Goal: Task Accomplishment & Management: Complete application form

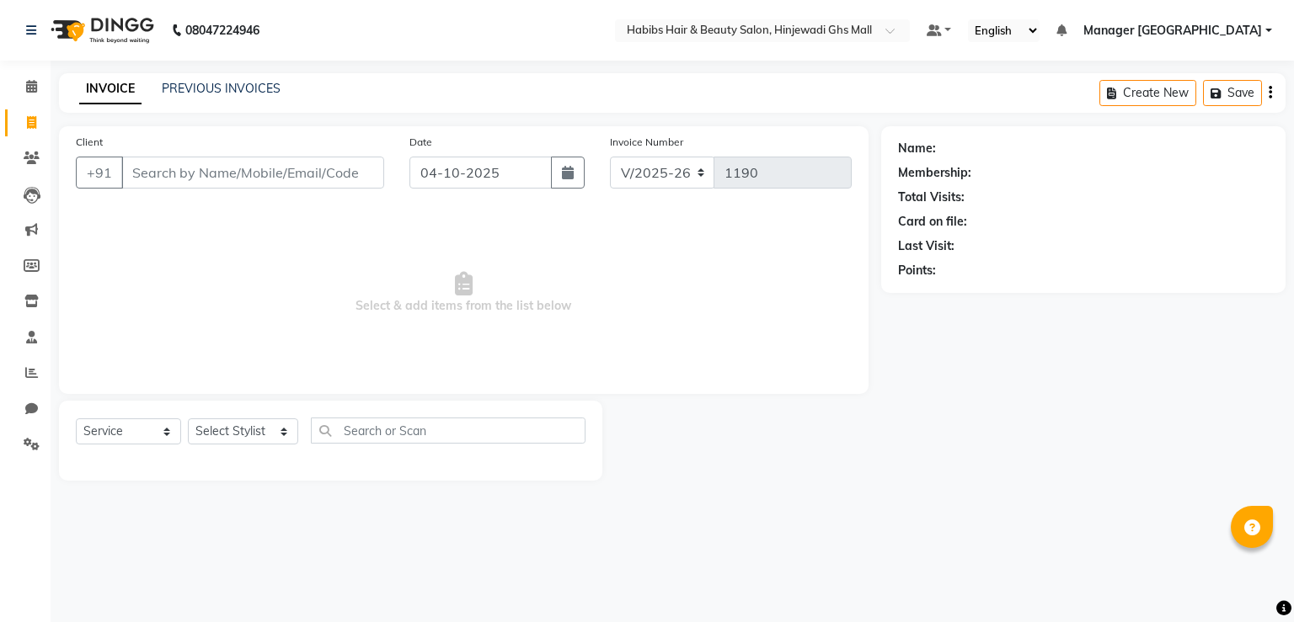
select select "7463"
select select "service"
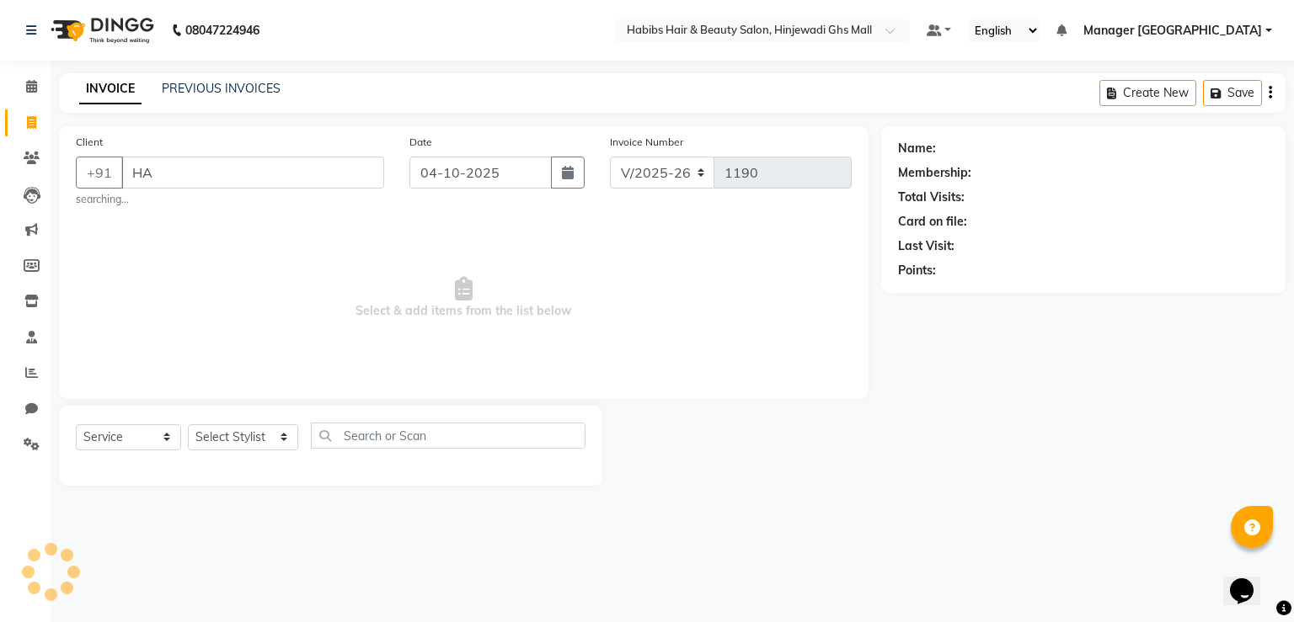
type input "H"
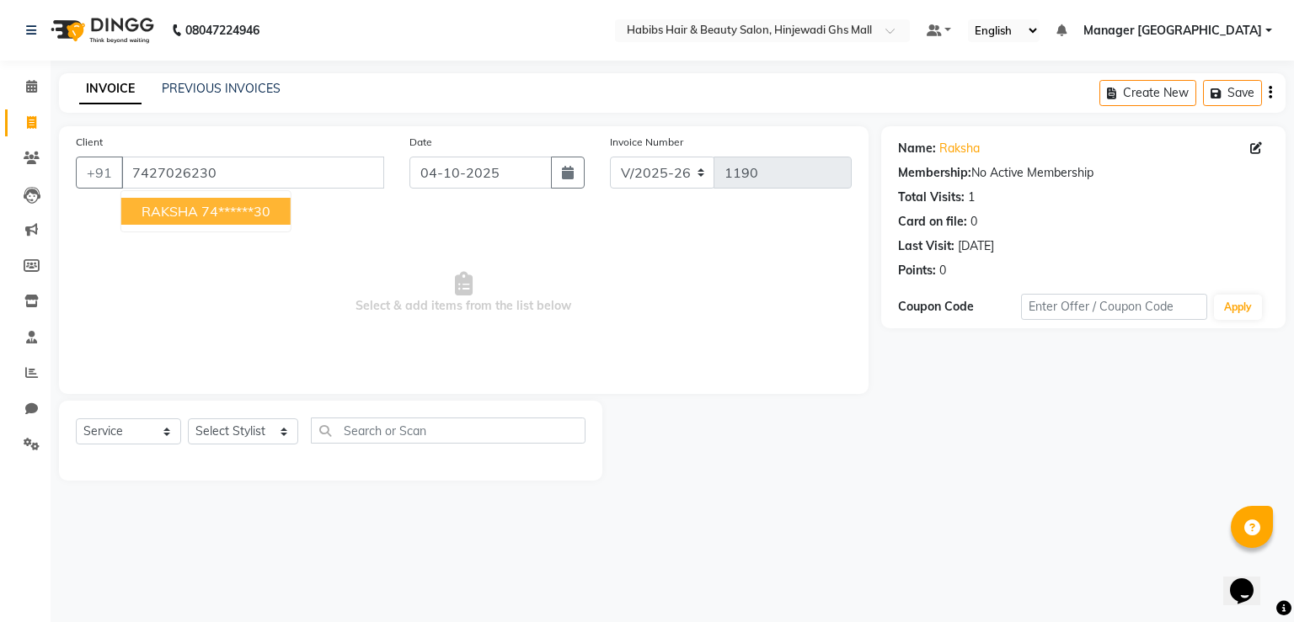
click at [168, 206] on span "RAKSHA" at bounding box center [170, 211] width 56 height 17
type input "74******30"
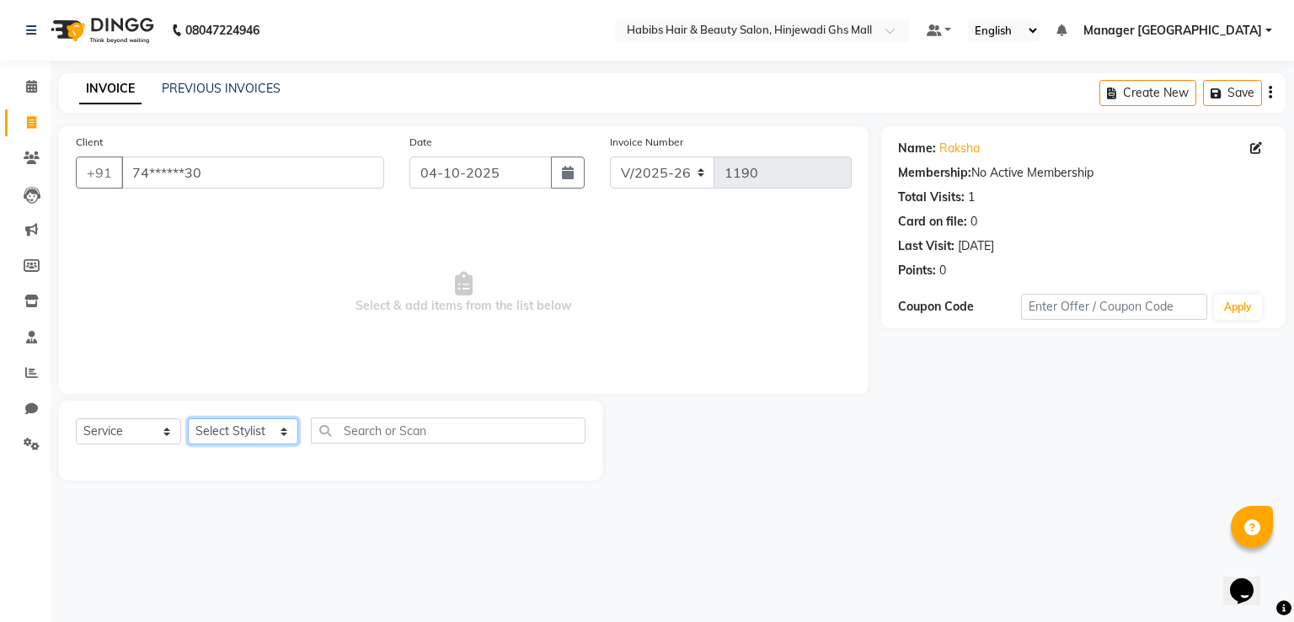
click at [252, 438] on select "Select Stylist GAURAV GURI [PERSON_NAME] Manager GHS MALL [PERSON_NAME] [PERSON…" at bounding box center [243, 432] width 110 height 26
select select "70585"
click at [188, 419] on select "Select Stylist GAURAV GURI [PERSON_NAME] Manager GHS MALL [PERSON_NAME] [PERSON…" at bounding box center [243, 432] width 110 height 26
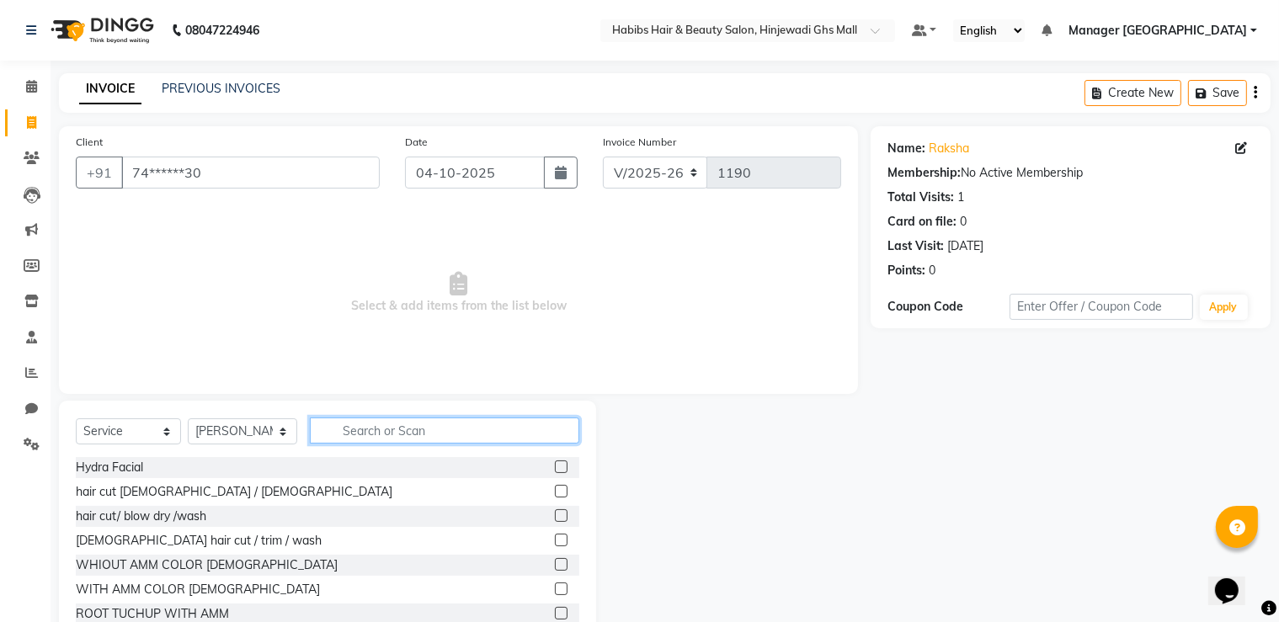
click at [421, 437] on input "text" at bounding box center [445, 431] width 270 height 26
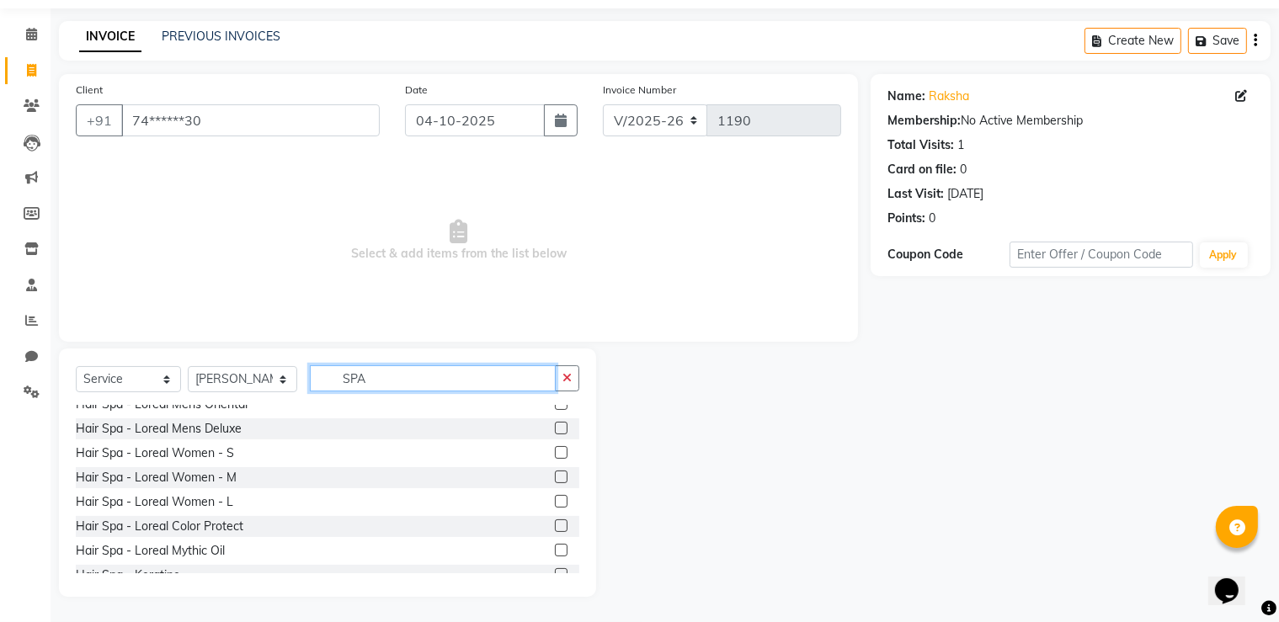
scroll to position [373, 0]
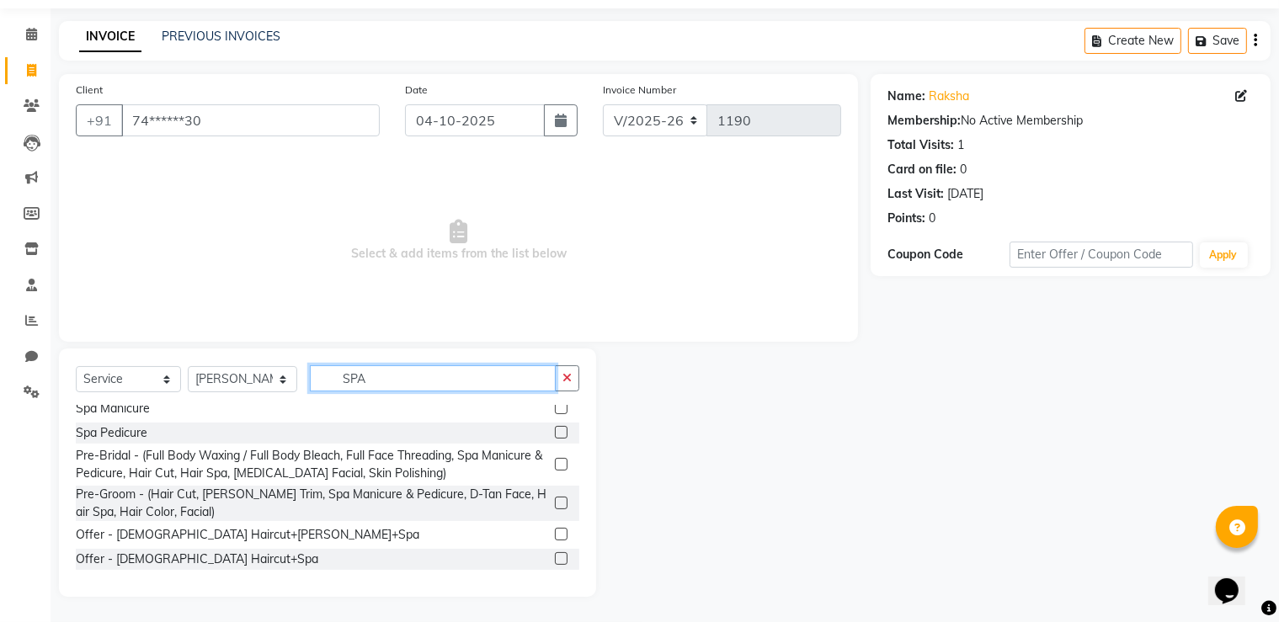
type input "SPA"
click at [555, 556] on label at bounding box center [561, 559] width 13 height 13
click at [555, 556] on input "checkbox" at bounding box center [560, 559] width 11 height 11
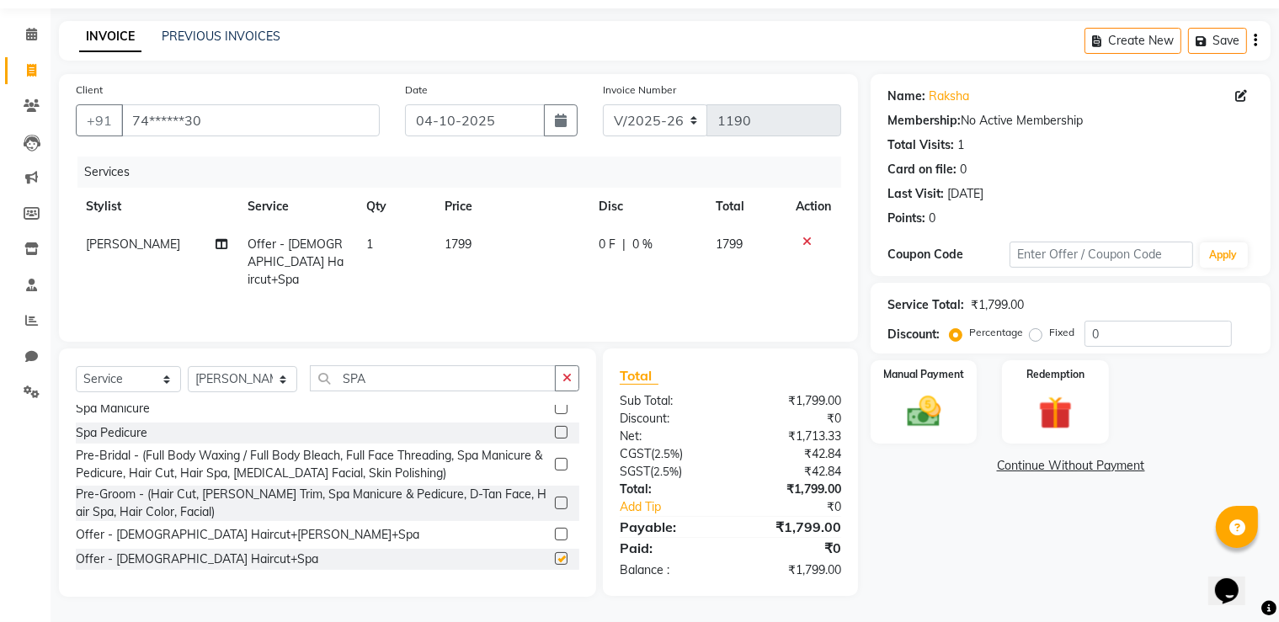
checkbox input "false"
click at [473, 268] on td "1799" at bounding box center [512, 262] width 154 height 73
select select "70585"
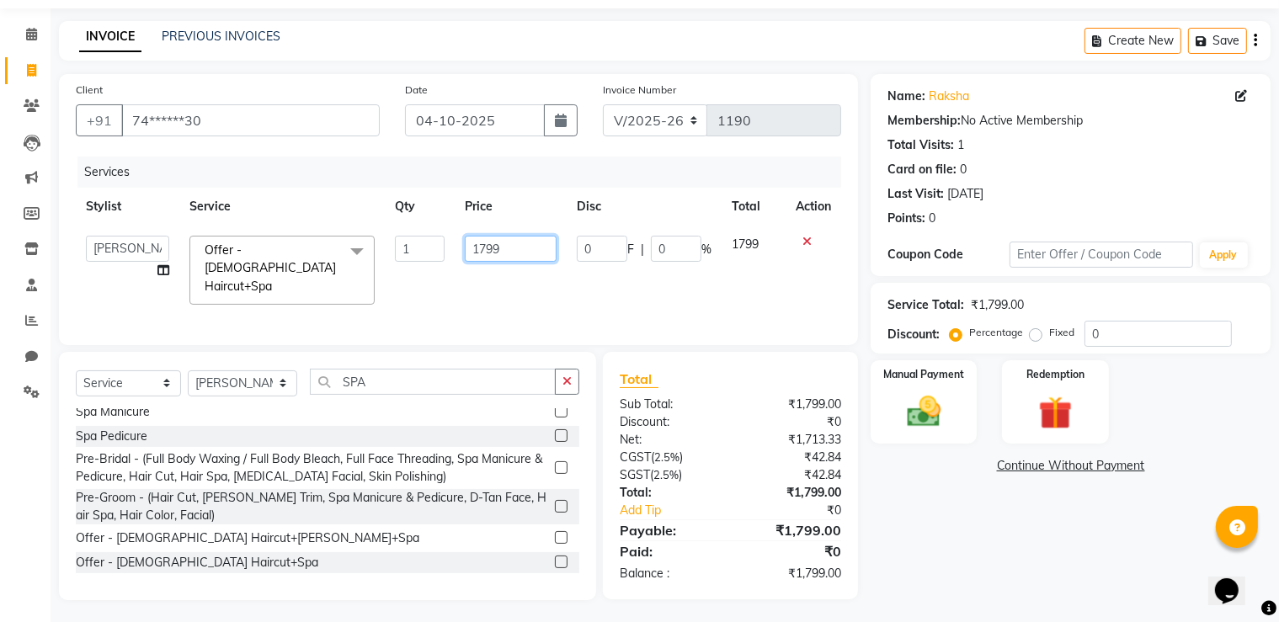
click at [515, 254] on input "1799" at bounding box center [511, 249] width 93 height 26
type input "1700"
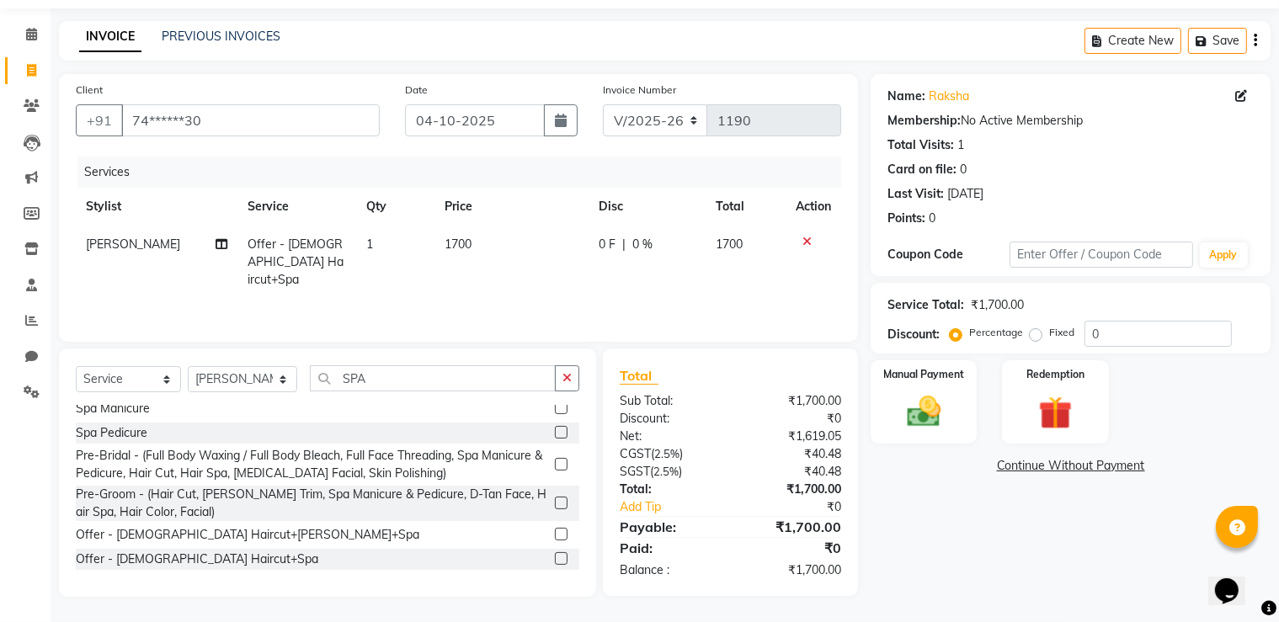
drag, startPoint x: 502, startPoint y: 280, endPoint x: 351, endPoint y: 353, distance: 167.6
click at [501, 280] on td "1700" at bounding box center [512, 262] width 154 height 73
select select "70585"
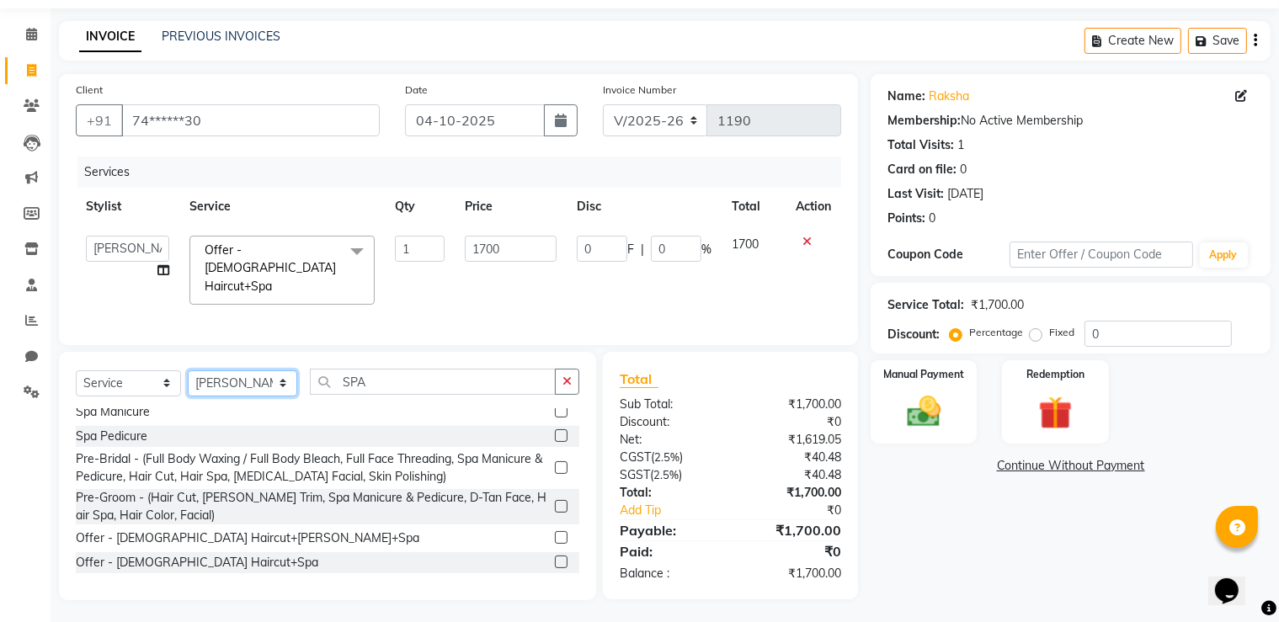
drag, startPoint x: 255, startPoint y: 377, endPoint x: 248, endPoint y: 391, distance: 16.2
click at [255, 377] on select "Select Stylist GAURAV GURI [PERSON_NAME] Manager GHS MALL [PERSON_NAME] [PERSON…" at bounding box center [242, 384] width 109 height 26
select select "79172"
click at [188, 371] on select "Select Stylist GAURAV GURI [PERSON_NAME] Manager GHS MALL [PERSON_NAME] [PERSON…" at bounding box center [242, 384] width 109 height 26
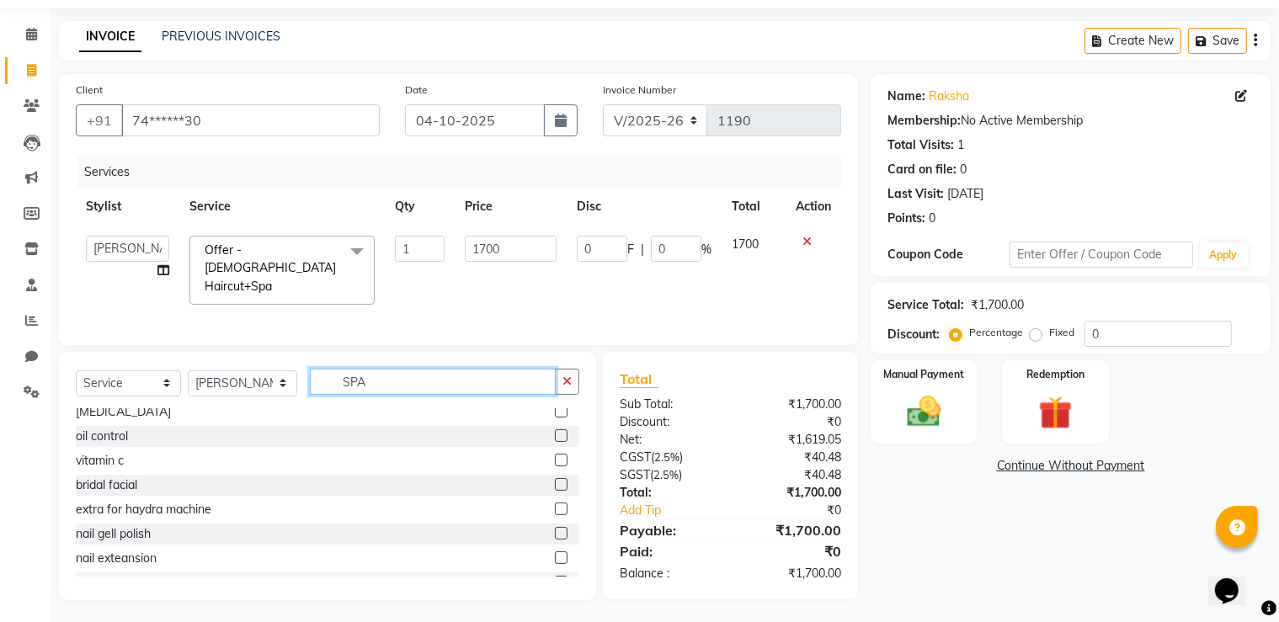
click at [393, 369] on input "SPA" at bounding box center [433, 382] width 246 height 26
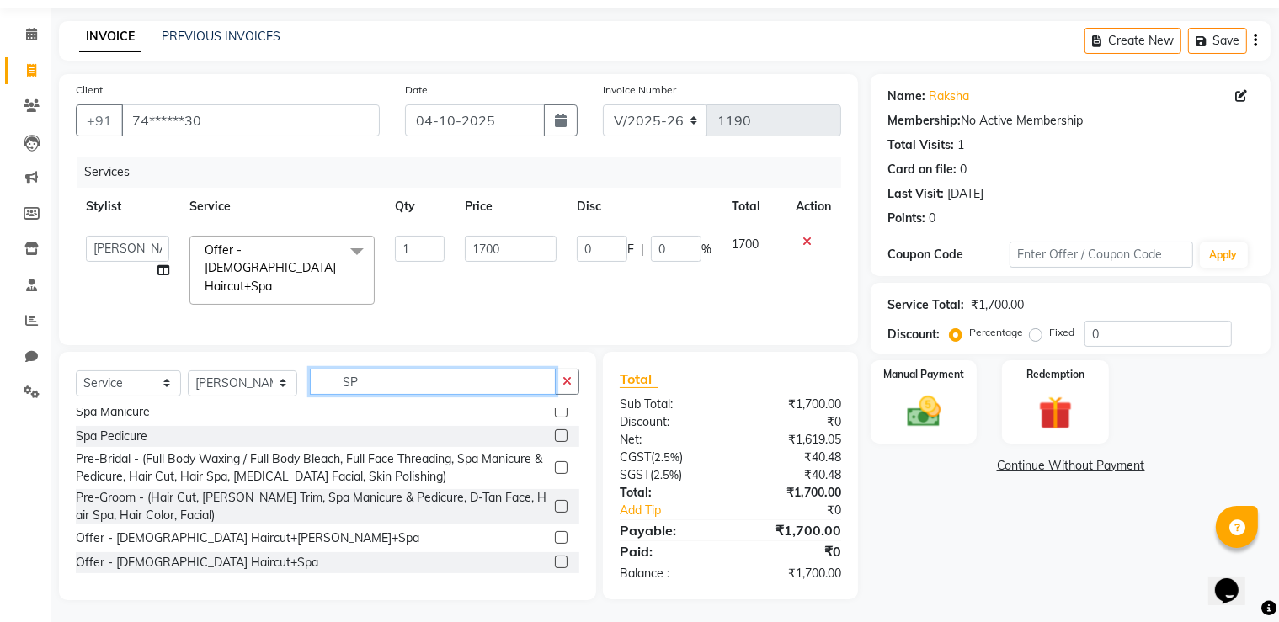
type input "S"
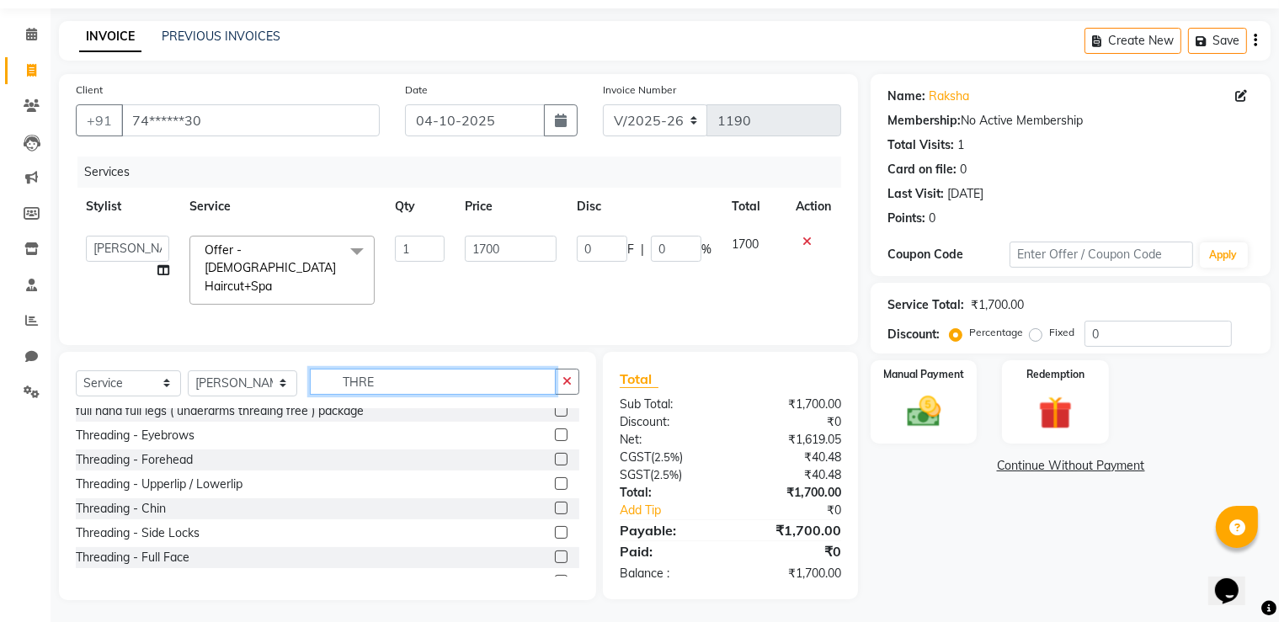
scroll to position [0, 0]
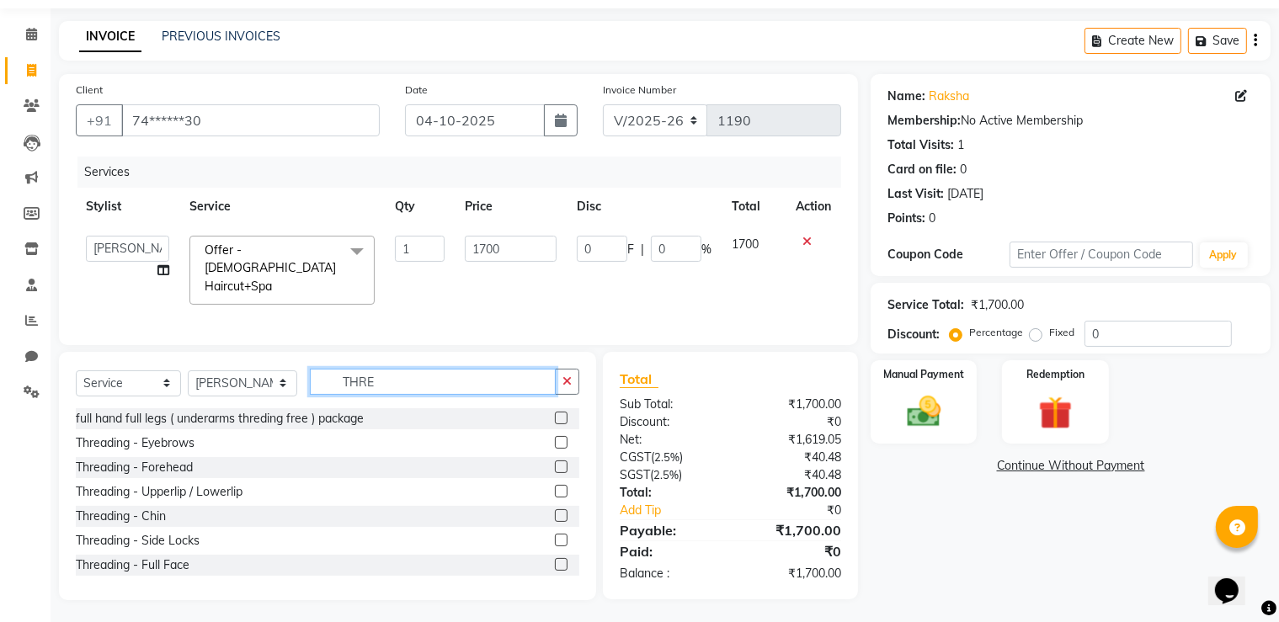
type input "THRE"
click at [555, 443] on label at bounding box center [561, 442] width 13 height 13
click at [555, 443] on input "checkbox" at bounding box center [560, 443] width 11 height 11
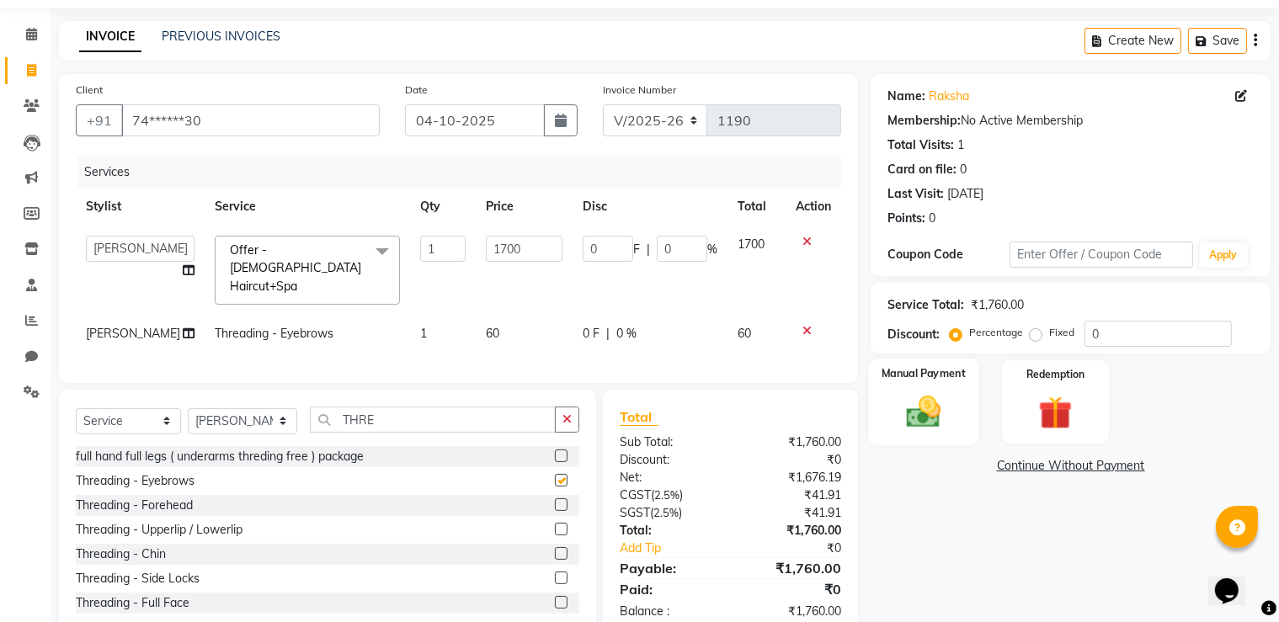
checkbox input "false"
click at [914, 398] on img at bounding box center [924, 413] width 56 height 40
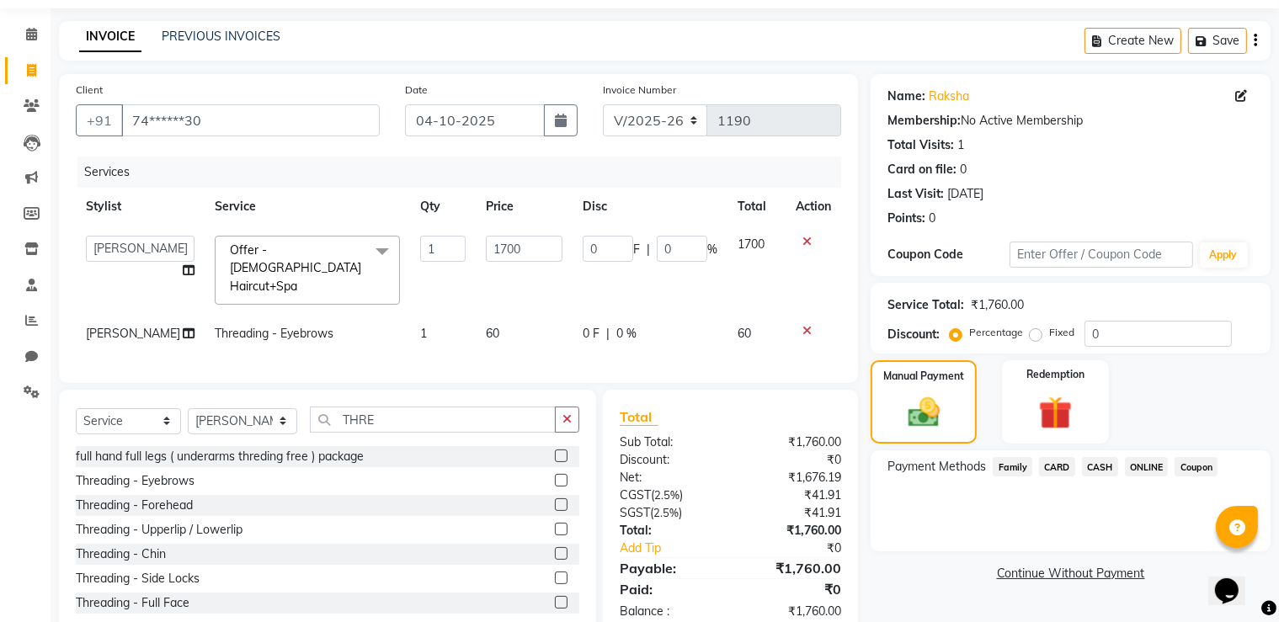
click at [1152, 461] on span "ONLINE" at bounding box center [1147, 466] width 44 height 19
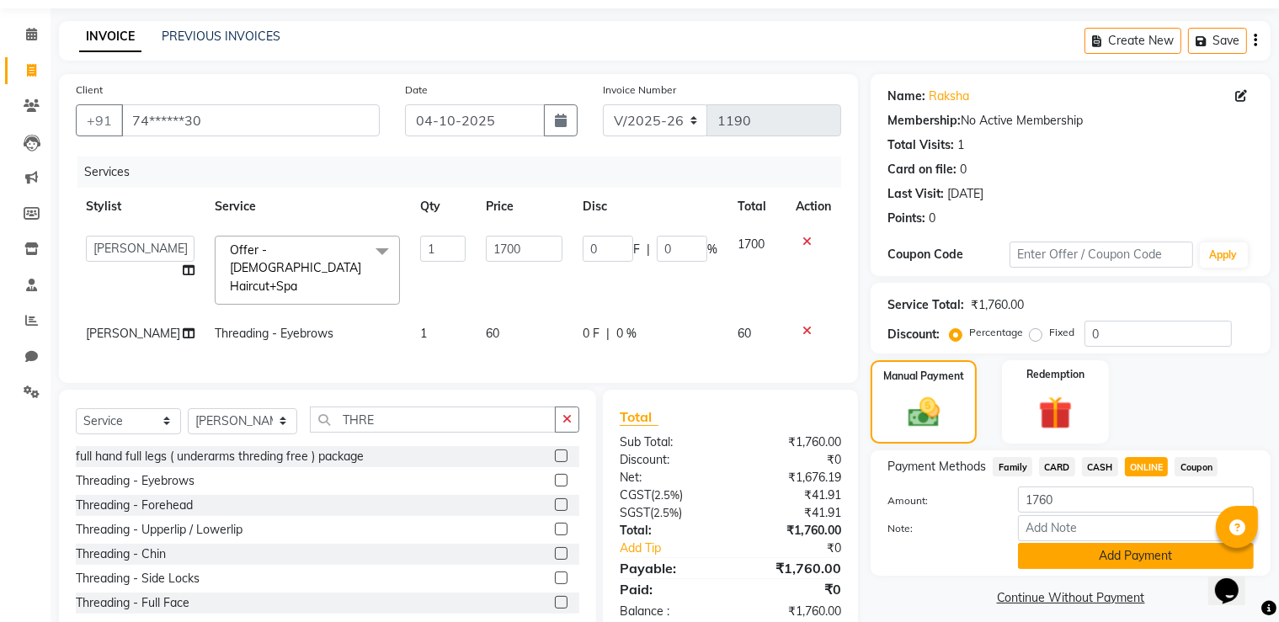
click at [1142, 563] on button "Add Payment" at bounding box center [1136, 556] width 236 height 26
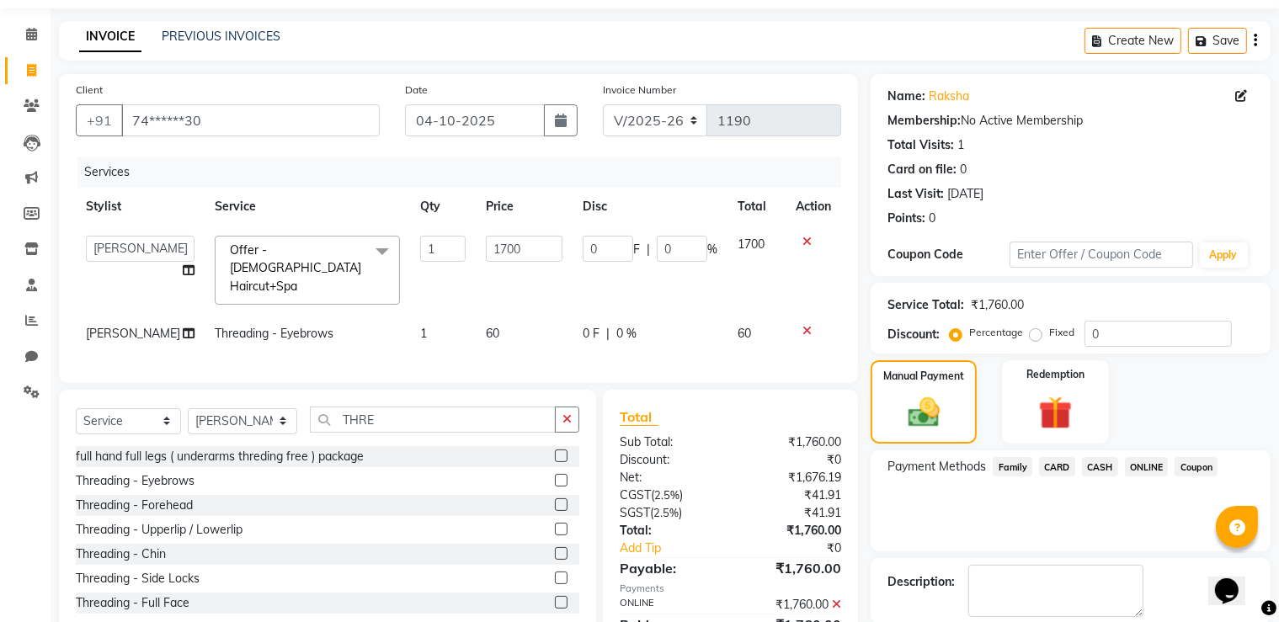
scroll to position [136, 0]
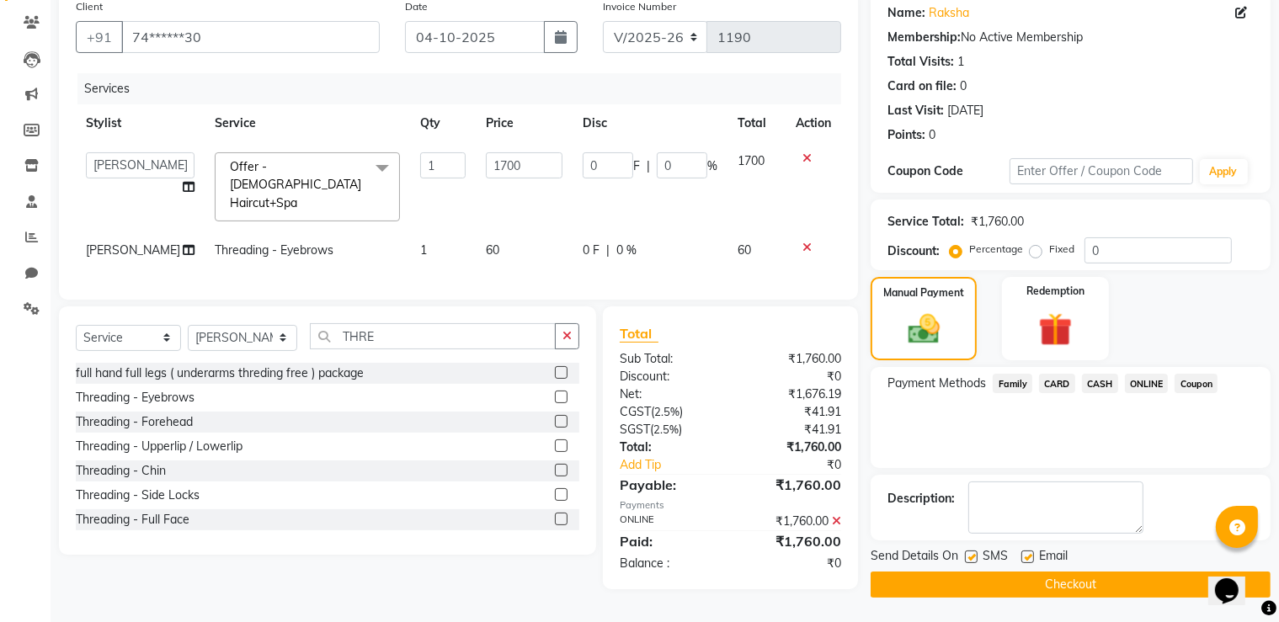
drag, startPoint x: 1139, startPoint y: 596, endPoint x: 1119, endPoint y: 586, distance: 22.2
click at [1137, 596] on button "Checkout" at bounding box center [1071, 585] width 400 height 26
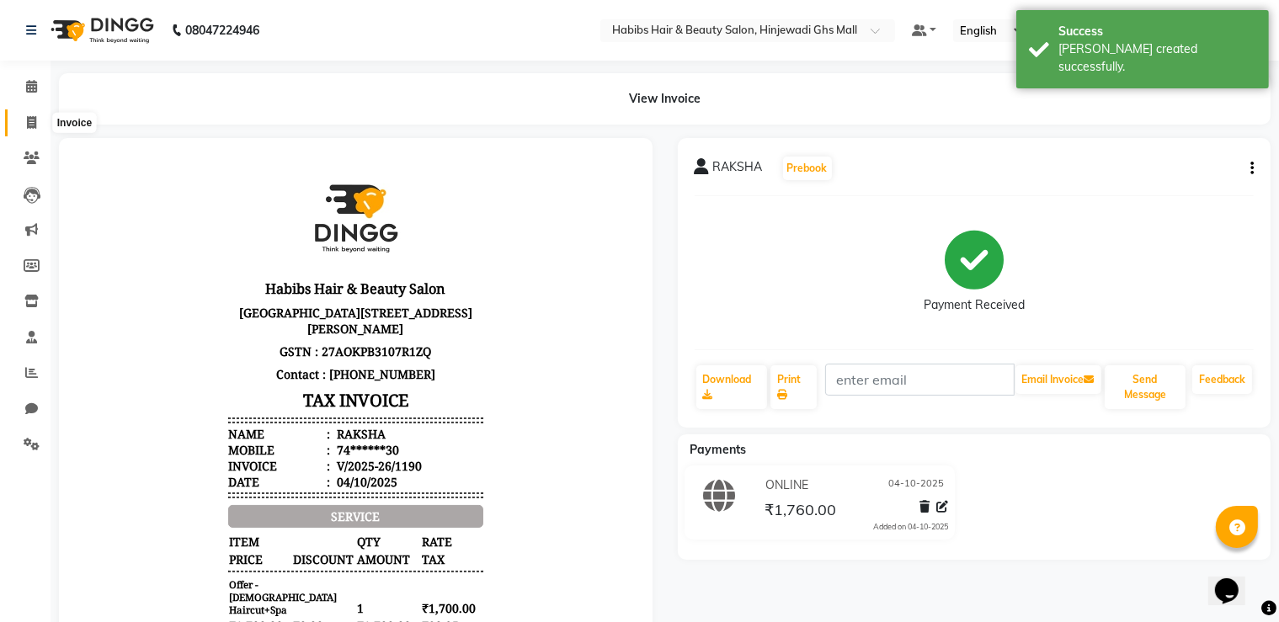
click at [29, 119] on icon at bounding box center [31, 122] width 9 height 13
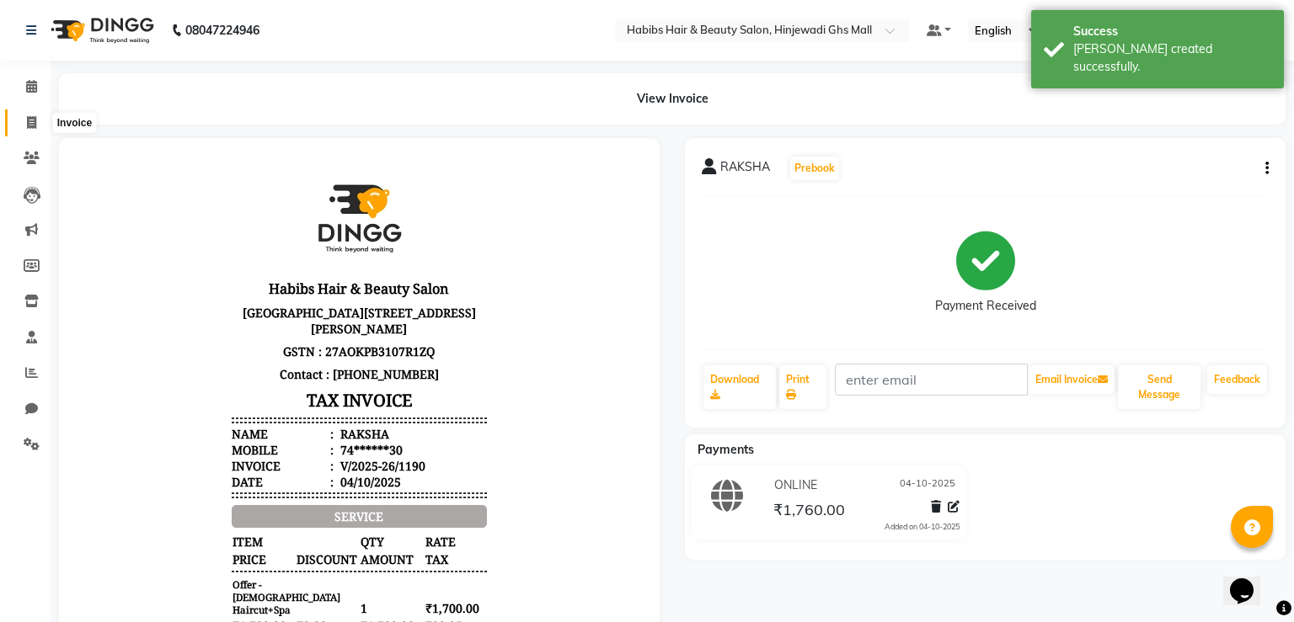
select select "7463"
select select "service"
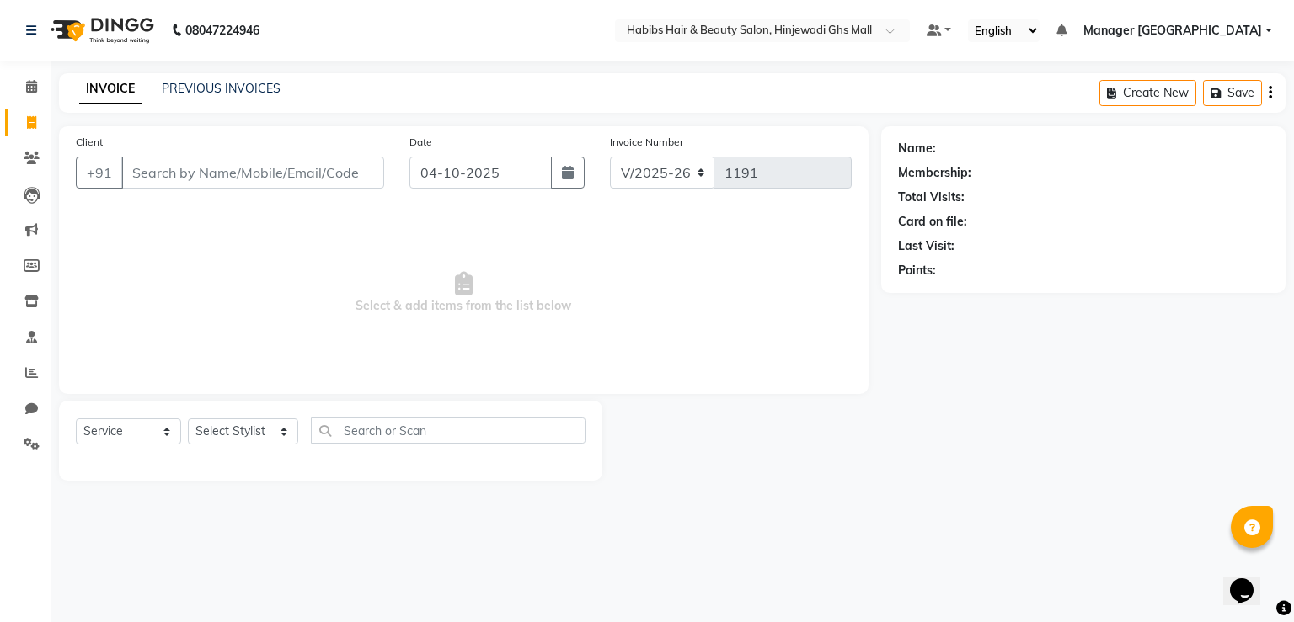
click at [212, 166] on input "Client" at bounding box center [252, 173] width 263 height 32
click at [218, 172] on input "Client" at bounding box center [252, 173] width 263 height 32
click at [163, 180] on input "Client" at bounding box center [252, 173] width 263 height 32
type input "7879604772"
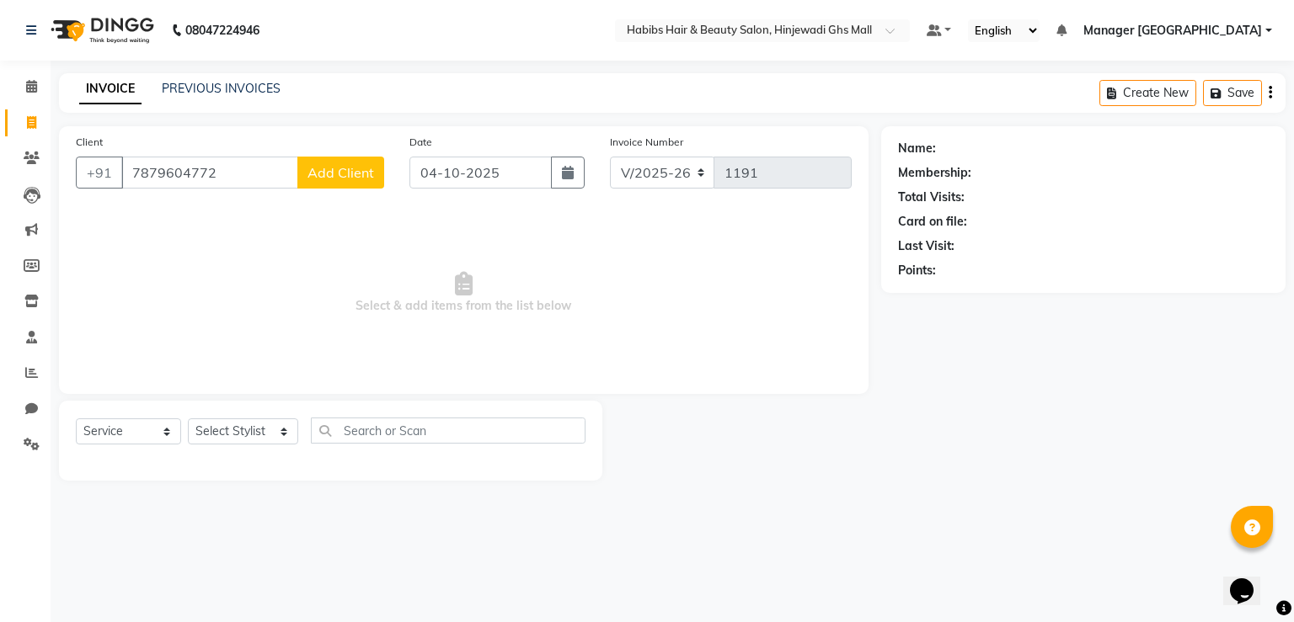
click at [330, 184] on button "Add Client" at bounding box center [340, 173] width 87 height 32
select select "22"
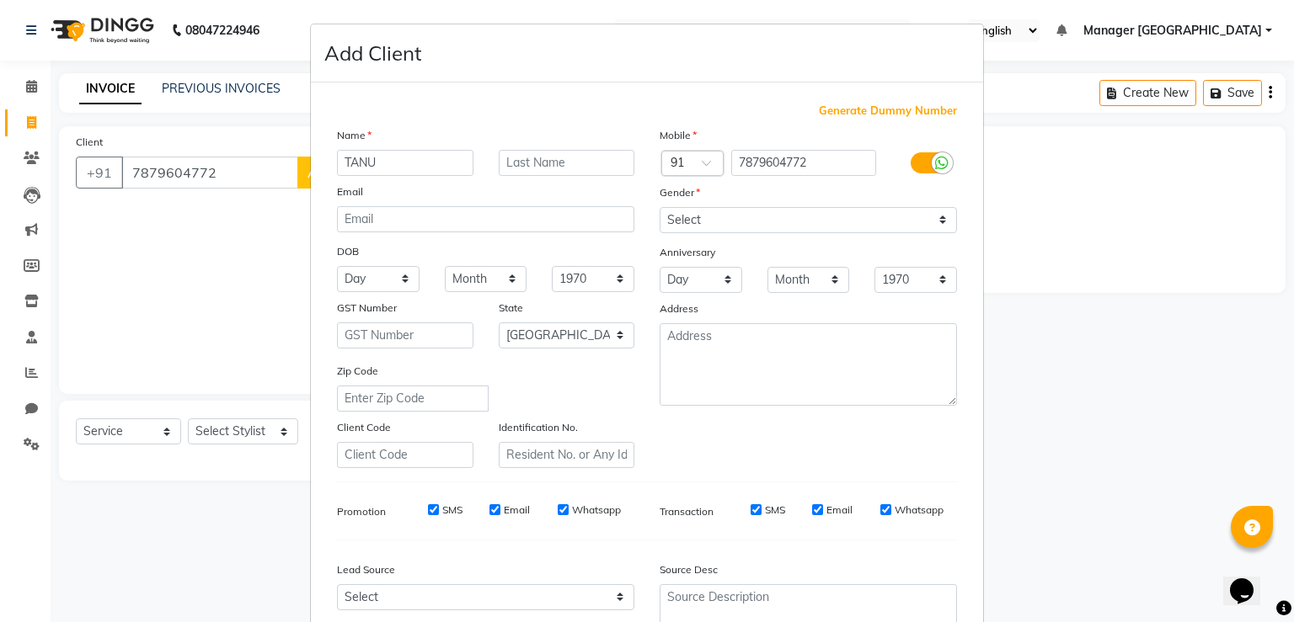
type input "TANU"
click at [798, 210] on select "Select [DEMOGRAPHIC_DATA] [DEMOGRAPHIC_DATA] Other Prefer Not To Say" at bounding box center [808, 220] width 297 height 26
select select "[DEMOGRAPHIC_DATA]"
click at [660, 208] on select "Select [DEMOGRAPHIC_DATA] [DEMOGRAPHIC_DATA] Other Prefer Not To Say" at bounding box center [808, 220] width 297 height 26
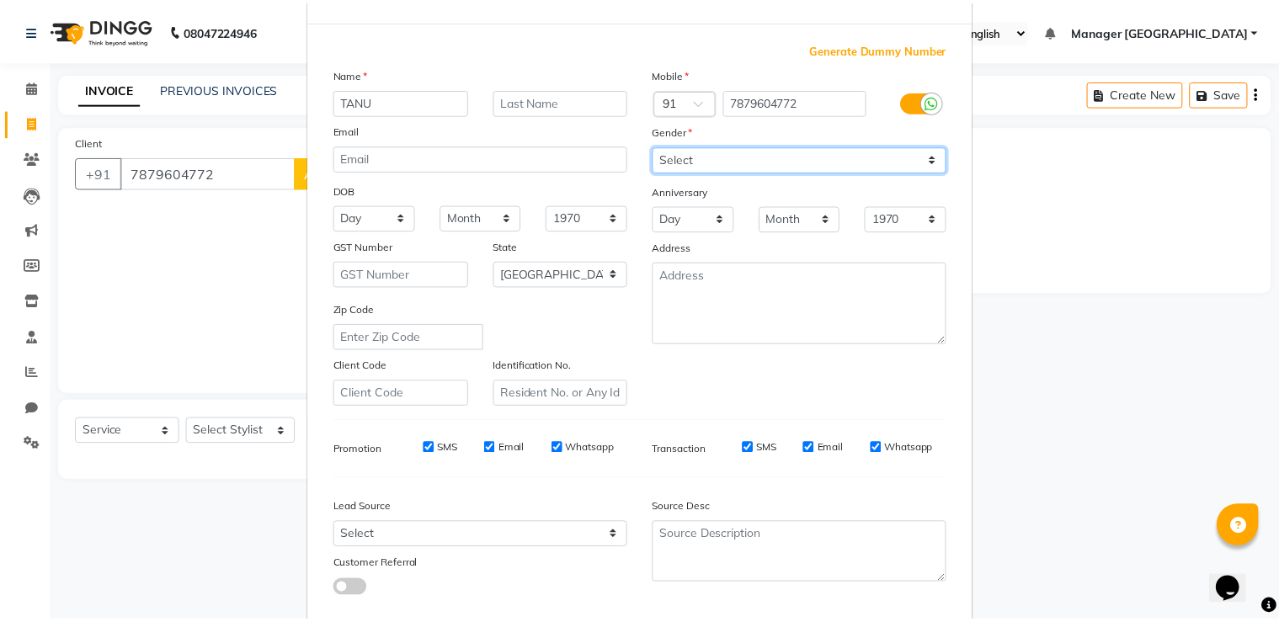
scroll to position [163, 0]
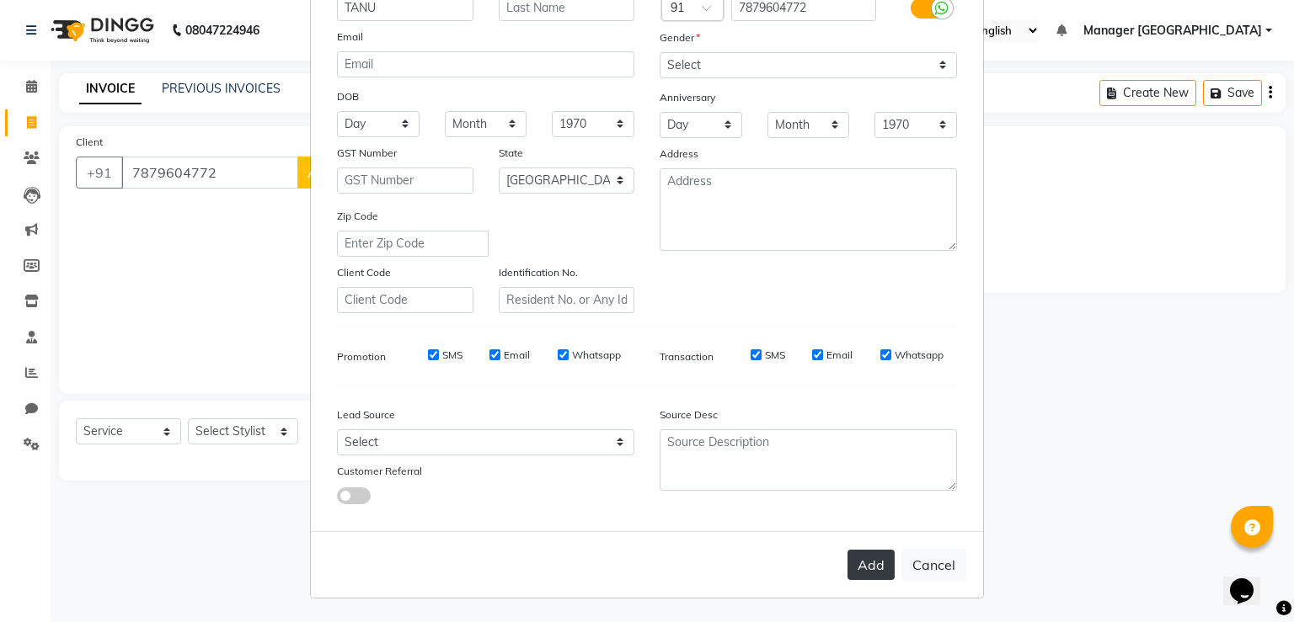
click at [847, 558] on button "Add" at bounding box center [870, 565] width 47 height 30
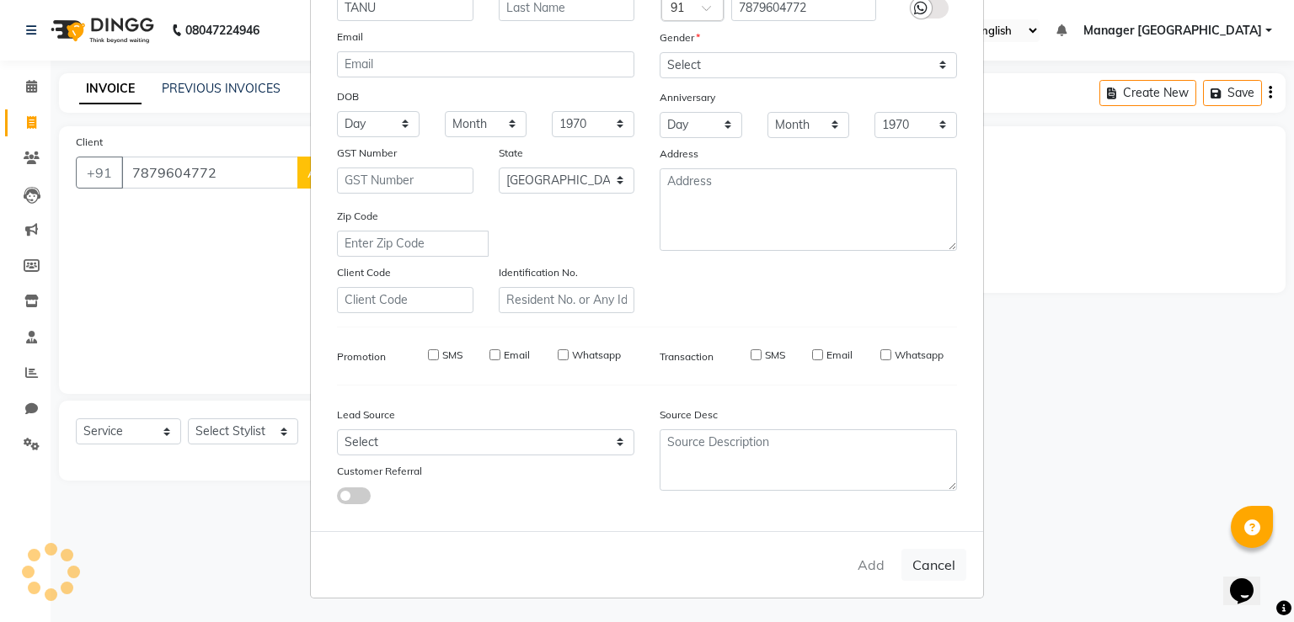
type input "78******72"
select select
select select "null"
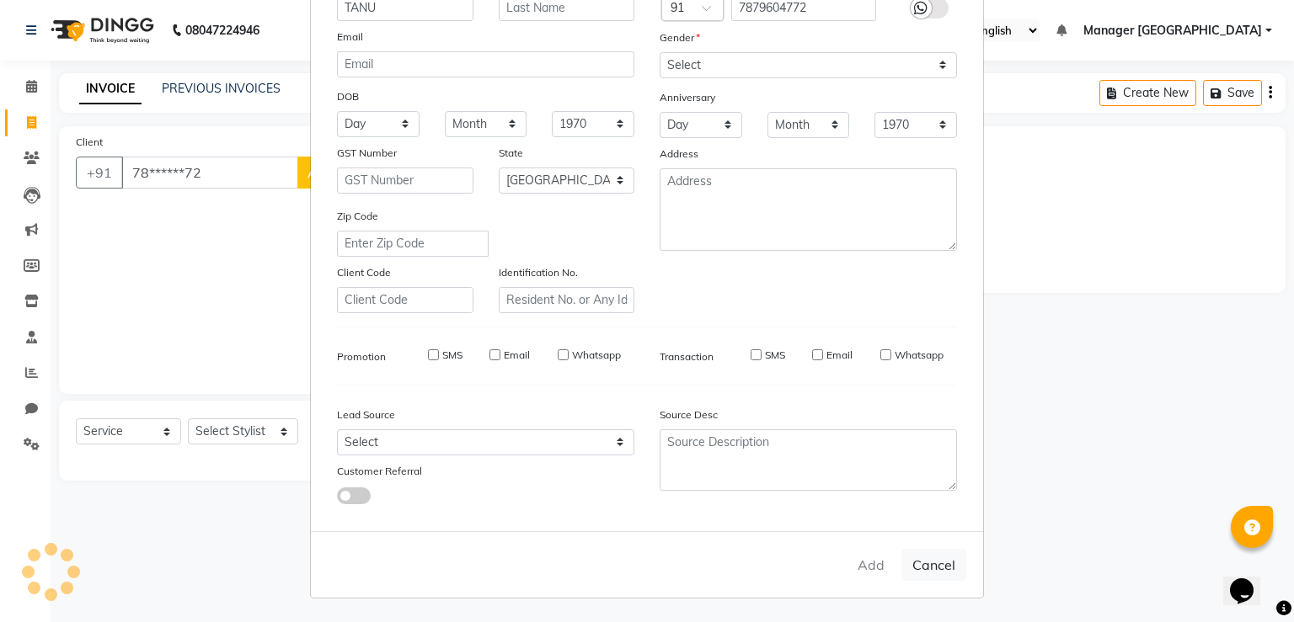
select select
checkbox input "false"
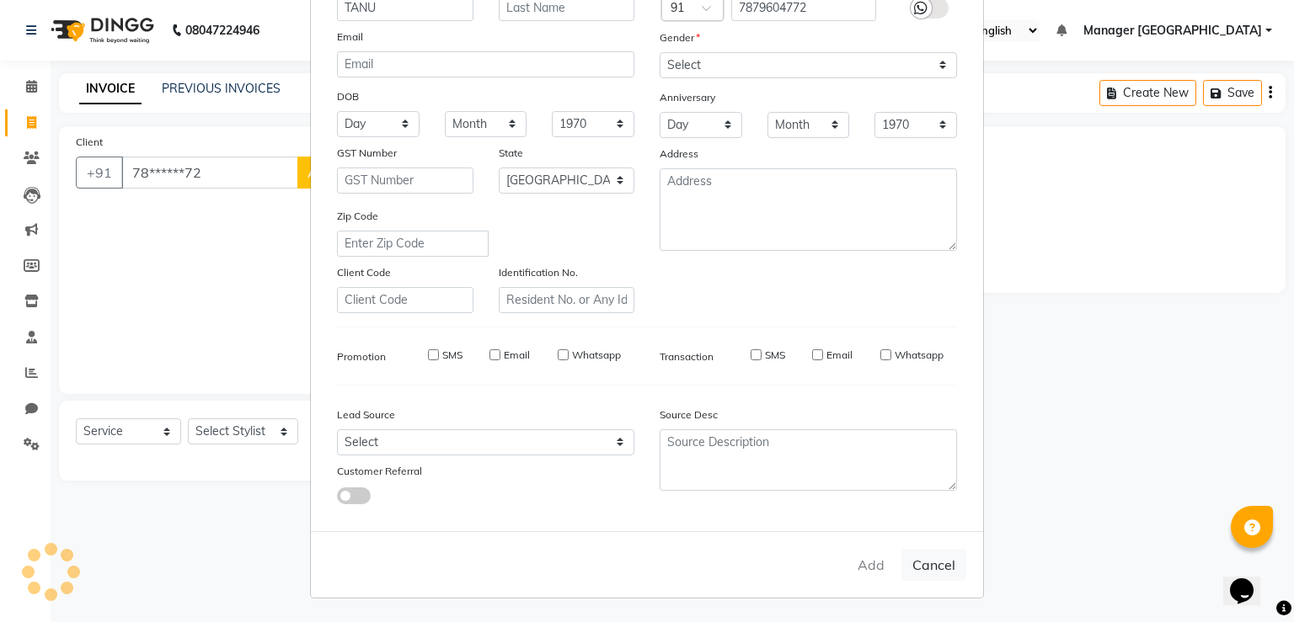
checkbox input "false"
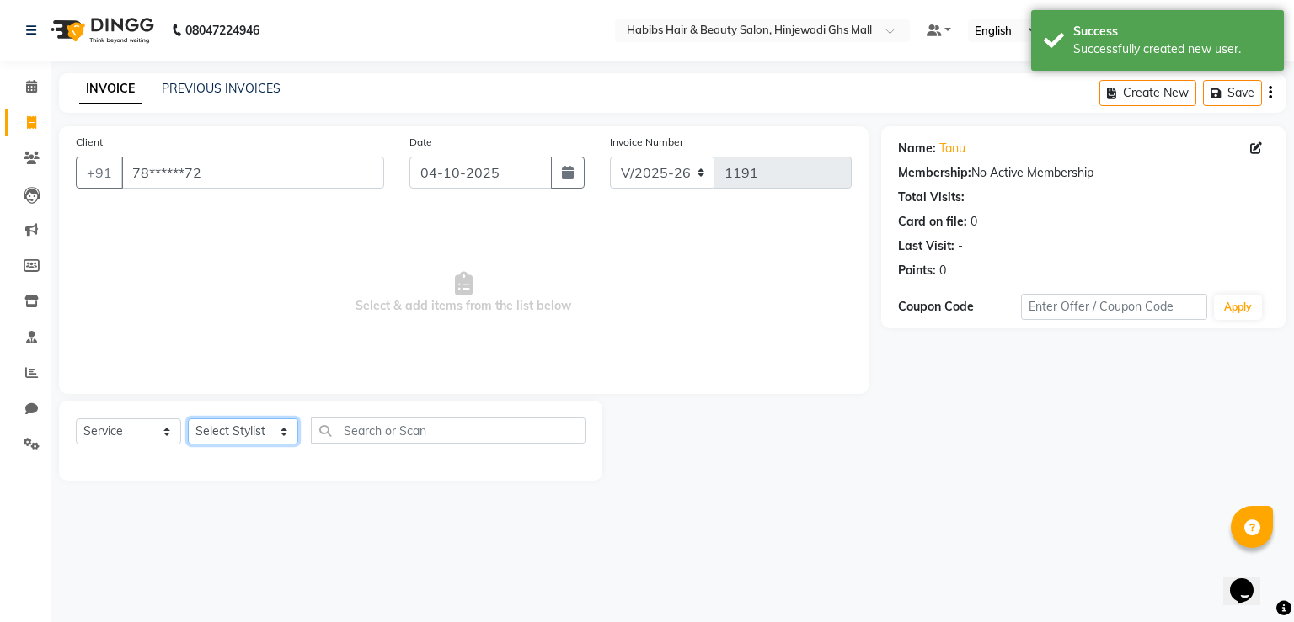
click at [242, 441] on select "Select Stylist GAURAV GURI [PERSON_NAME] Manager GHS MALL [PERSON_NAME] [PERSON…" at bounding box center [243, 432] width 110 height 26
select select "70585"
click at [188, 419] on select "Select Stylist GAURAV GURI [PERSON_NAME] Manager GHS MALL [PERSON_NAME] [PERSON…" at bounding box center [243, 432] width 110 height 26
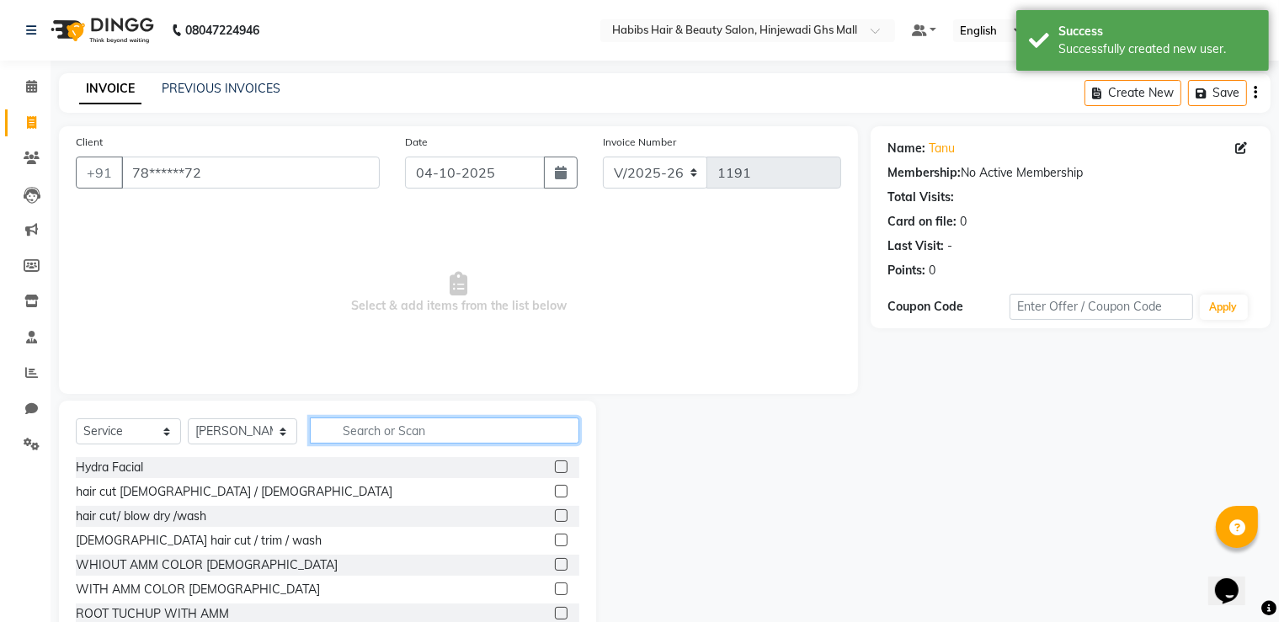
click at [411, 425] on input "text" at bounding box center [445, 431] width 270 height 26
click at [555, 516] on label at bounding box center [561, 516] width 13 height 13
click at [555, 516] on input "checkbox" at bounding box center [560, 516] width 11 height 11
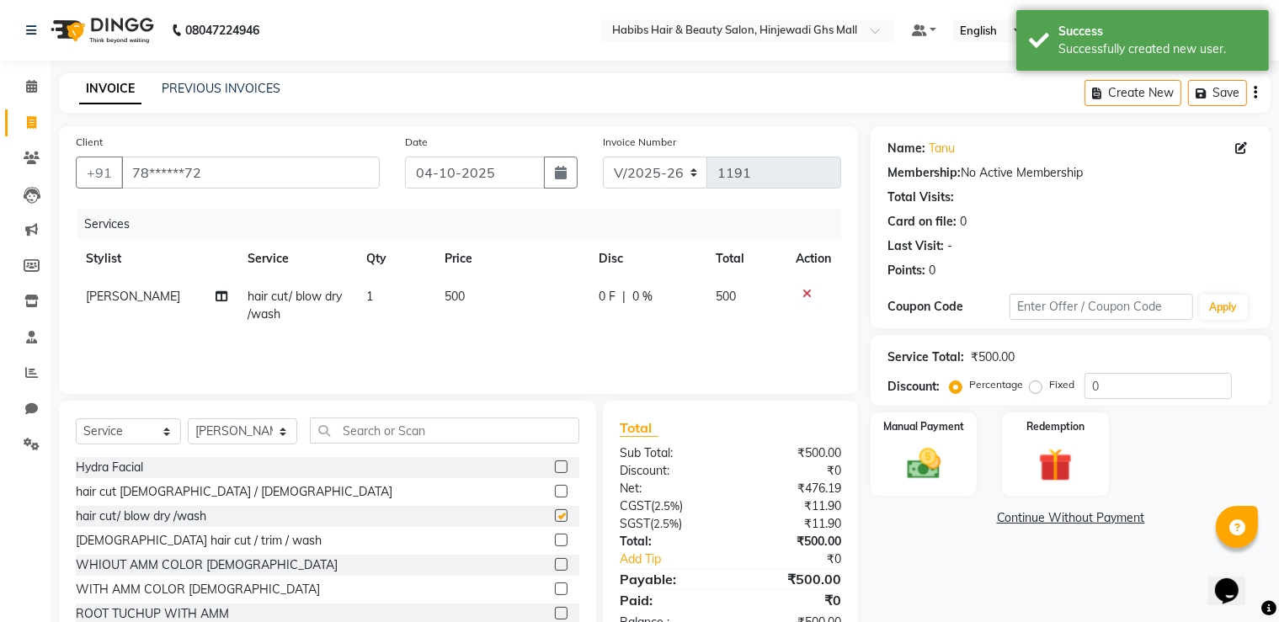
checkbox input "false"
click at [380, 430] on input "text" at bounding box center [445, 431] width 270 height 26
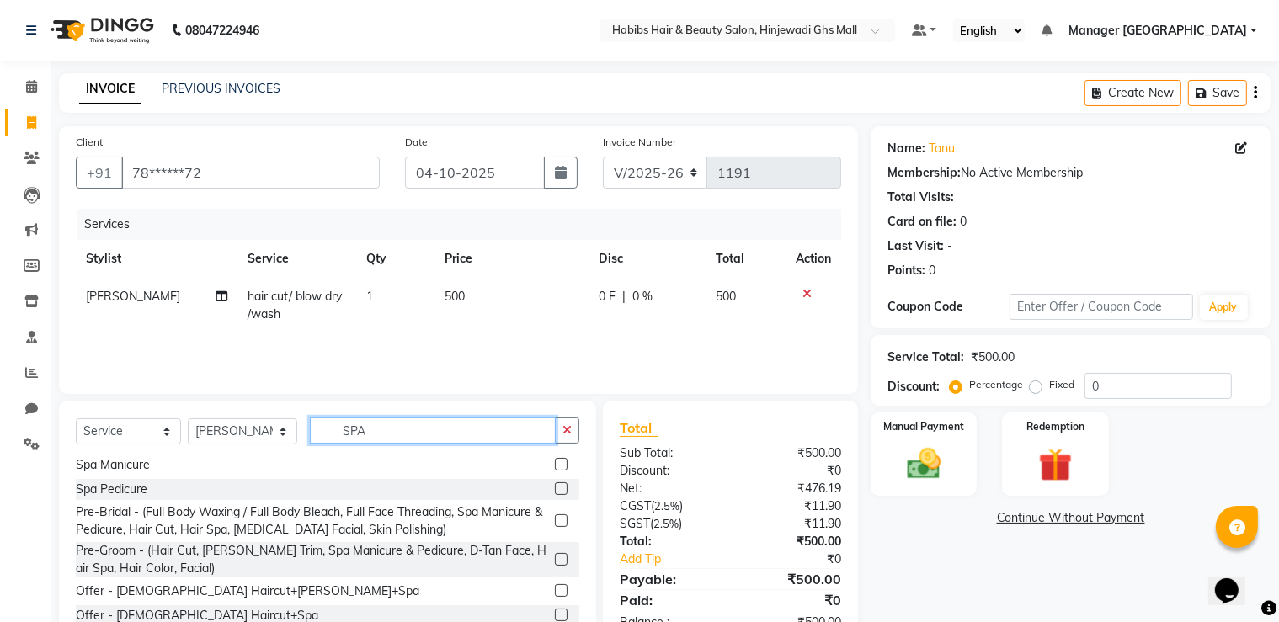
scroll to position [373, 0]
type input "SPA"
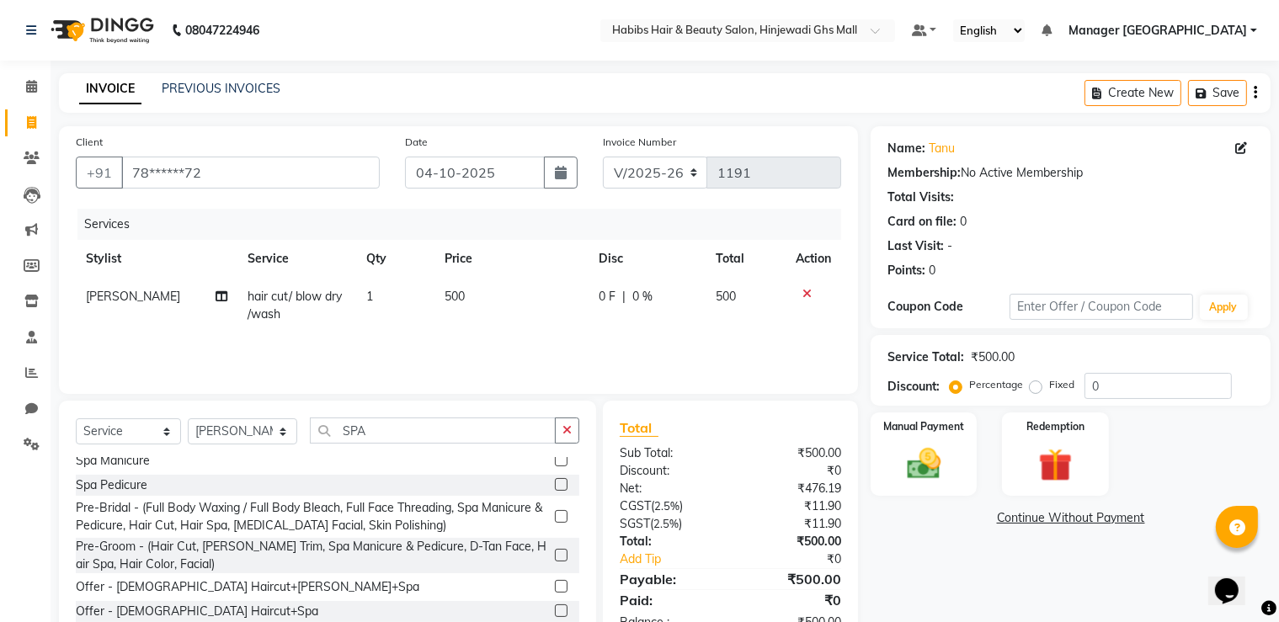
click at [555, 610] on label at bounding box center [561, 611] width 13 height 13
click at [555, 610] on input "checkbox" at bounding box center [560, 611] width 11 height 11
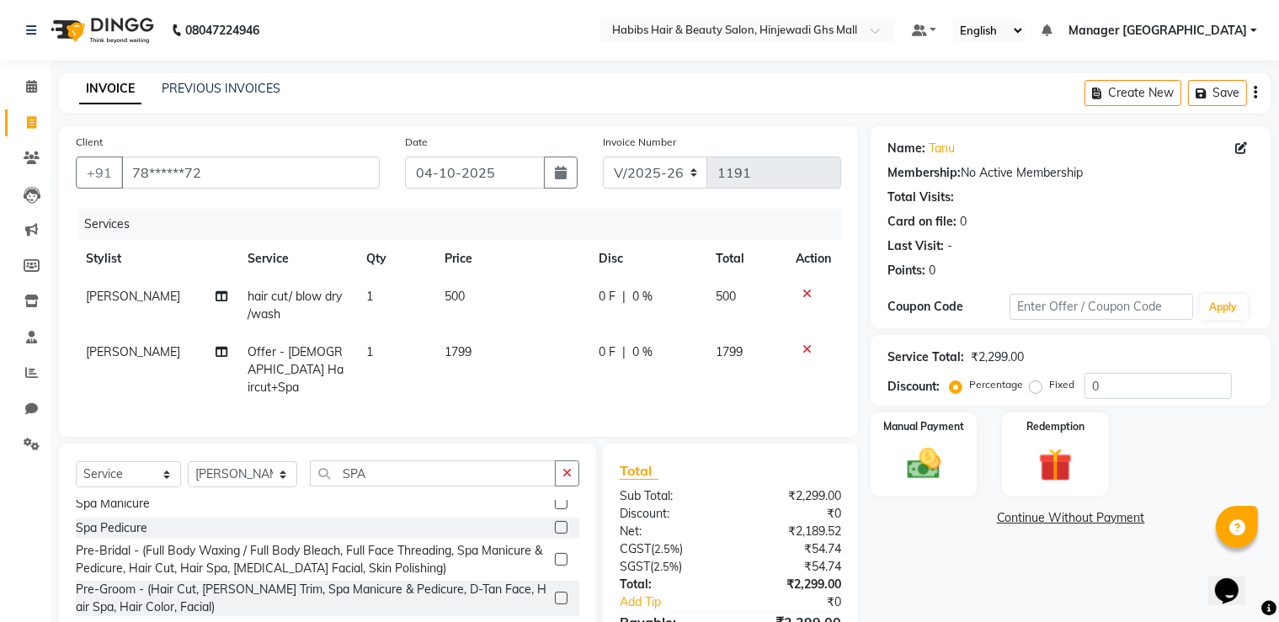
checkbox input "false"
click at [505, 353] on td "1799" at bounding box center [512, 370] width 154 height 73
select select "70585"
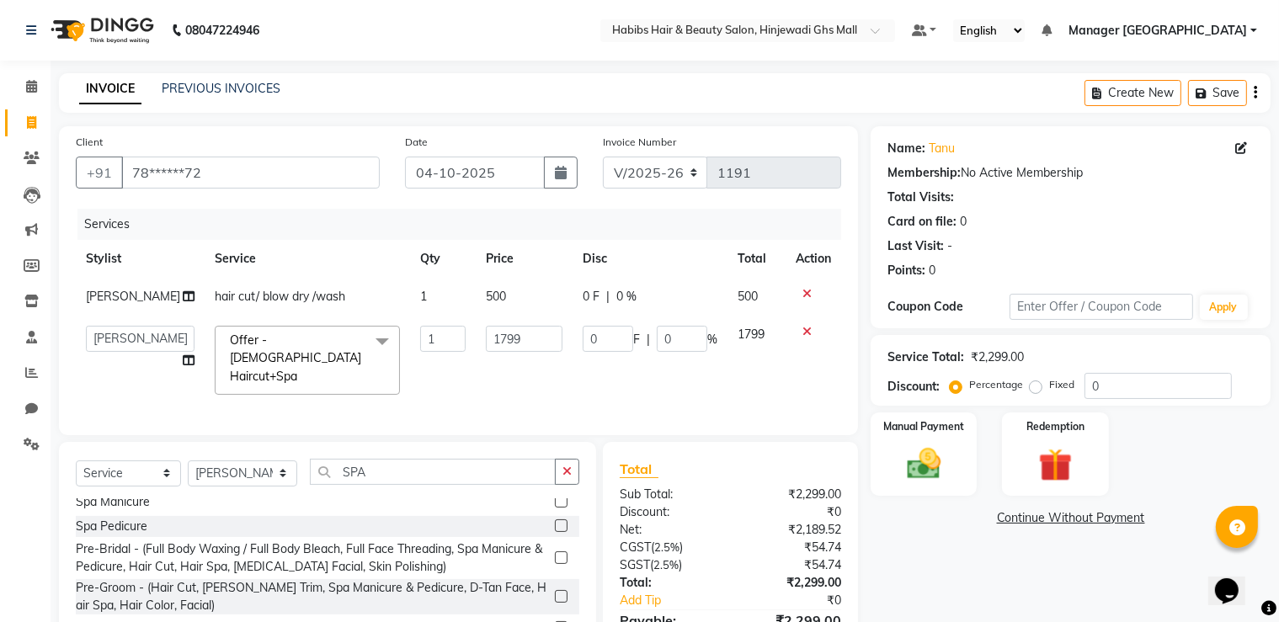
click at [502, 353] on td "1799" at bounding box center [524, 360] width 97 height 89
click at [524, 338] on input "1799" at bounding box center [524, 339] width 77 height 26
type input "1700"
click at [989, 582] on div "Name: Tanu Membership: No Active Membership Total Visits: Card on file: 0 Last …" at bounding box center [1077, 408] width 413 height 564
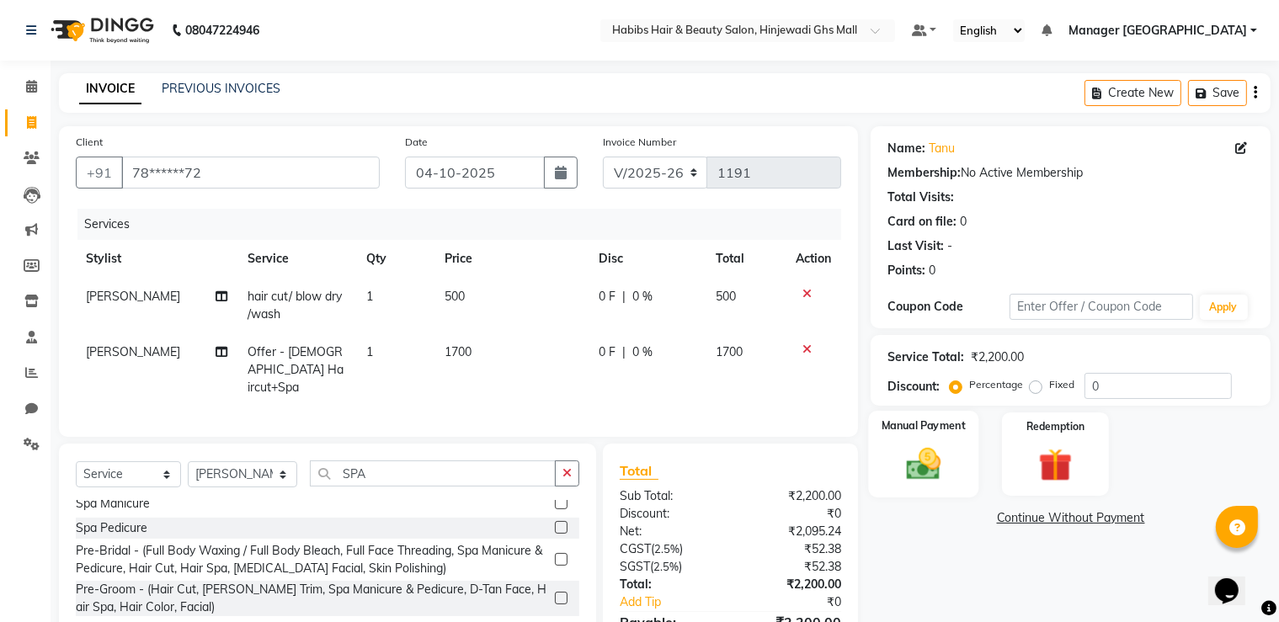
click at [966, 484] on div "Manual Payment" at bounding box center [924, 454] width 110 height 87
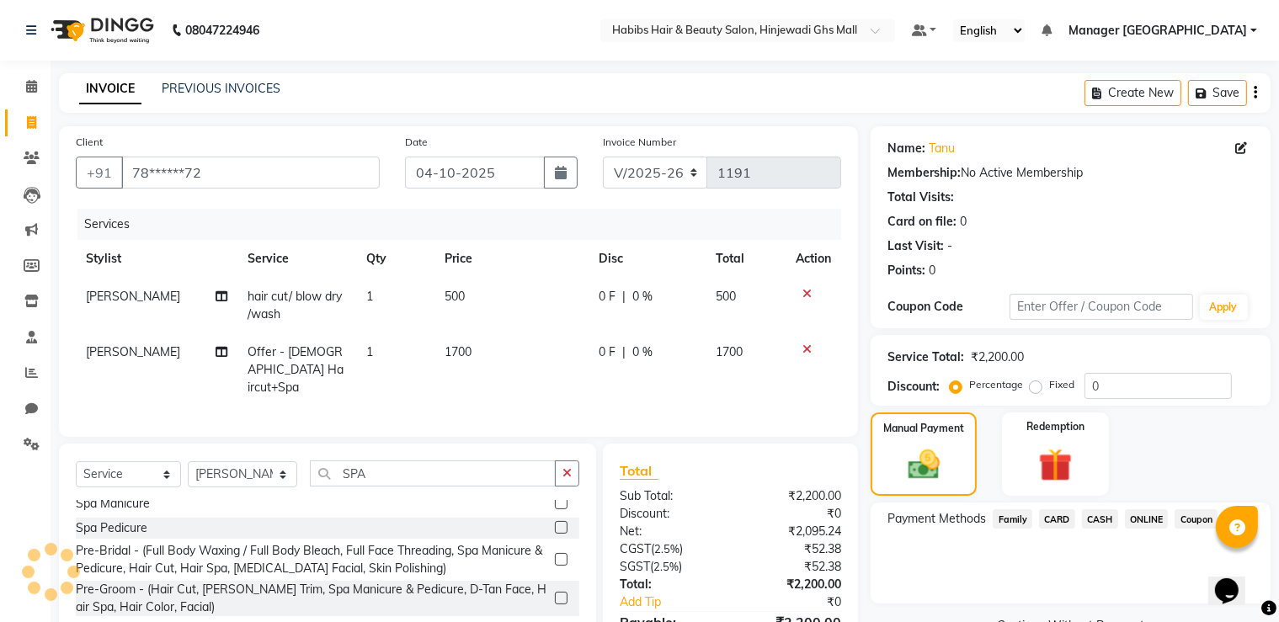
drag, startPoint x: 1065, startPoint y: 517, endPoint x: 1083, endPoint y: 537, distance: 27.4
click at [1065, 518] on span "CARD" at bounding box center [1057, 519] width 36 height 19
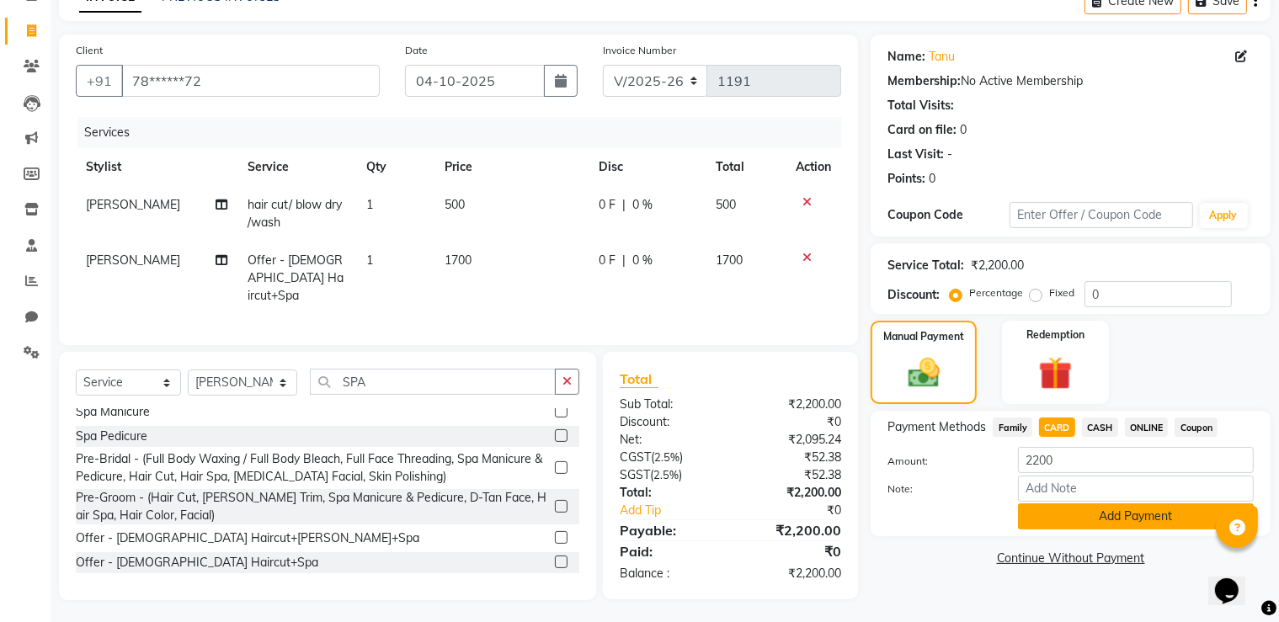
click at [1079, 517] on button "Add Payment" at bounding box center [1136, 517] width 236 height 26
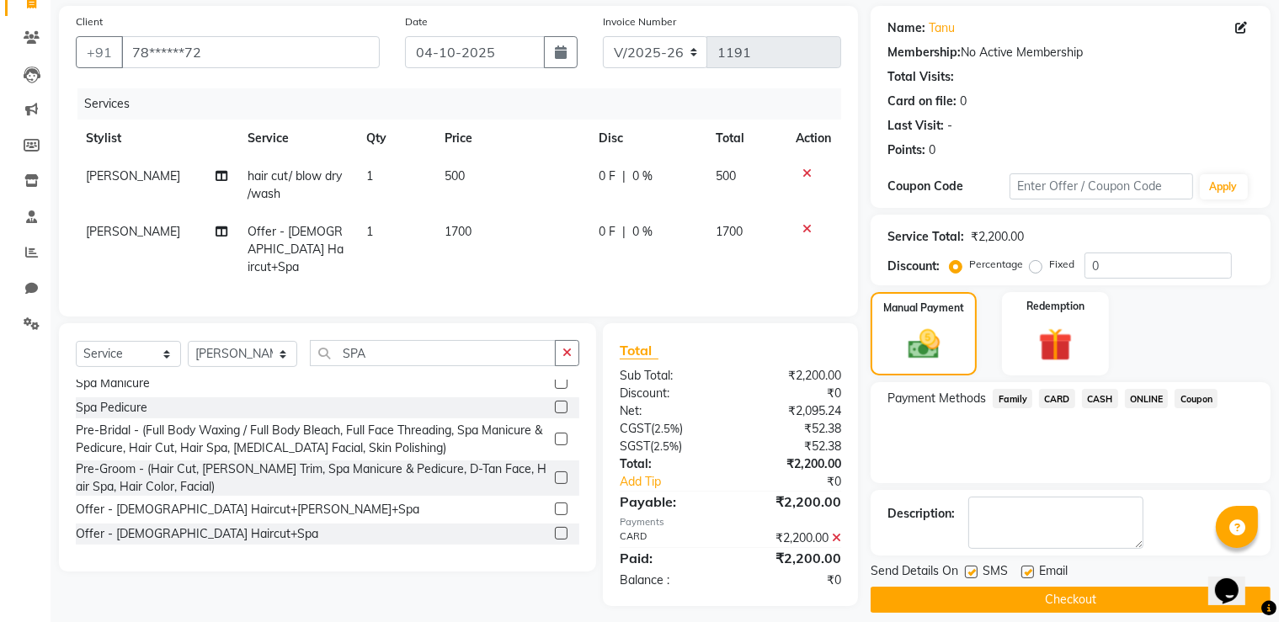
scroll to position [136, 0]
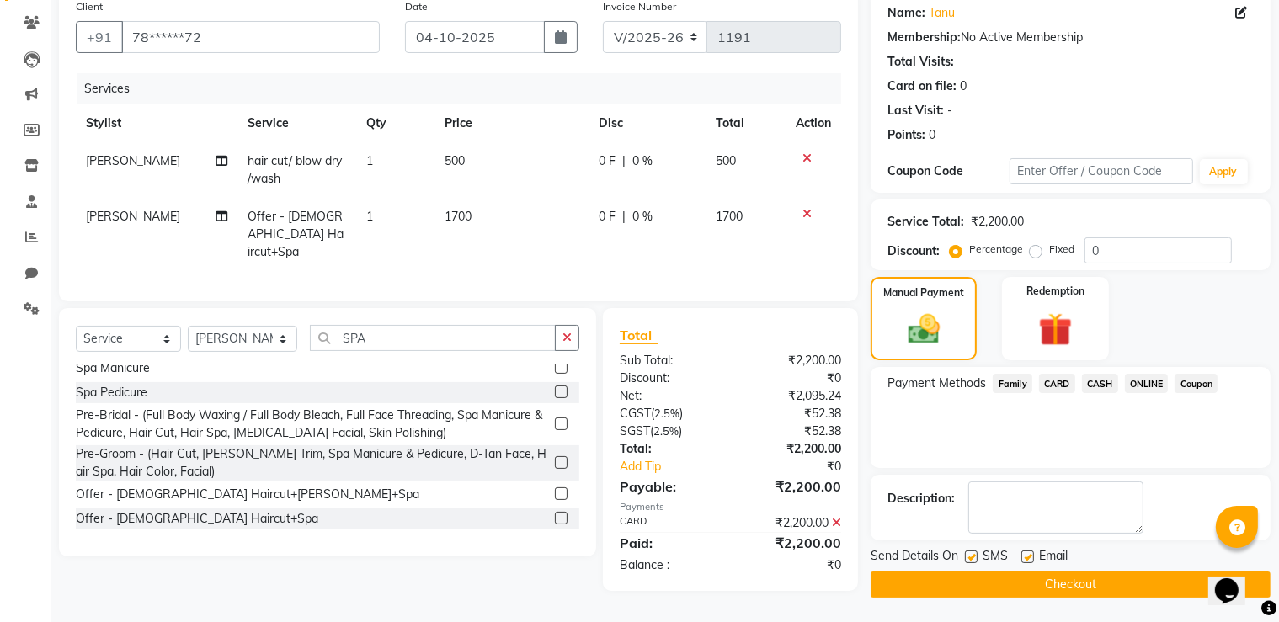
drag, startPoint x: 1039, startPoint y: 599, endPoint x: 1027, endPoint y: 578, distance: 24.6
click at [1033, 592] on main "INVOICE PREVIOUS INVOICES Create New Save Client +91 78******72 Date [DATE] Inv…" at bounding box center [665, 281] width 1229 height 686
click at [1028, 575] on button "Checkout" at bounding box center [1071, 585] width 400 height 26
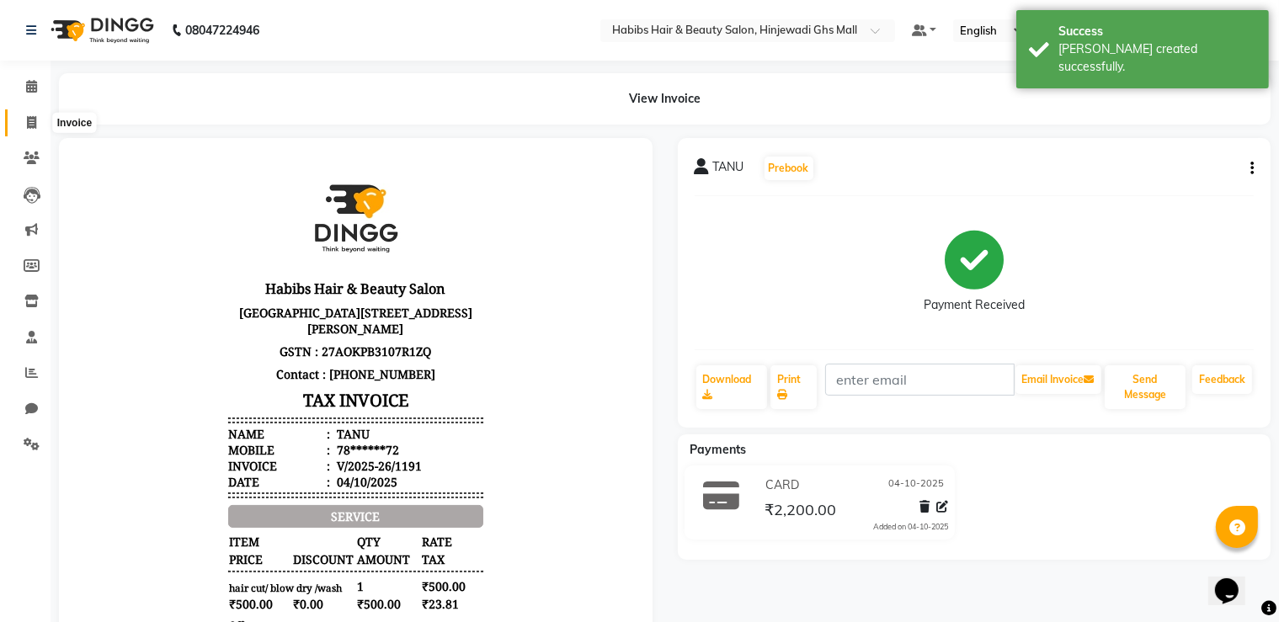
click at [32, 126] on icon at bounding box center [31, 122] width 9 height 13
select select "service"
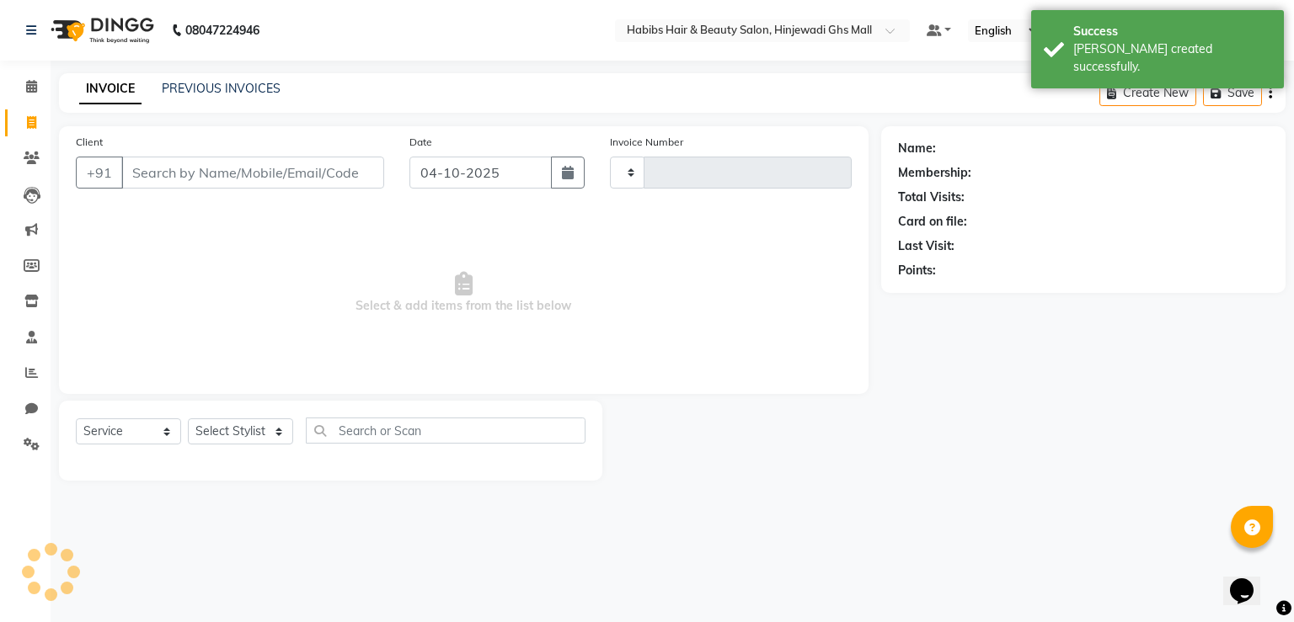
type input "1192"
select select "7463"
click at [340, 173] on input "Client" at bounding box center [252, 173] width 263 height 32
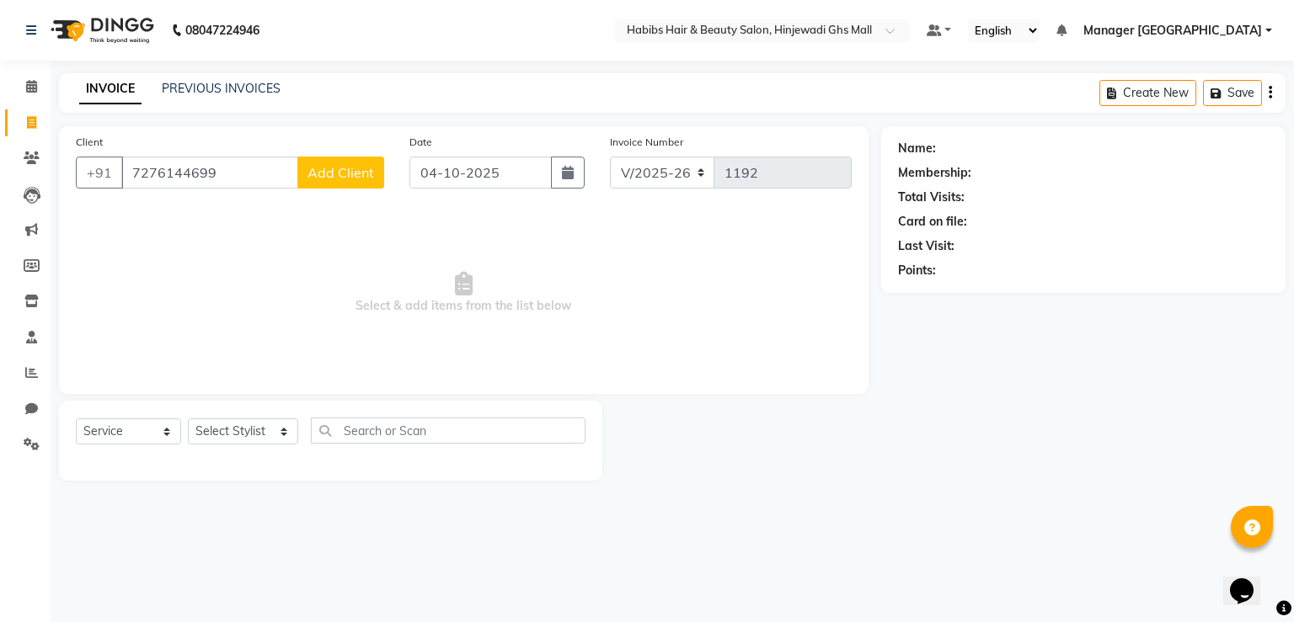
type input "7276144699"
click at [349, 174] on span "Add Client" at bounding box center [340, 172] width 67 height 17
select select "22"
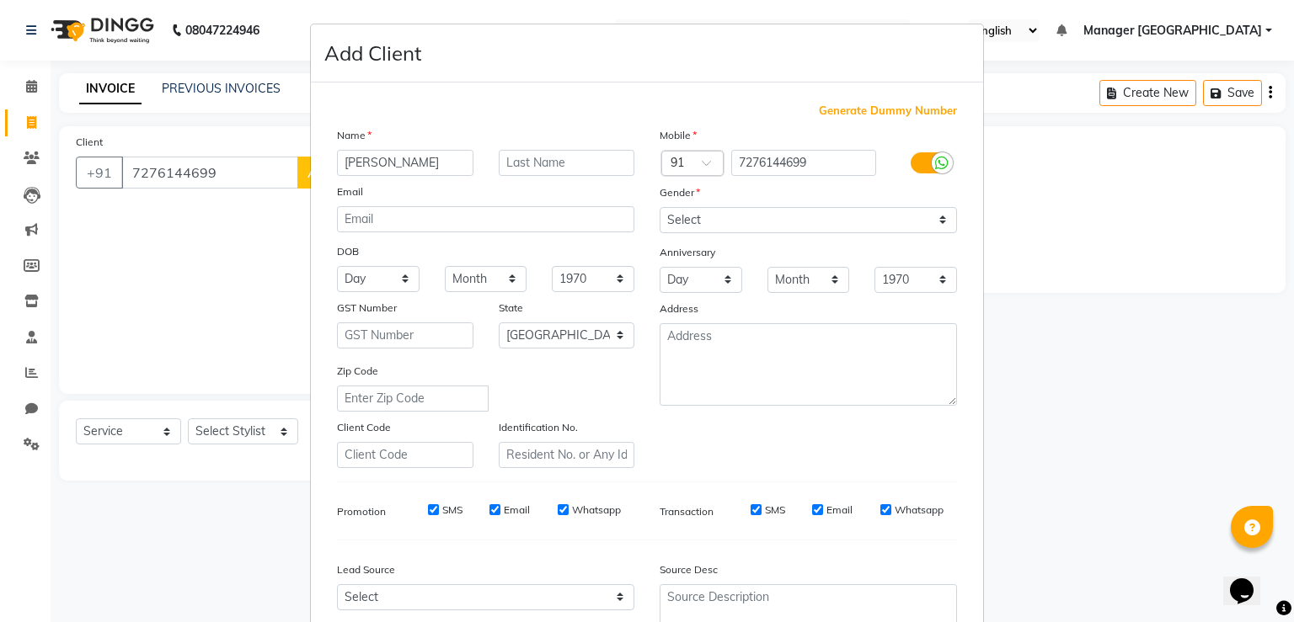
type input "[PERSON_NAME]"
click at [752, 215] on select "Select [DEMOGRAPHIC_DATA] [DEMOGRAPHIC_DATA] Other Prefer Not To Say" at bounding box center [808, 220] width 297 height 26
select select "[DEMOGRAPHIC_DATA]"
click at [660, 208] on select "Select [DEMOGRAPHIC_DATA] [DEMOGRAPHIC_DATA] Other Prefer Not To Say" at bounding box center [808, 220] width 297 height 26
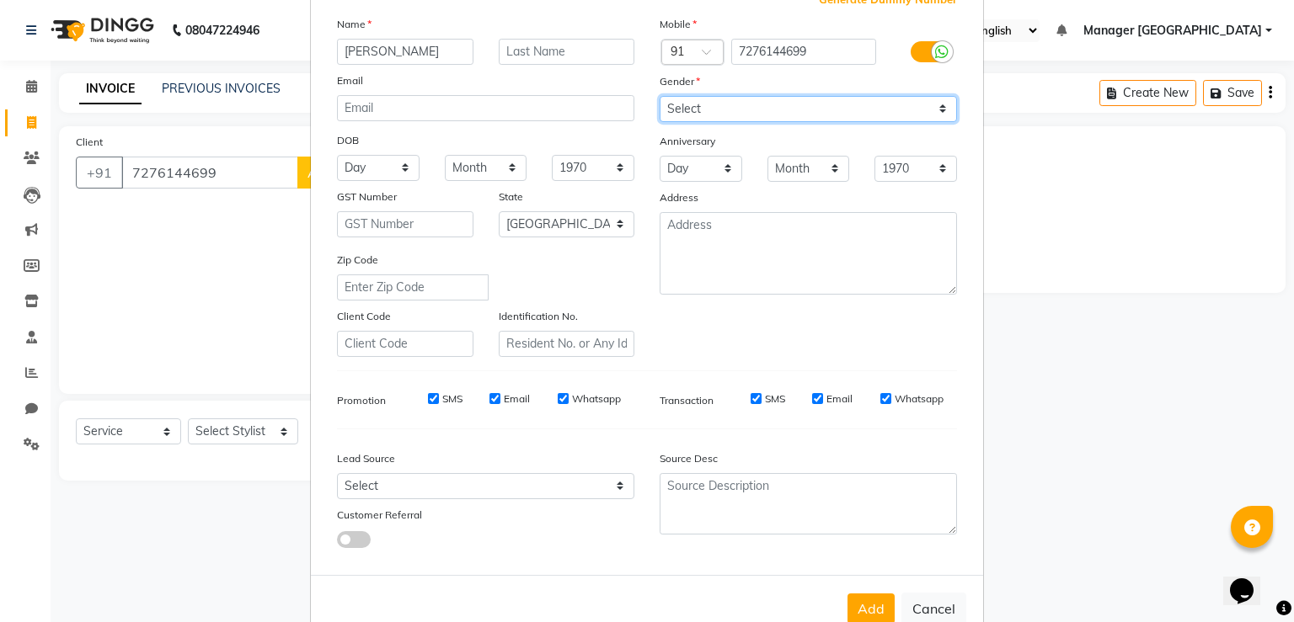
scroll to position [163, 0]
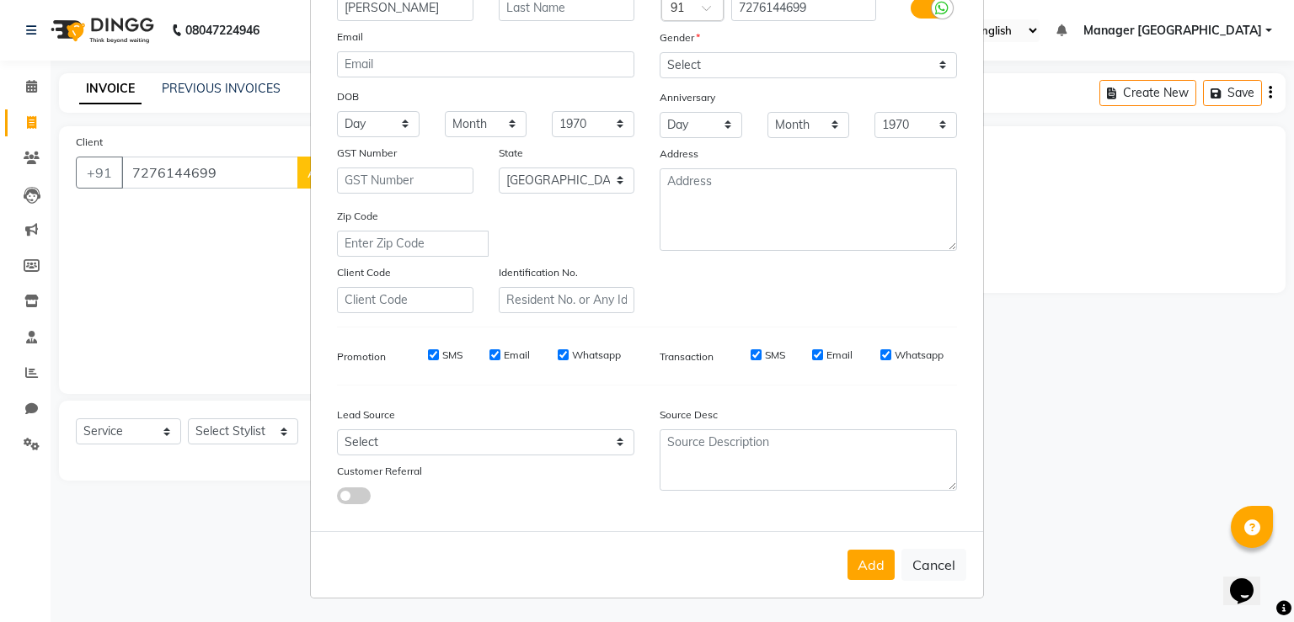
click at [837, 563] on div "Add Cancel" at bounding box center [647, 564] width 672 height 67
click at [841, 559] on div "Add Cancel" at bounding box center [647, 564] width 672 height 67
click at [850, 555] on button "Add" at bounding box center [870, 565] width 47 height 30
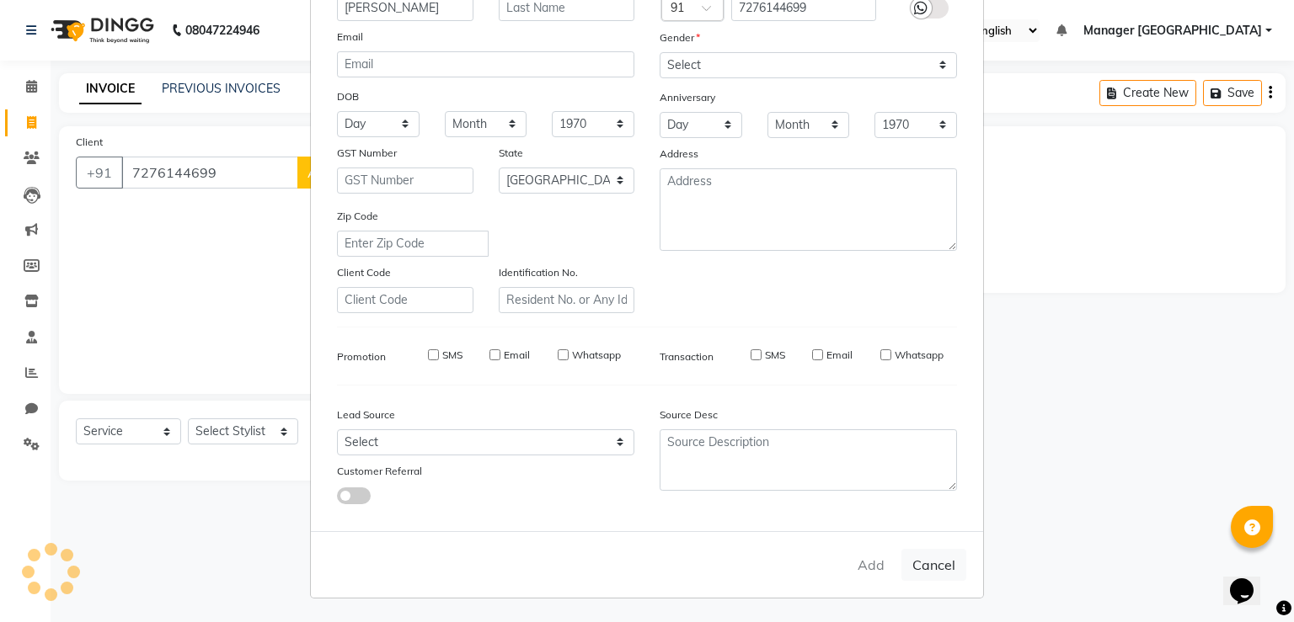
type input "72******99"
select select
select select "null"
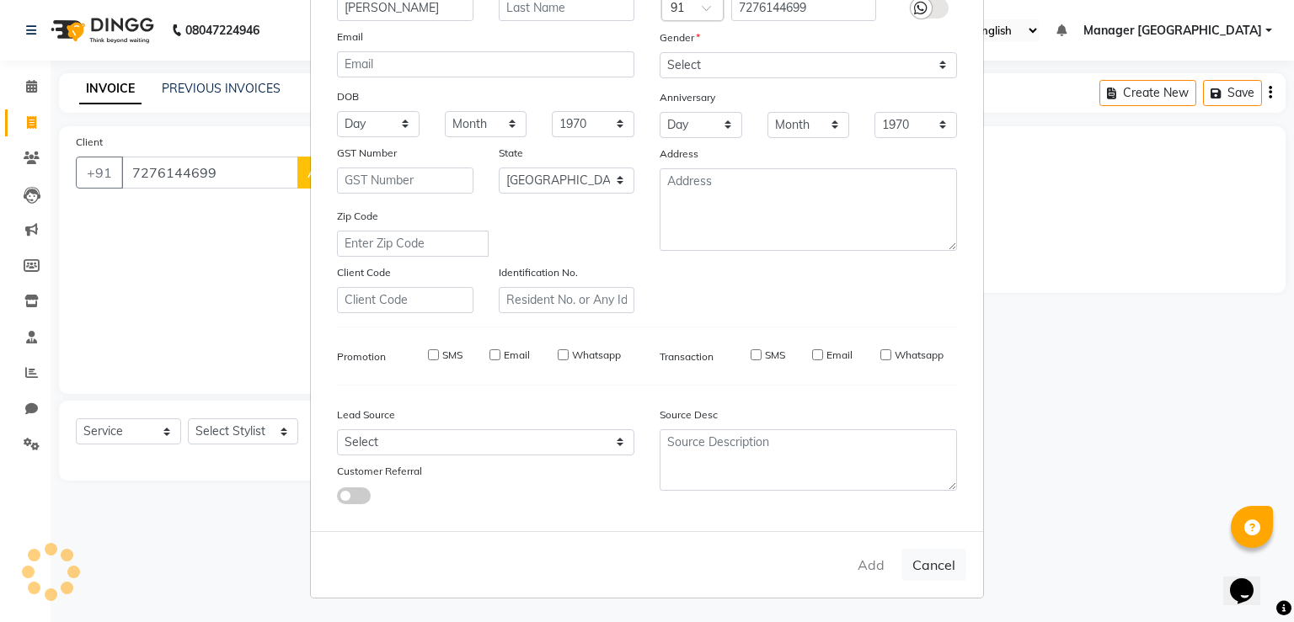
select select
checkbox input "false"
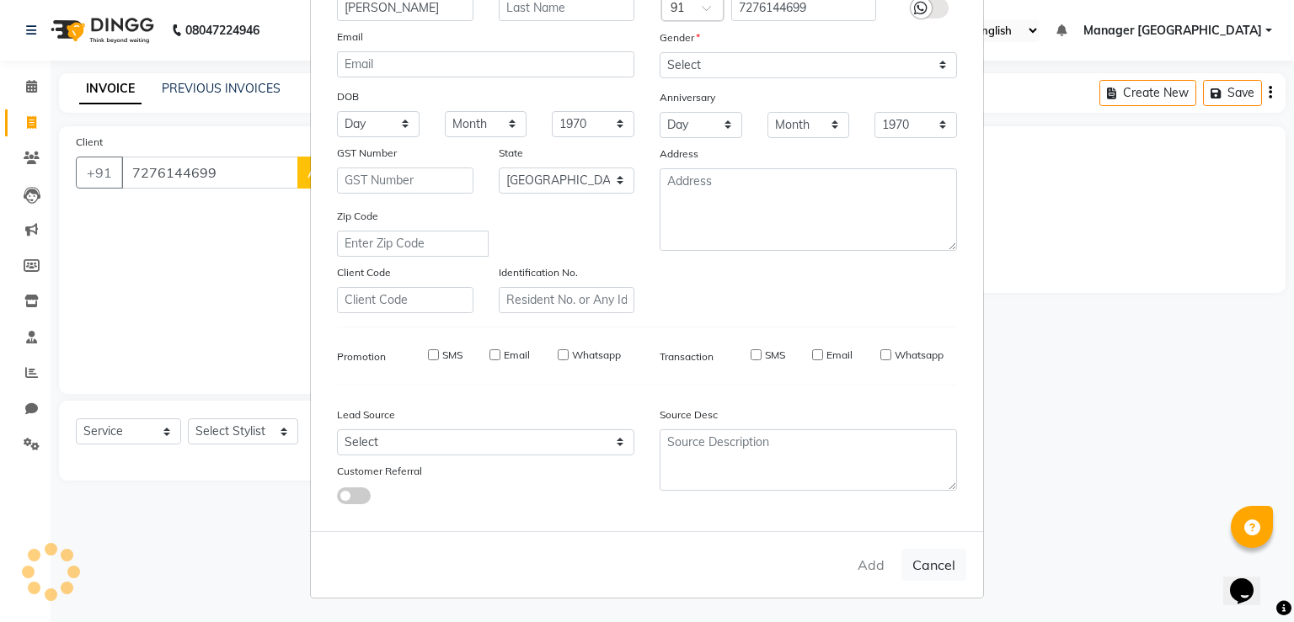
checkbox input "false"
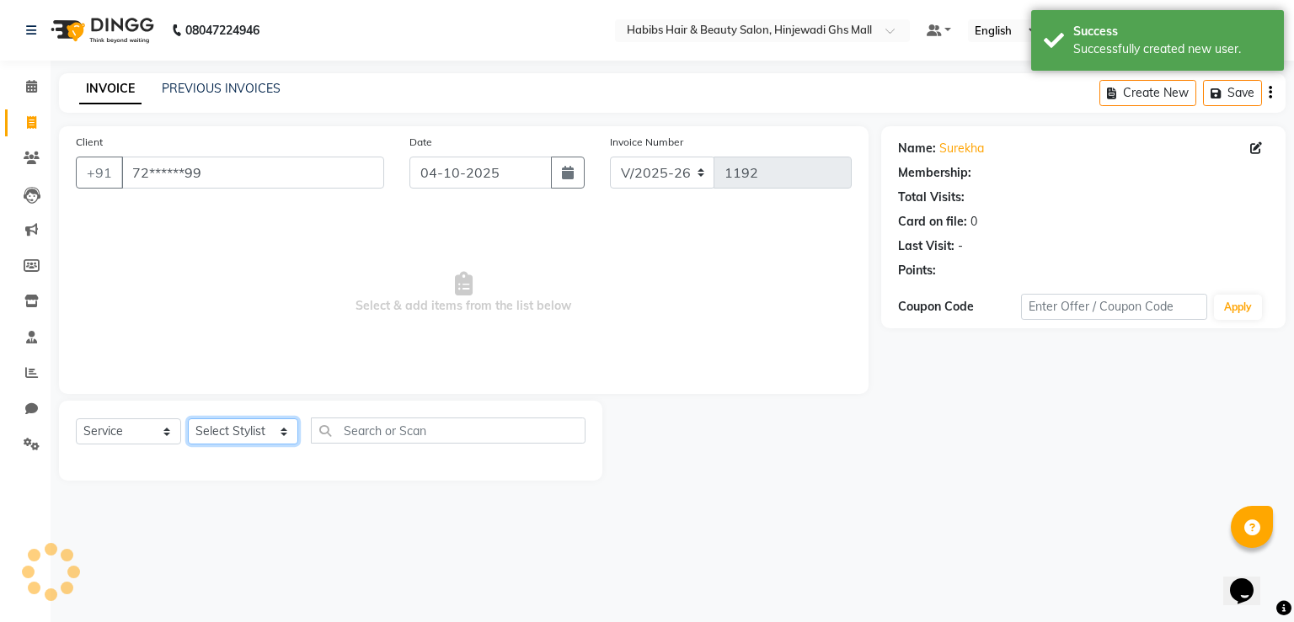
click at [275, 420] on select "Select Stylist GAURAV GURI [PERSON_NAME] Manager GHS MALL [PERSON_NAME] [PERSON…" at bounding box center [243, 432] width 110 height 26
click at [417, 452] on div "Select Service Product Membership Package Voucher Prepaid Gift Card Select Styl…" at bounding box center [331, 438] width 510 height 40
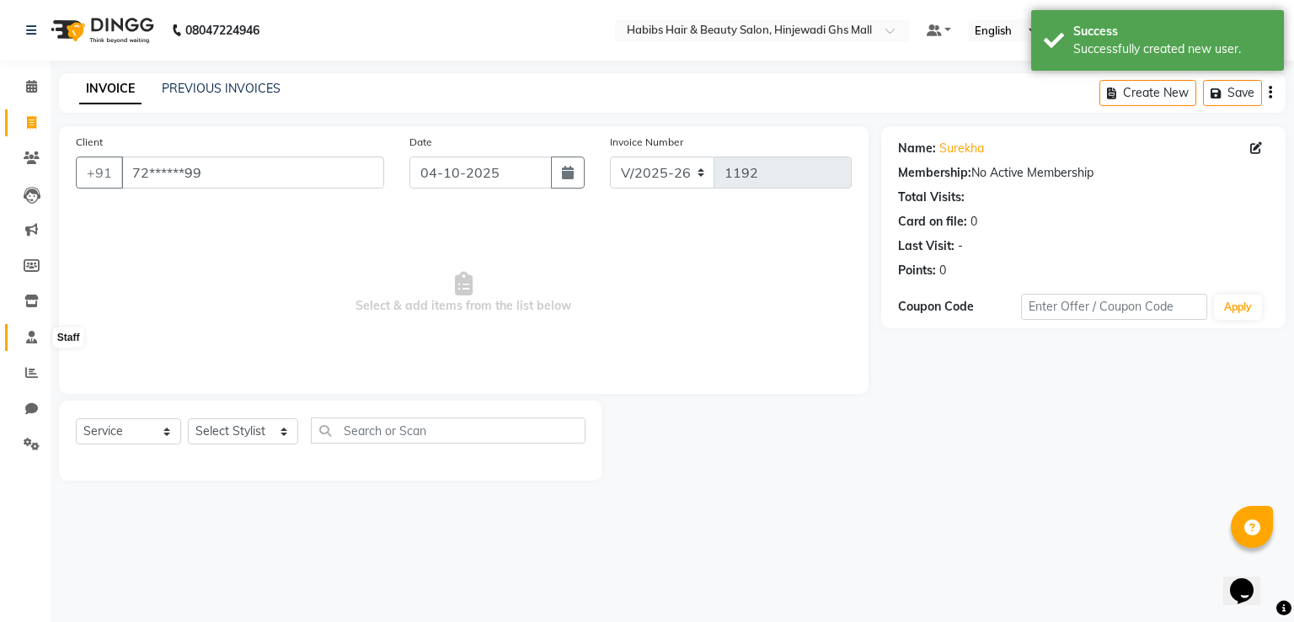
click at [30, 339] on icon at bounding box center [31, 337] width 11 height 13
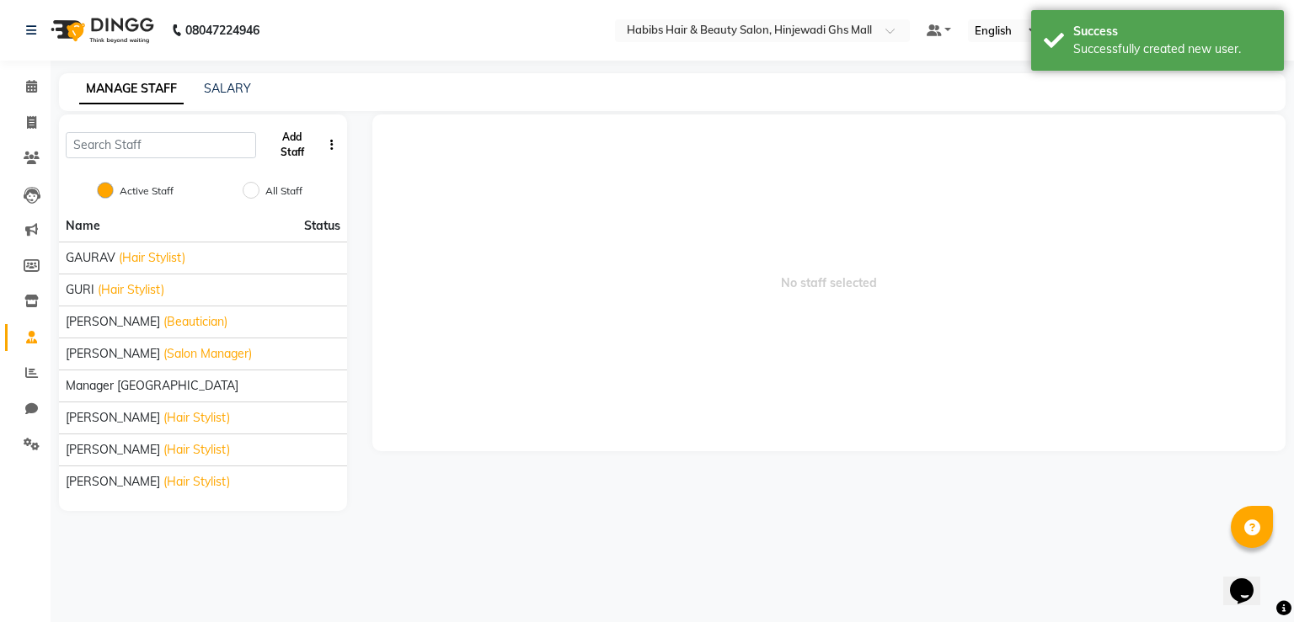
click at [280, 156] on button "Add Staff" at bounding box center [292, 145] width 59 height 44
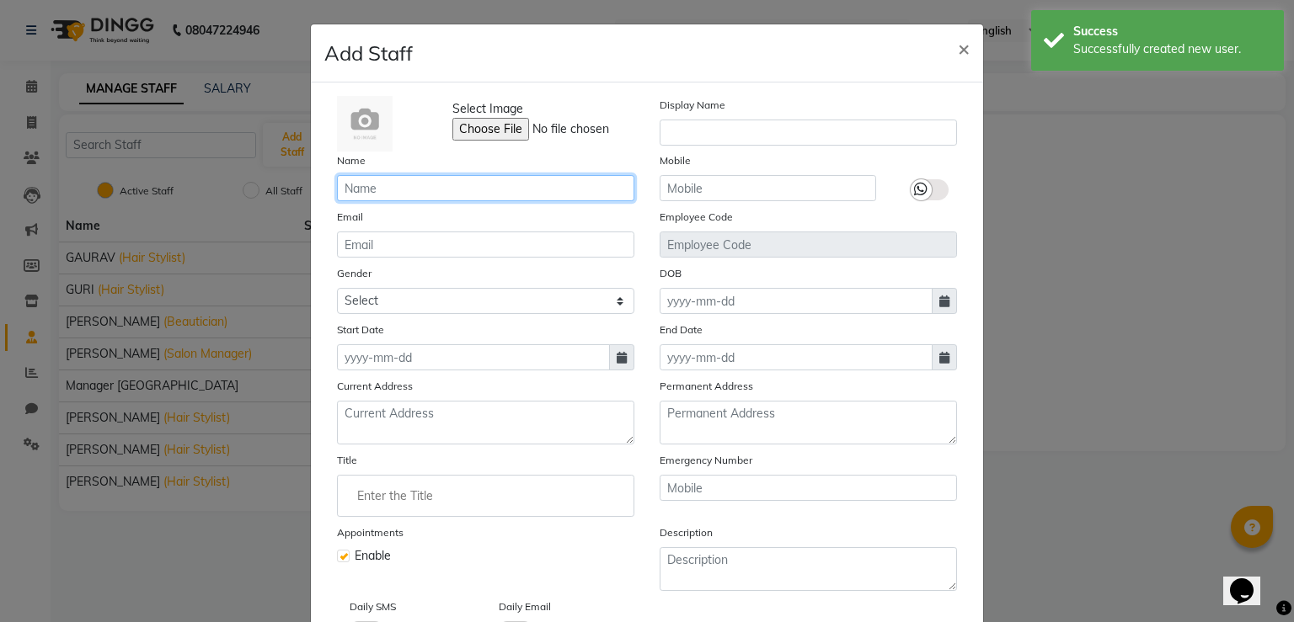
click at [502, 195] on input "text" at bounding box center [485, 188] width 297 height 26
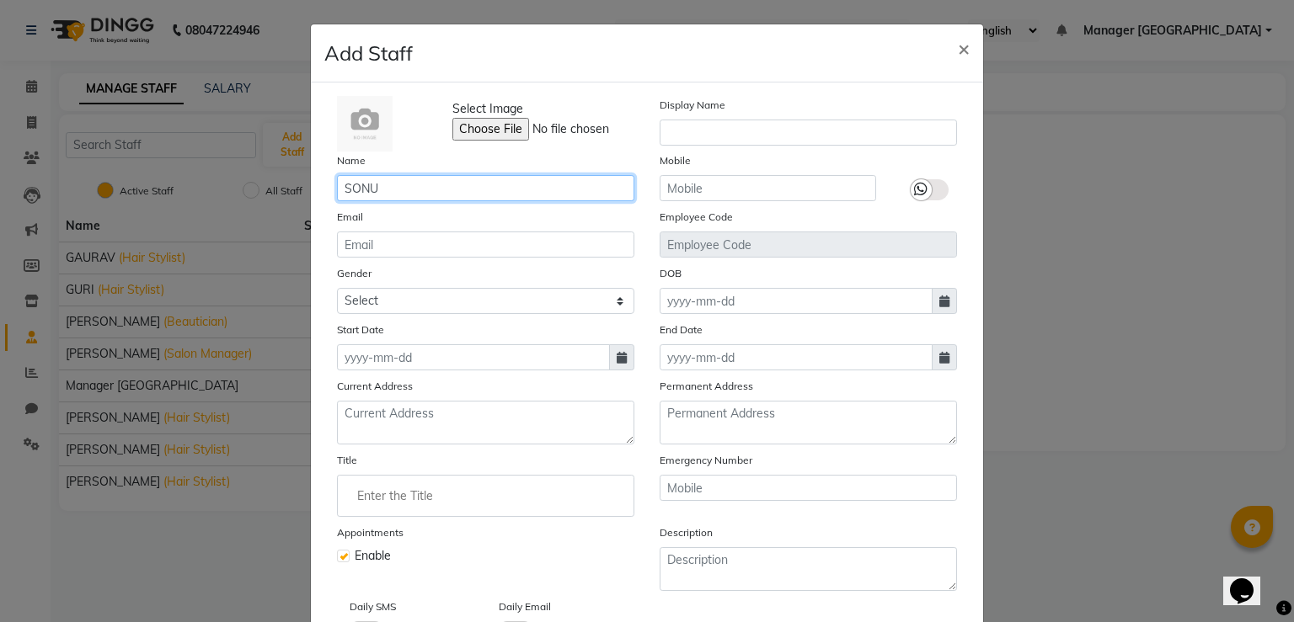
type input "SONU"
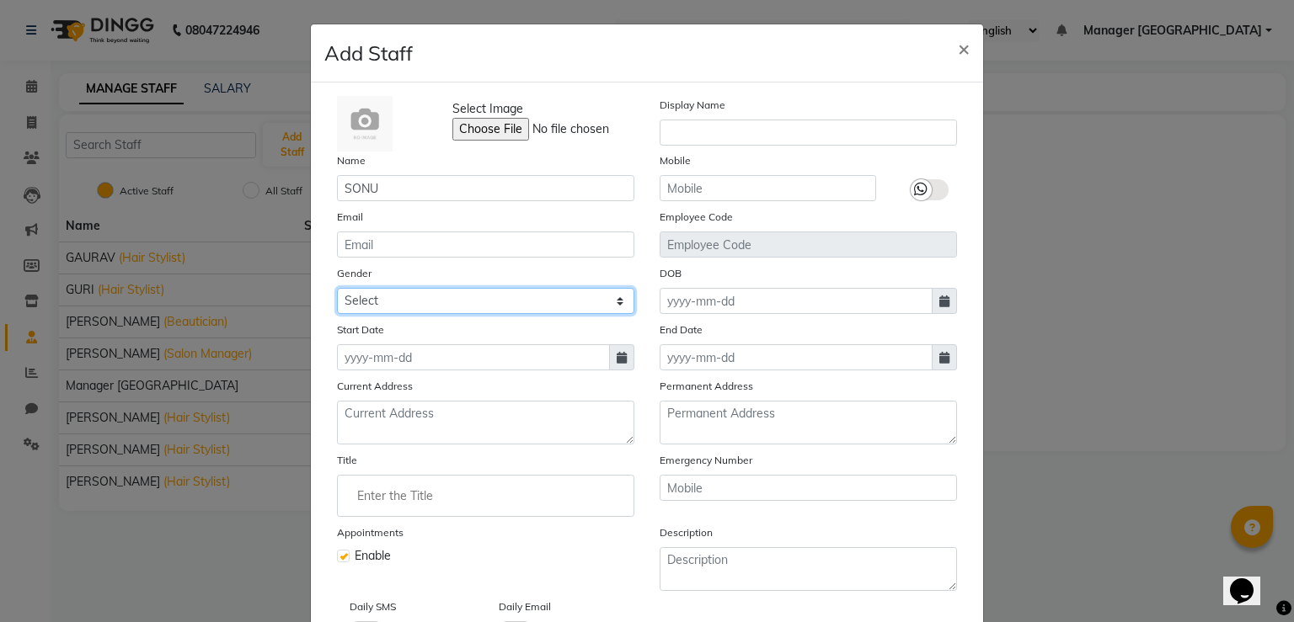
click at [372, 307] on select "Select [DEMOGRAPHIC_DATA] [DEMOGRAPHIC_DATA] Other Prefer Not To Say" at bounding box center [485, 301] width 297 height 26
select select "[DEMOGRAPHIC_DATA]"
click at [337, 291] on select "Select [DEMOGRAPHIC_DATA] [DEMOGRAPHIC_DATA] Other Prefer Not To Say" at bounding box center [485, 301] width 297 height 26
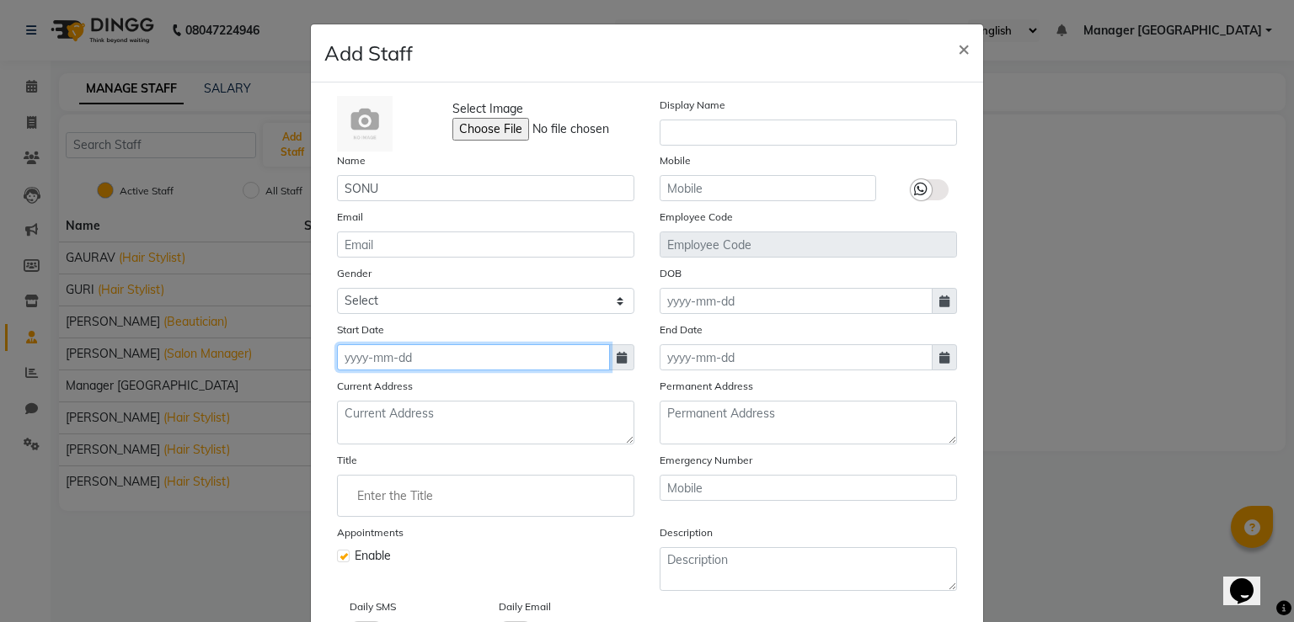
click at [431, 356] on input at bounding box center [473, 358] width 273 height 26
select select "10"
select select "2025"
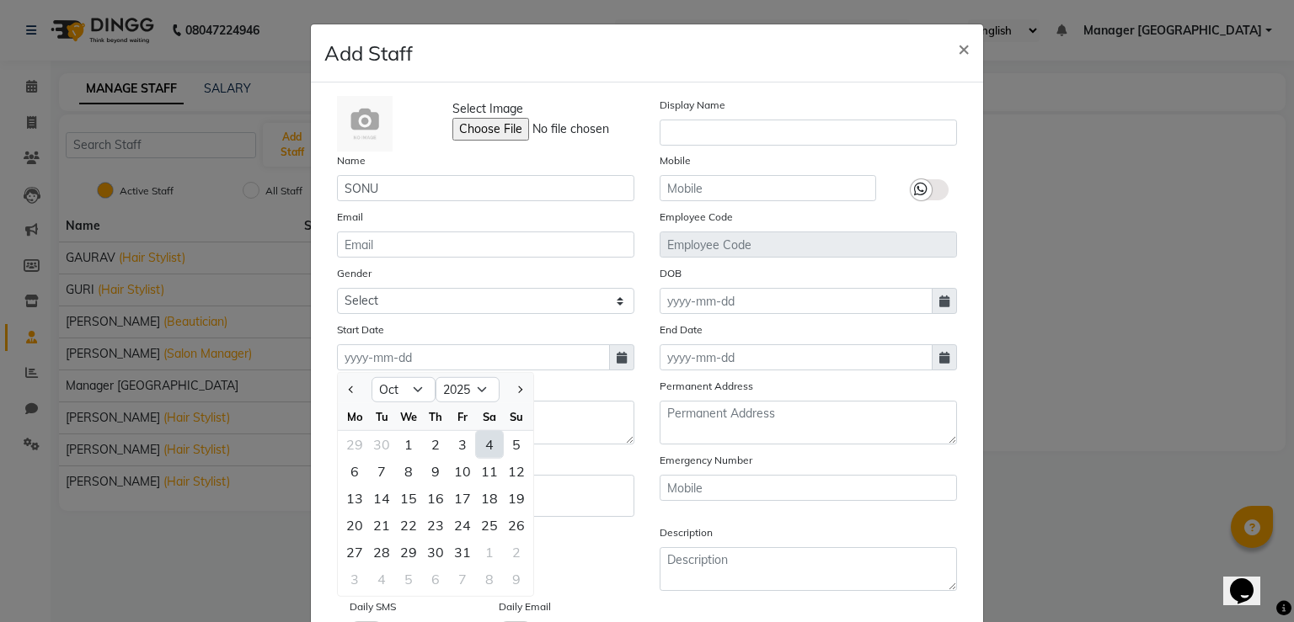
click at [476, 441] on div "4" at bounding box center [489, 444] width 27 height 27
type input "04-10-2025"
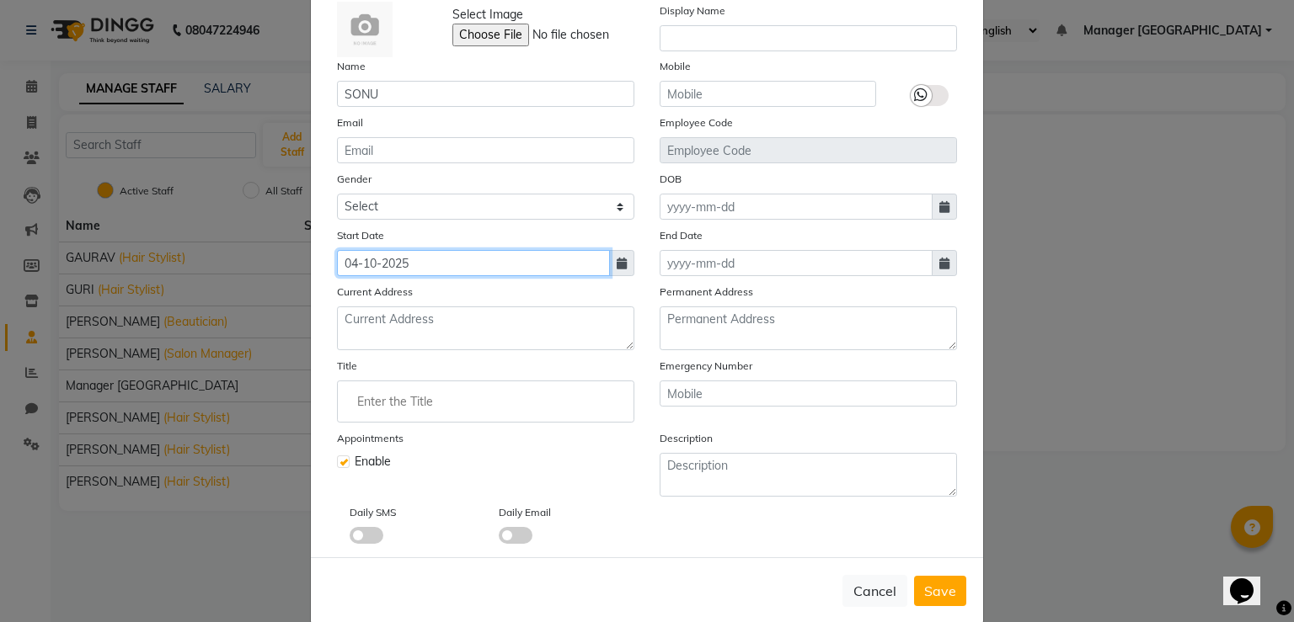
scroll to position [126, 0]
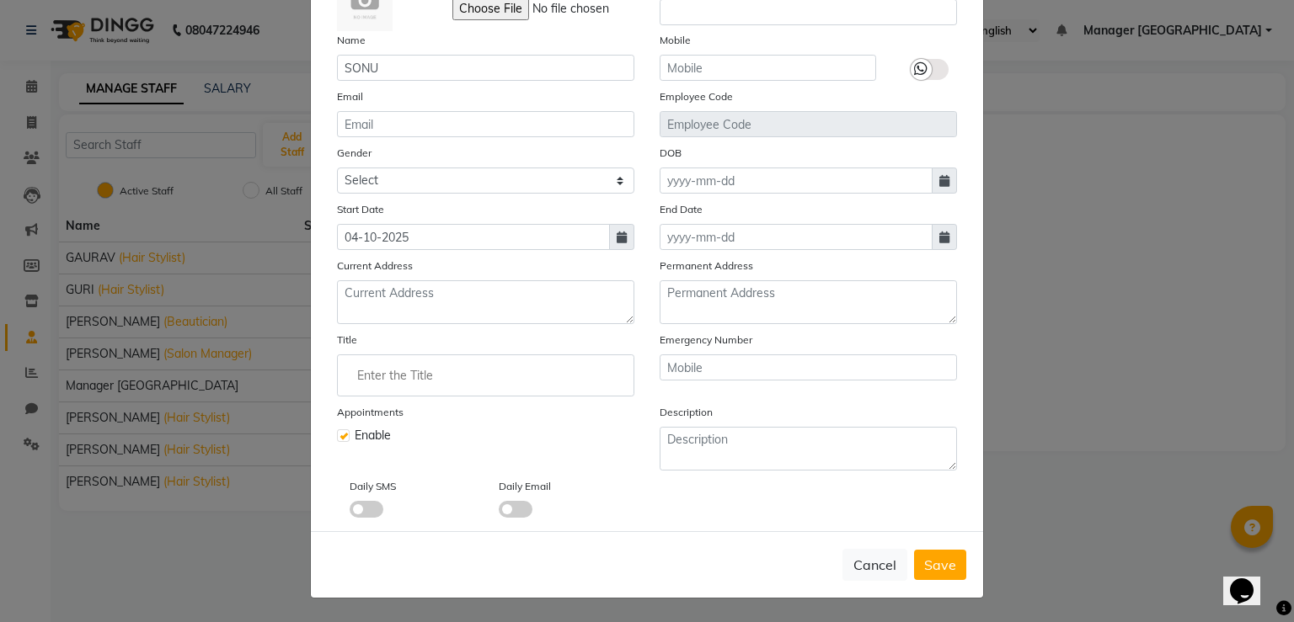
click at [935, 566] on span "Save" at bounding box center [940, 565] width 32 height 17
select select
checkbox input "false"
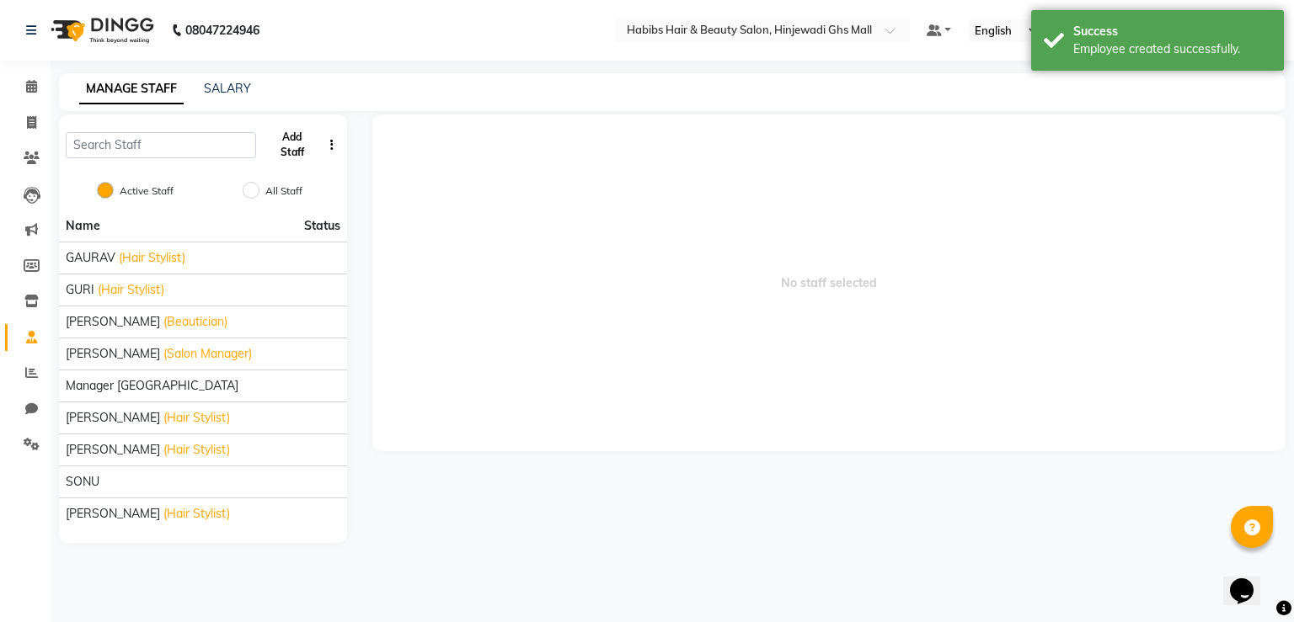
click at [279, 133] on button "Add Staff" at bounding box center [292, 145] width 59 height 44
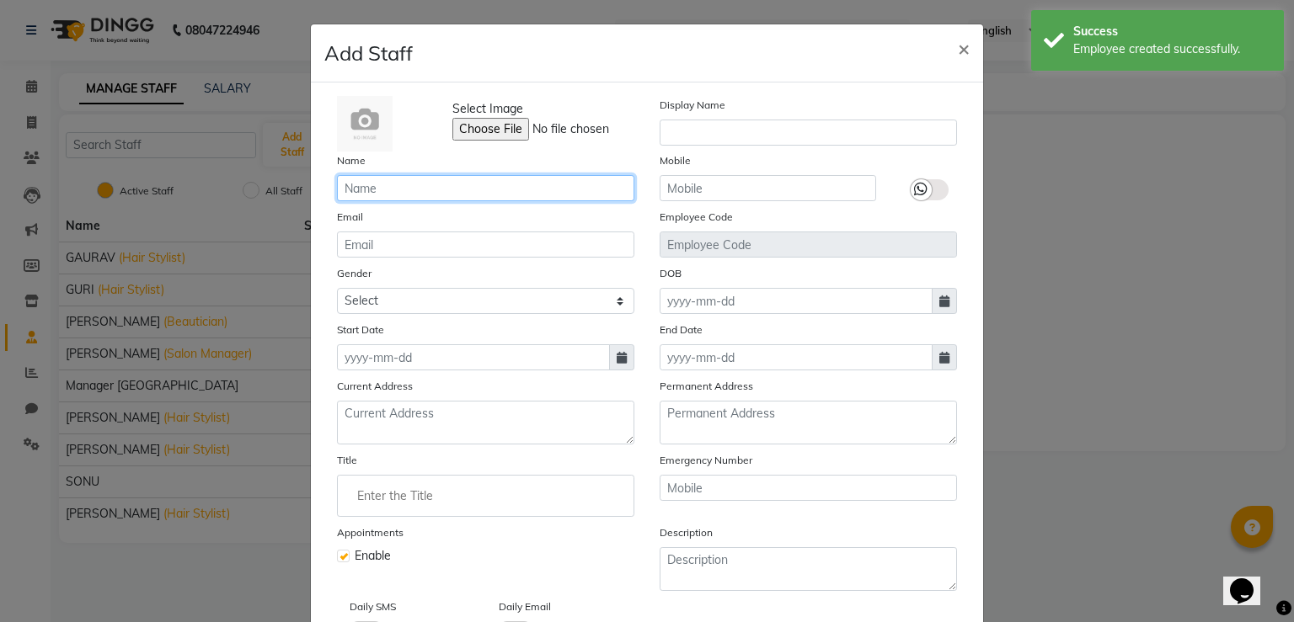
click at [391, 190] on input "text" at bounding box center [485, 188] width 297 height 26
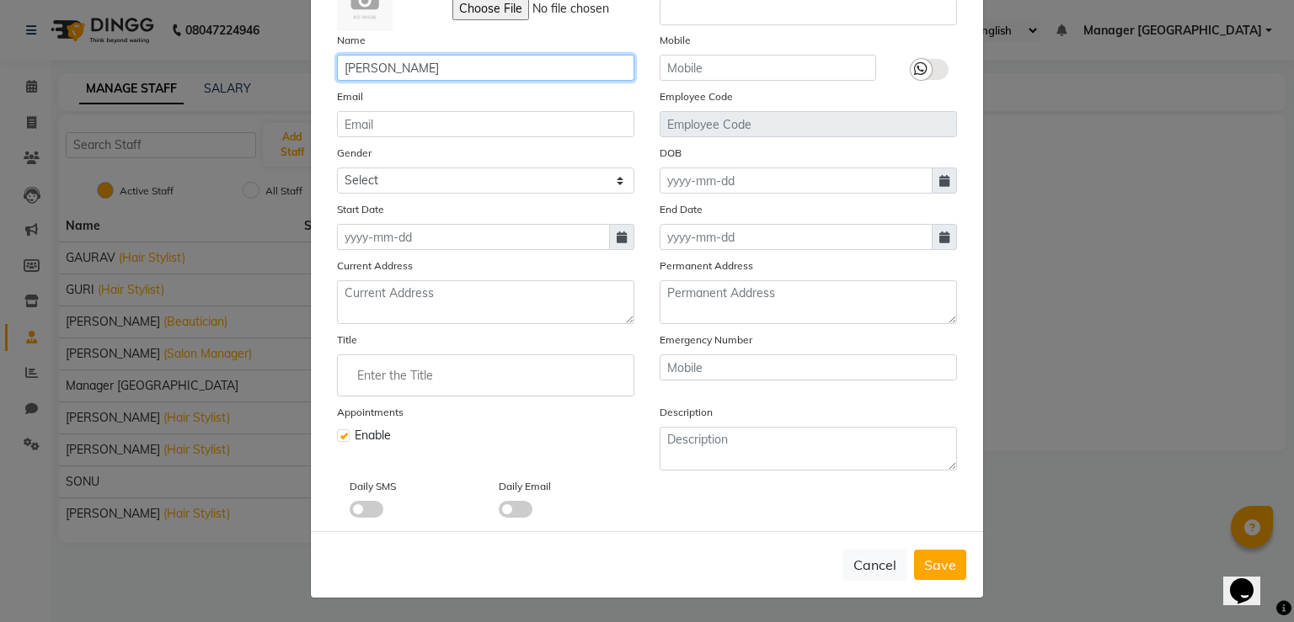
type input "[PERSON_NAME]"
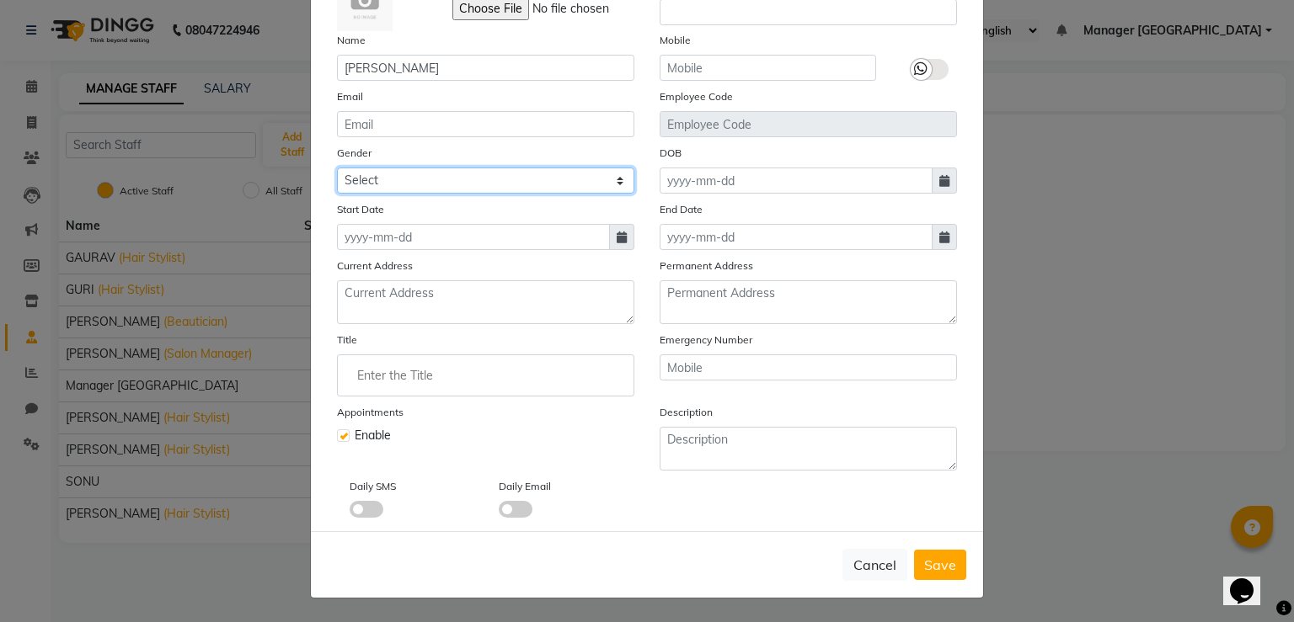
click at [427, 184] on select "Select [DEMOGRAPHIC_DATA] [DEMOGRAPHIC_DATA] Other Prefer Not To Say" at bounding box center [485, 181] width 297 height 26
select select "other"
click at [337, 168] on select "Select [DEMOGRAPHIC_DATA] [DEMOGRAPHIC_DATA] Other Prefer Not To Say" at bounding box center [485, 181] width 297 height 26
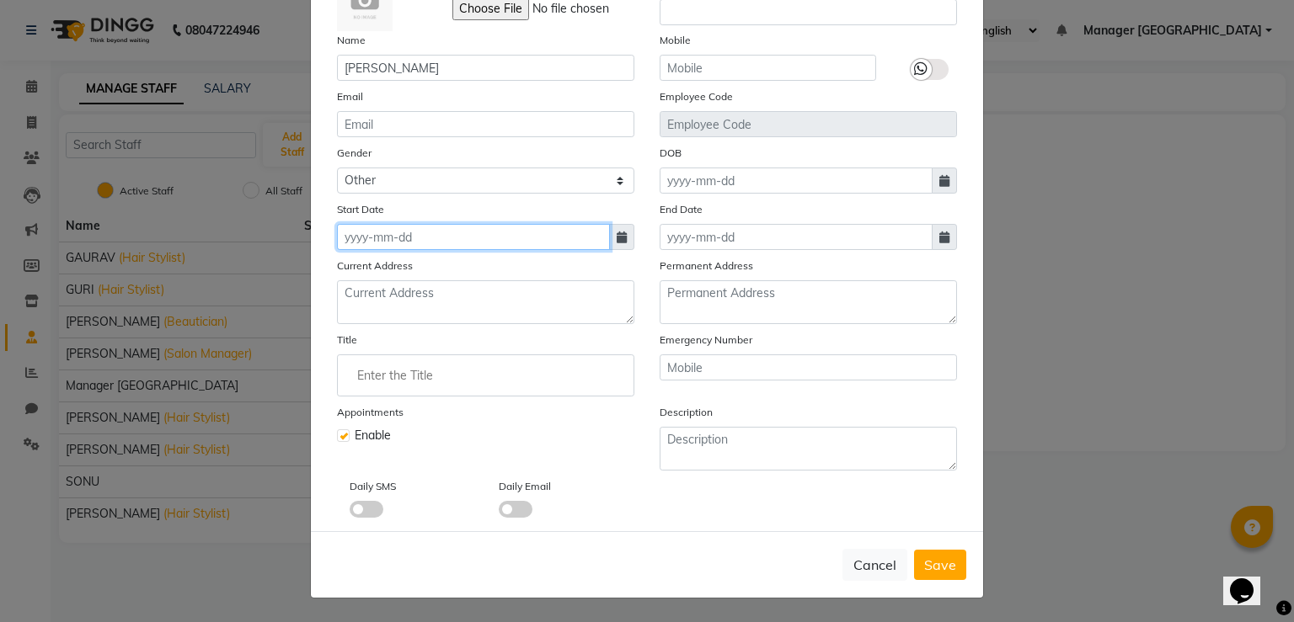
click at [417, 242] on input at bounding box center [473, 237] width 273 height 26
select select "10"
select select "2025"
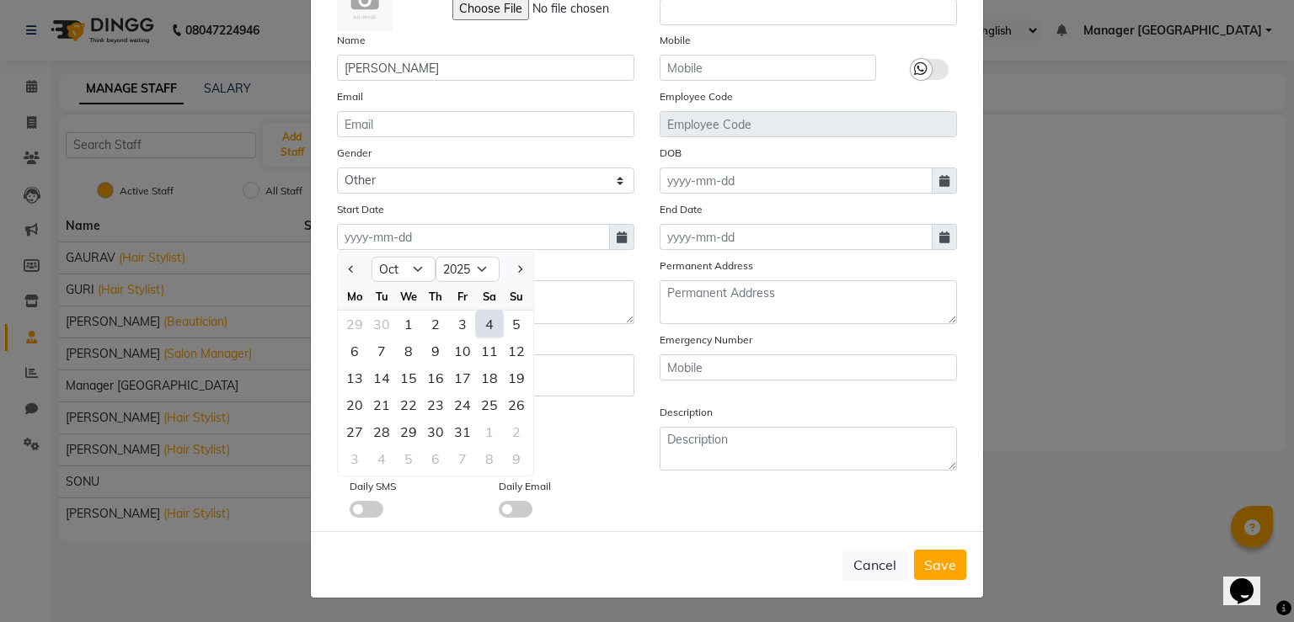
click at [476, 322] on div "4" at bounding box center [489, 324] width 27 height 27
type input "04-10-2025"
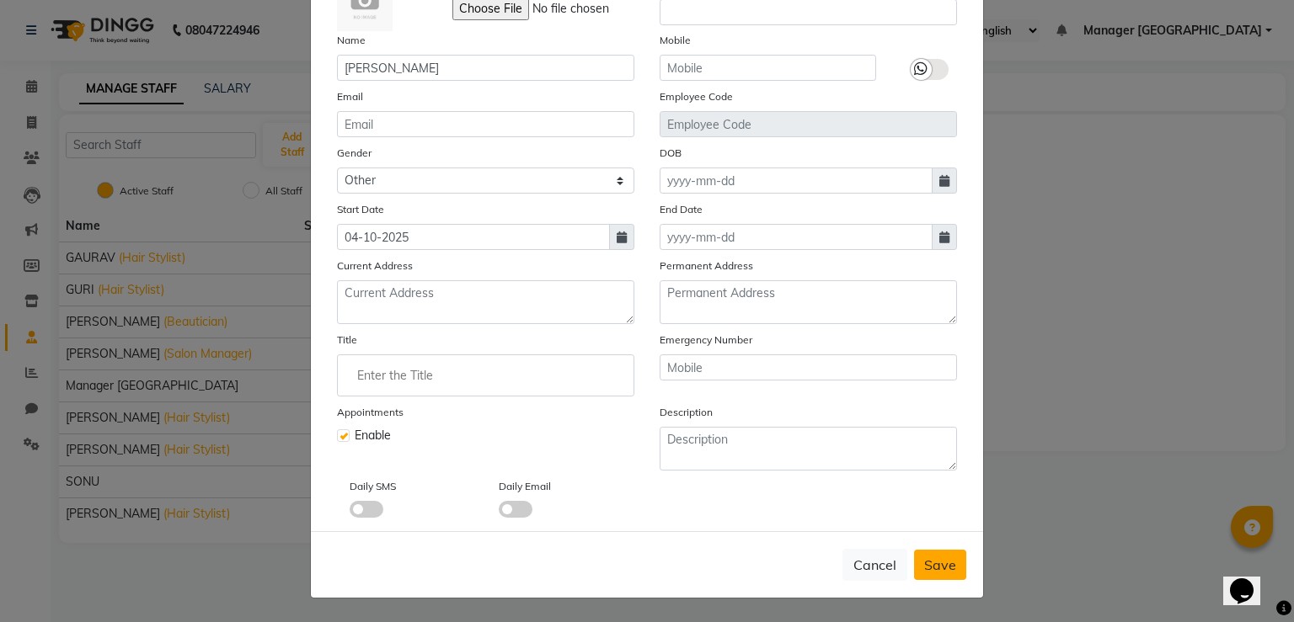
drag, startPoint x: 949, startPoint y: 561, endPoint x: 847, endPoint y: 555, distance: 102.1
click at [949, 562] on button "Save" at bounding box center [940, 565] width 52 height 30
select select
checkbox input "false"
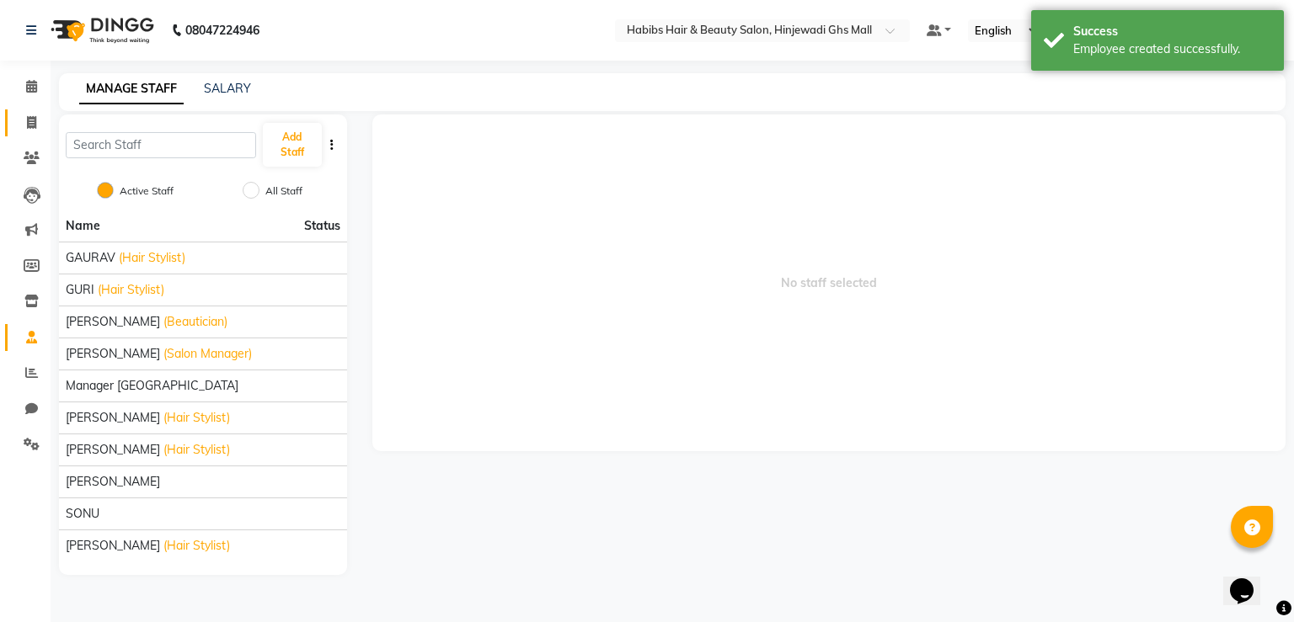
click at [24, 110] on link "Invoice" at bounding box center [25, 123] width 40 height 28
select select "7463"
select select "service"
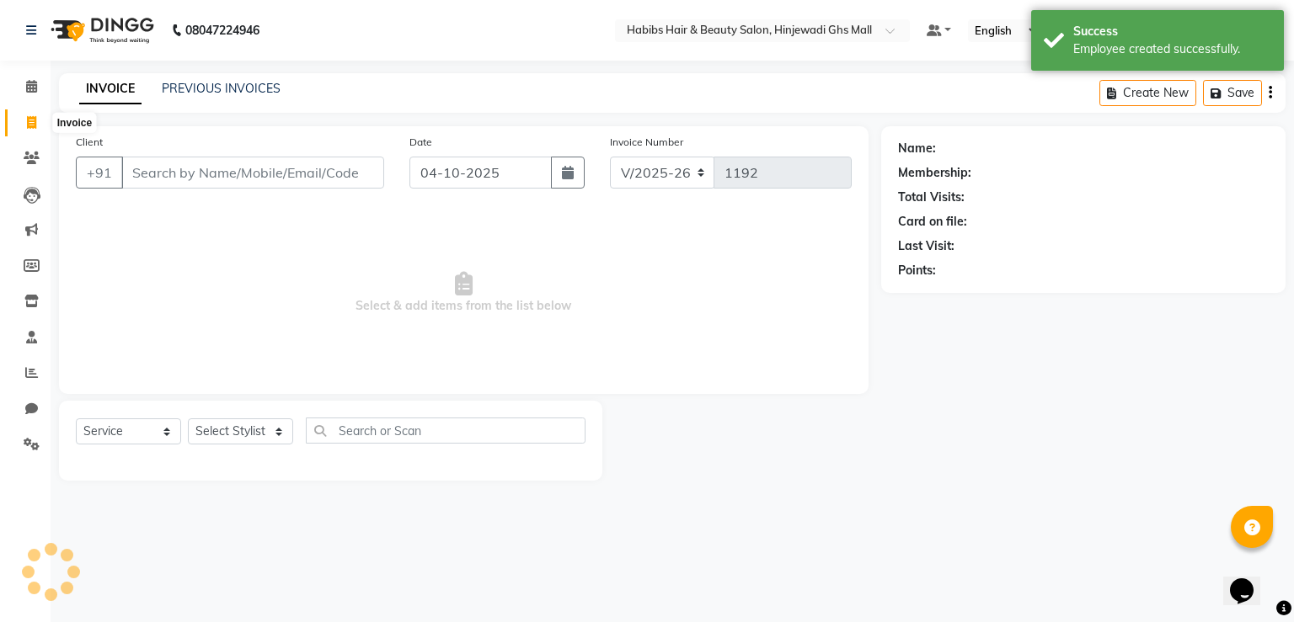
click at [35, 125] on icon at bounding box center [31, 122] width 9 height 13
select select "service"
type input "1192"
select select "7463"
click at [238, 161] on input "Client" at bounding box center [252, 173] width 263 height 32
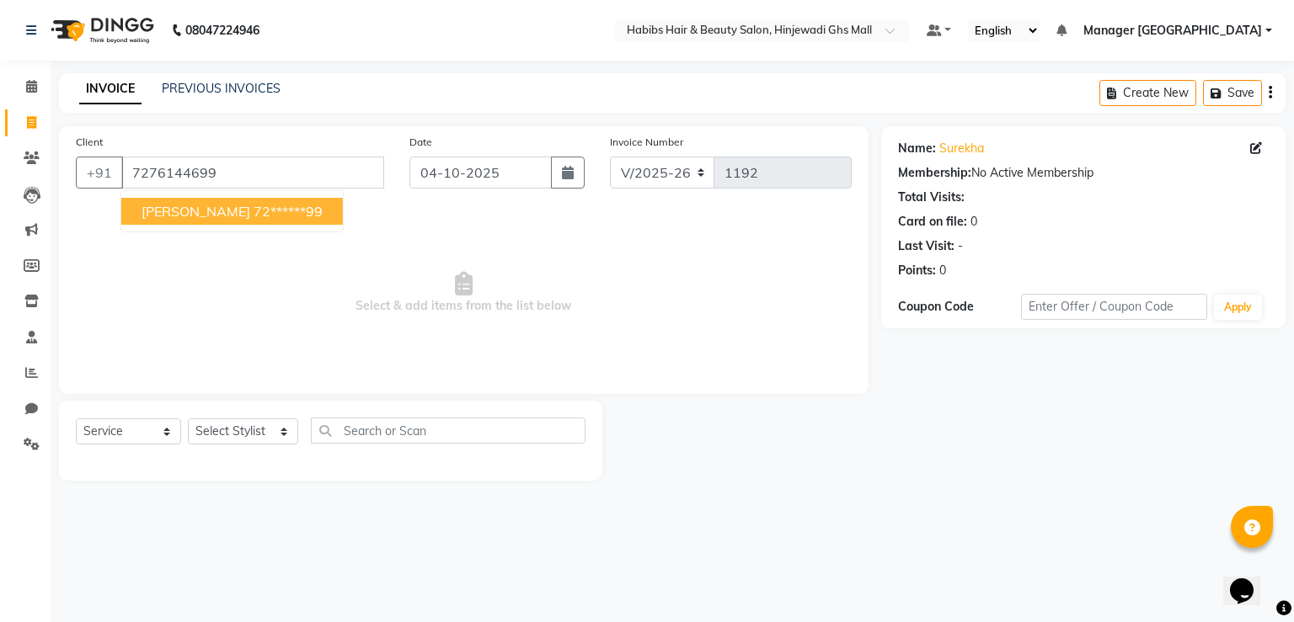
drag, startPoint x: 226, startPoint y: 211, endPoint x: 294, endPoint y: 508, distance: 304.2
click at [254, 218] on ngb-highlight "72******99" at bounding box center [288, 211] width 69 height 17
type input "72******99"
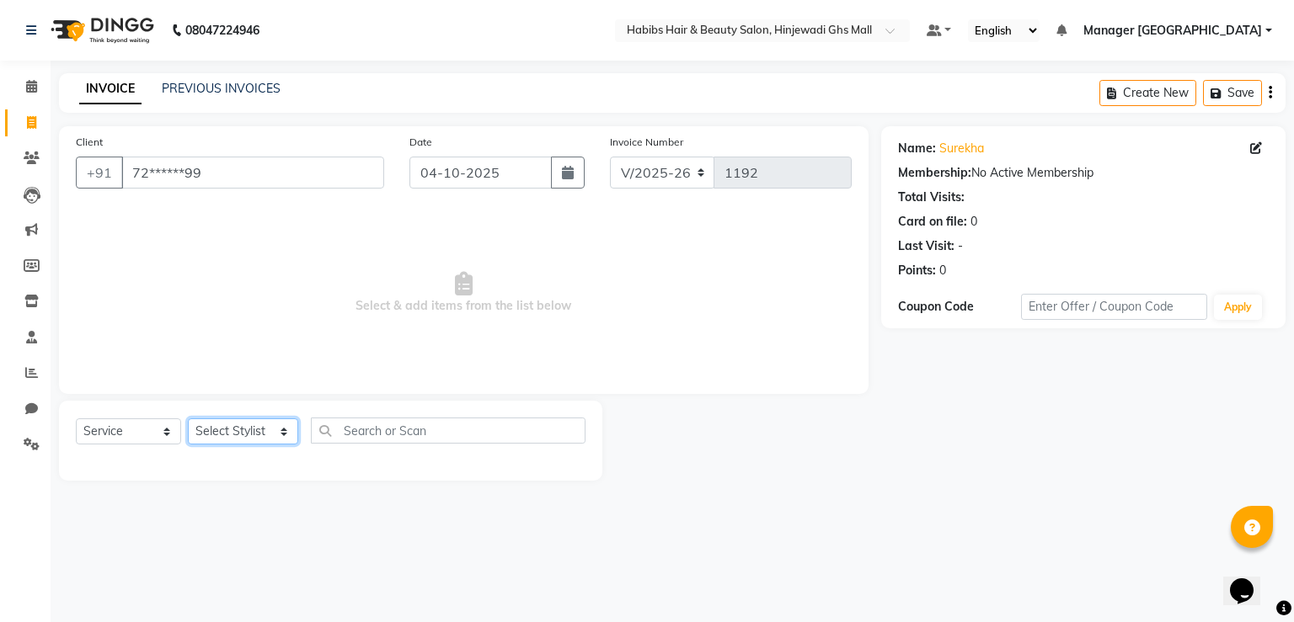
click at [270, 436] on select "Select Stylist GAURAV GURI [PERSON_NAME] Manager GHS MALL [PERSON_NAME] [PERSON…" at bounding box center [243, 432] width 110 height 26
select select "93748"
click at [188, 419] on select "Select Stylist GAURAV GURI [PERSON_NAME] Manager GHS MALL [PERSON_NAME] [PERSON…" at bounding box center [243, 432] width 110 height 26
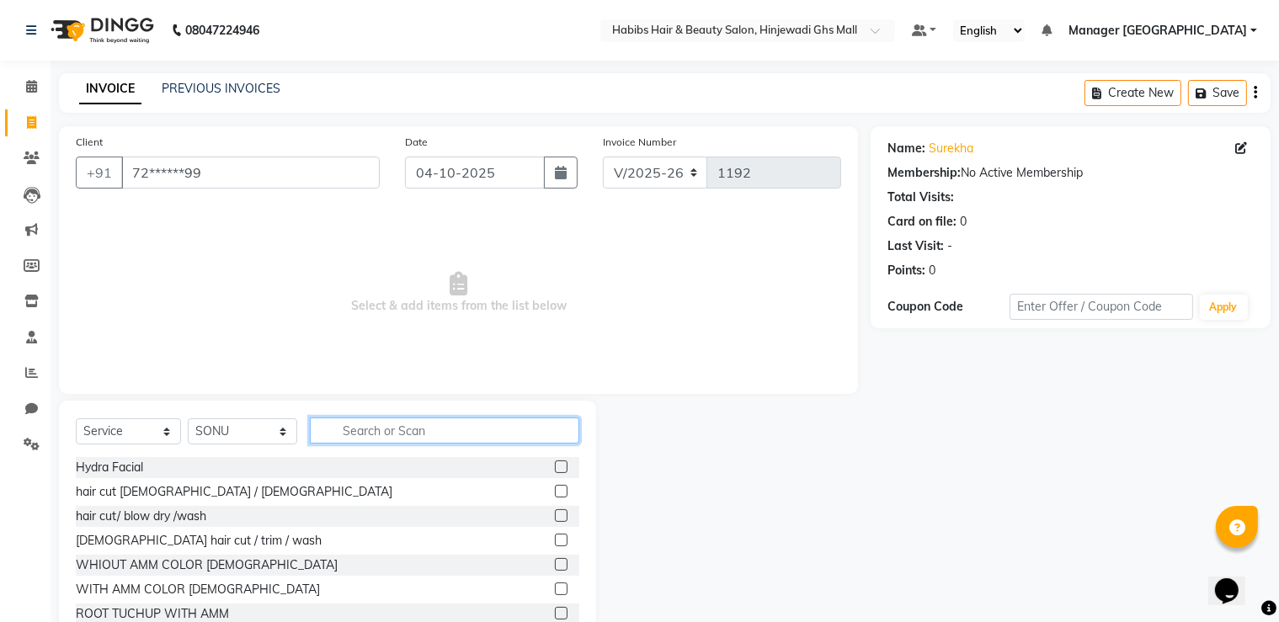
click at [387, 433] on input "text" at bounding box center [445, 431] width 270 height 26
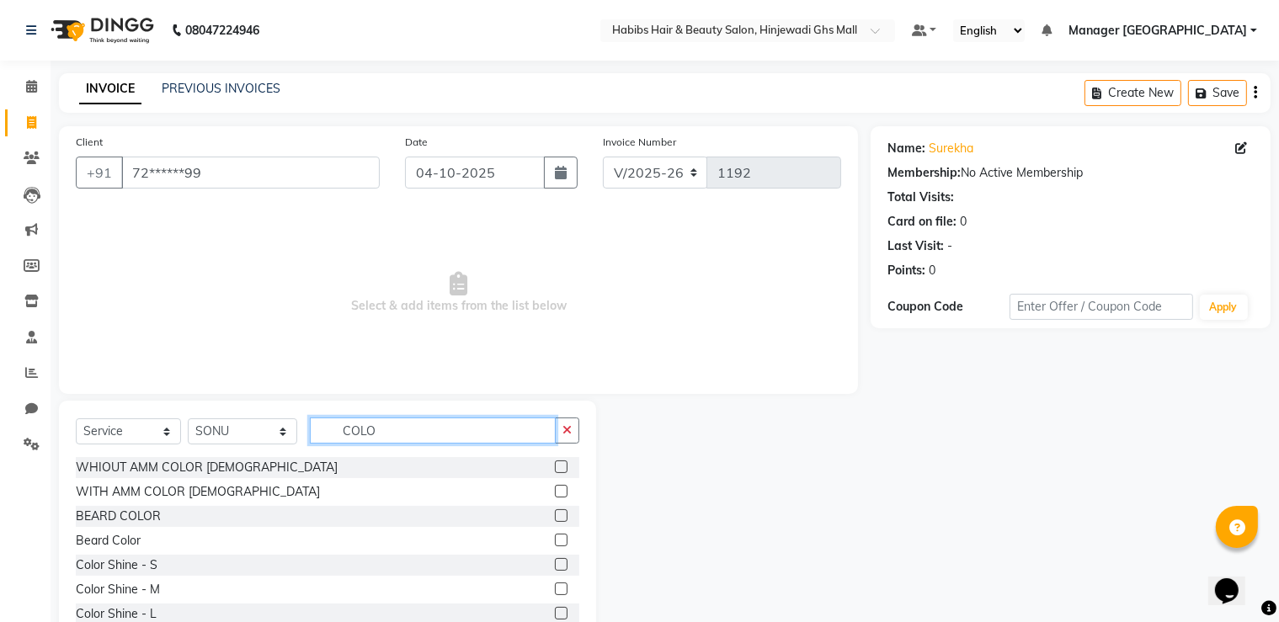
scroll to position [84, 0]
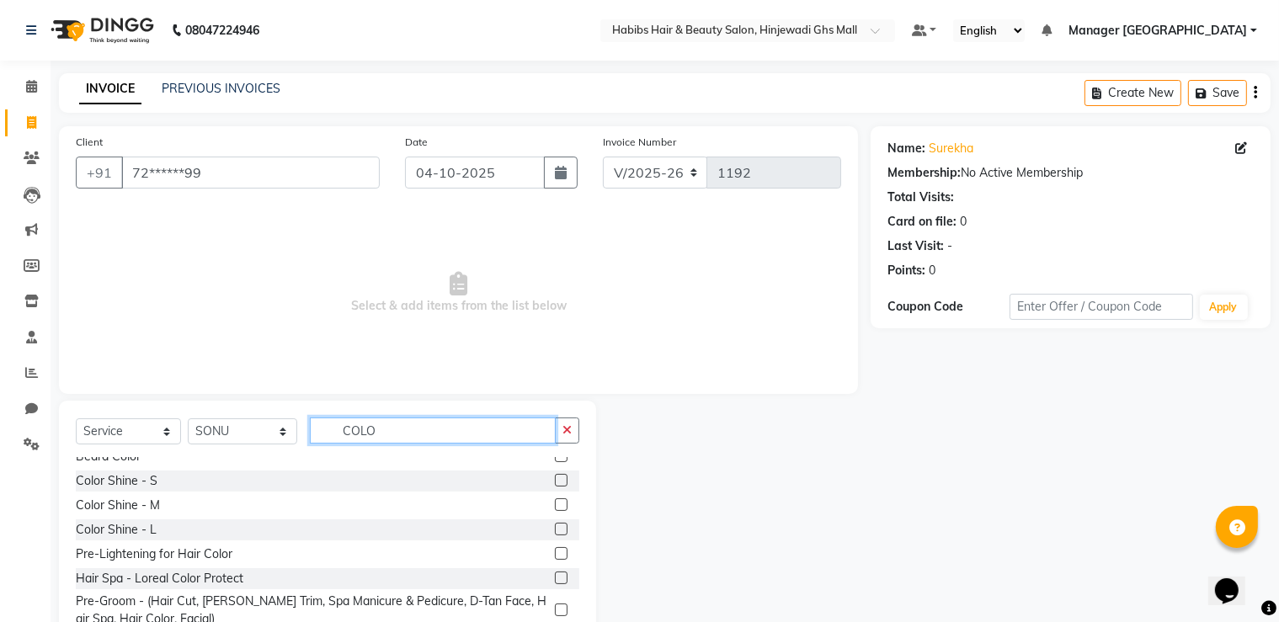
type input "COLO"
drag, startPoint x: 543, startPoint y: 531, endPoint x: 541, endPoint y: 503, distance: 28.7
click at [555, 531] on label at bounding box center [561, 529] width 13 height 13
click at [555, 531] on input "checkbox" at bounding box center [560, 530] width 11 height 11
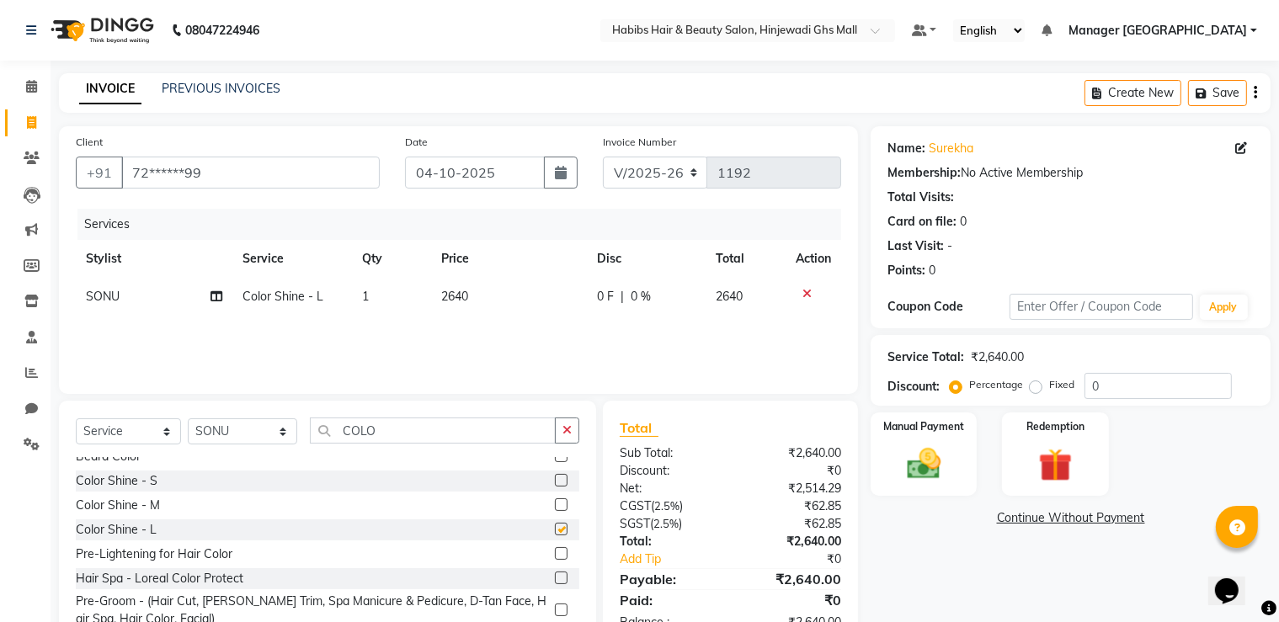
checkbox input "false"
click at [551, 318] on div "Services Stylist Service Qty Price Disc Total Action [PERSON_NAME] Color Shine …" at bounding box center [459, 293] width 766 height 168
click at [541, 303] on td "2640" at bounding box center [509, 297] width 156 height 38
select select "93748"
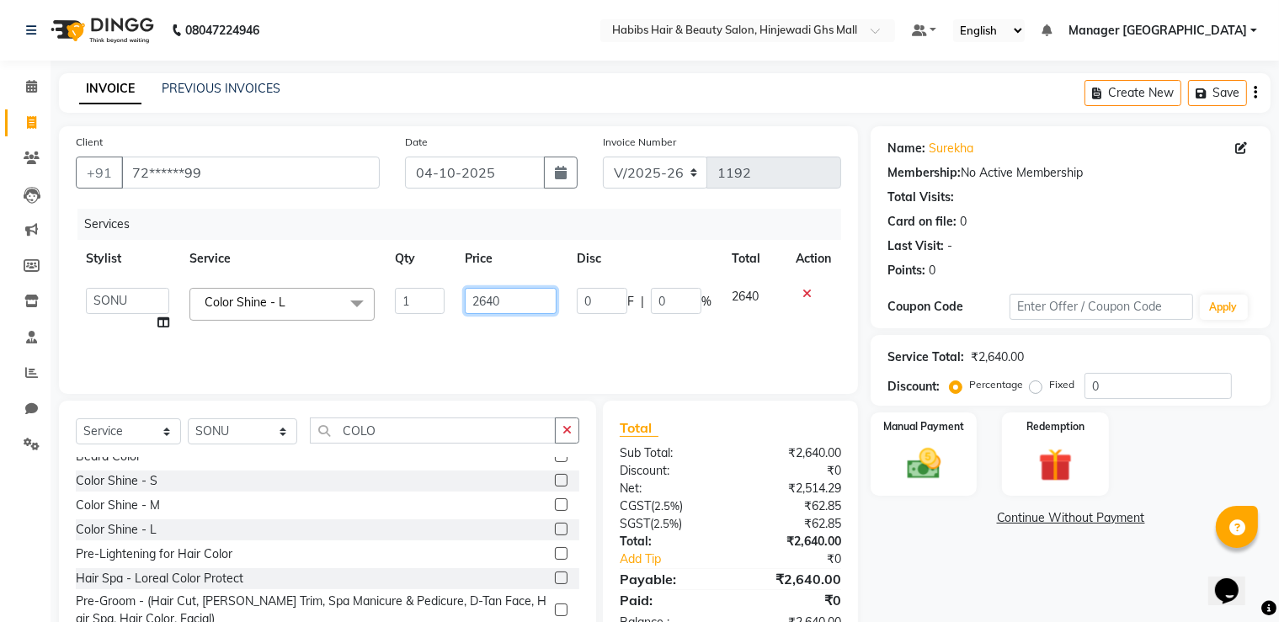
click at [541, 297] on input "2640" at bounding box center [511, 301] width 93 height 26
type input "2"
type input "4800"
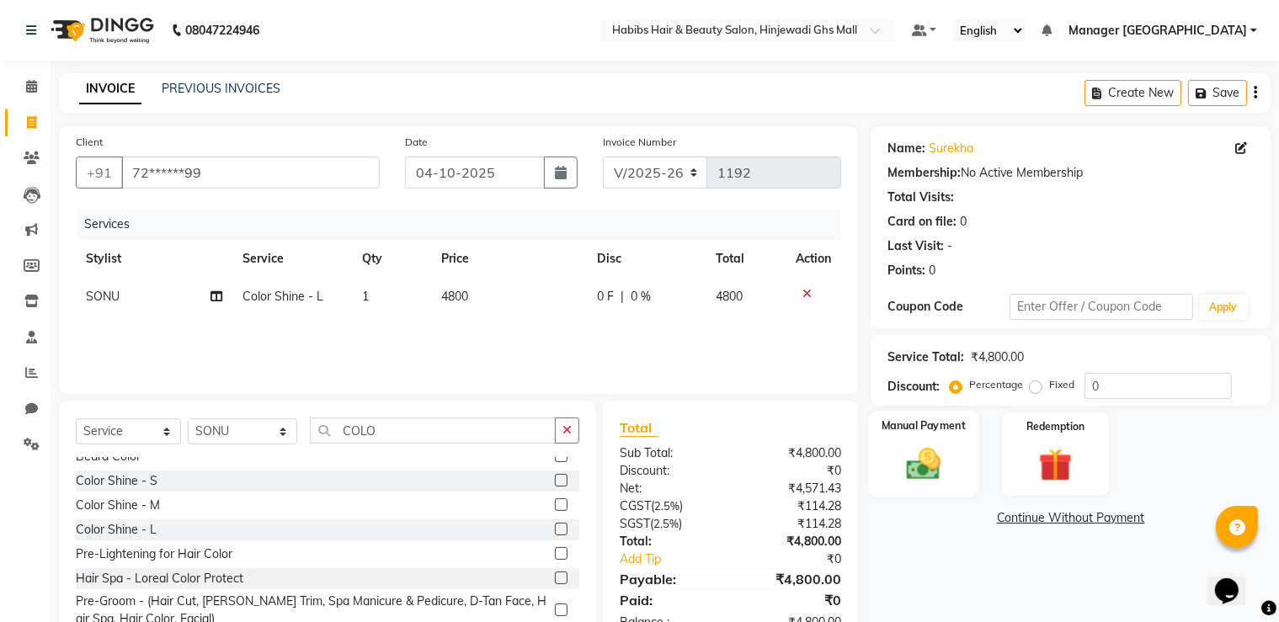
drag, startPoint x: 884, startPoint y: 574, endPoint x: 943, endPoint y: 481, distance: 110.1
click at [889, 572] on div "Name: [PERSON_NAME] Membership: No Active Membership Total Visits: Card on file…" at bounding box center [1077, 387] width 413 height 523
click at [944, 447] on img at bounding box center [924, 465] width 56 height 40
drag, startPoint x: 1172, startPoint y: 528, endPoint x: 1148, endPoint y: 528, distance: 24.4
click at [1172, 528] on div "Coupon" at bounding box center [1193, 521] width 50 height 23
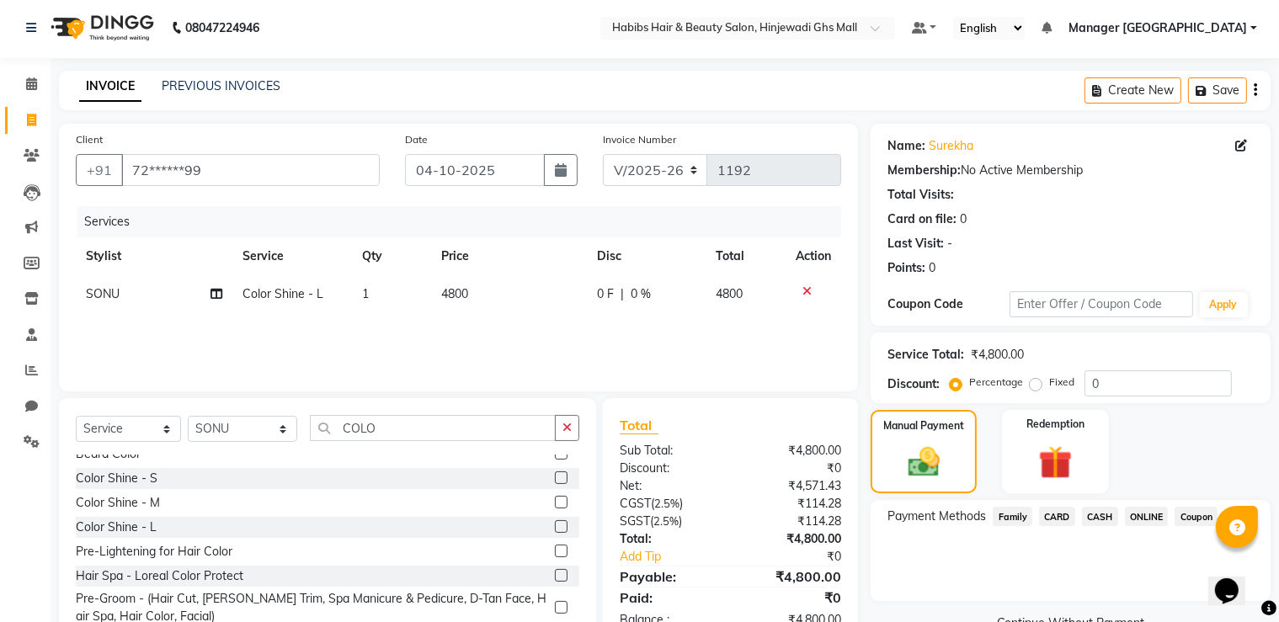
scroll to position [52, 0]
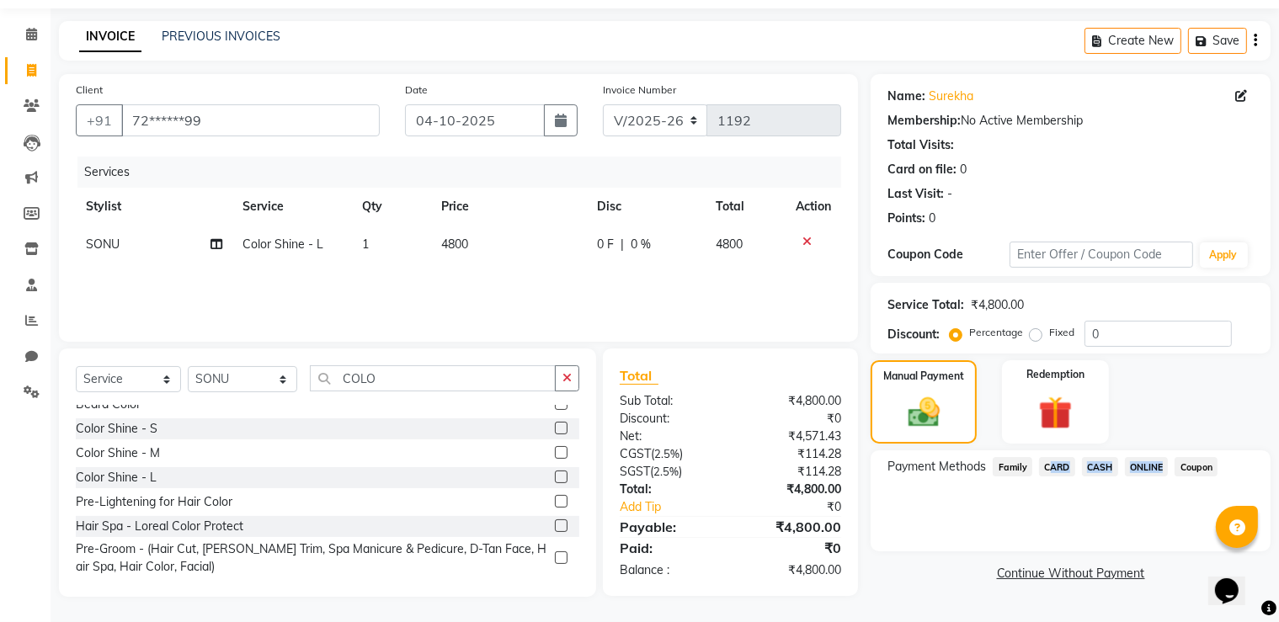
drag, startPoint x: 1045, startPoint y: 469, endPoint x: 1156, endPoint y: 461, distance: 110.7
click at [1156, 461] on div "Payment Methods Family CARD CASH ONLINE Coupon" at bounding box center [1071, 468] width 366 height 23
click at [1156, 462] on span "ONLINE" at bounding box center [1147, 466] width 44 height 19
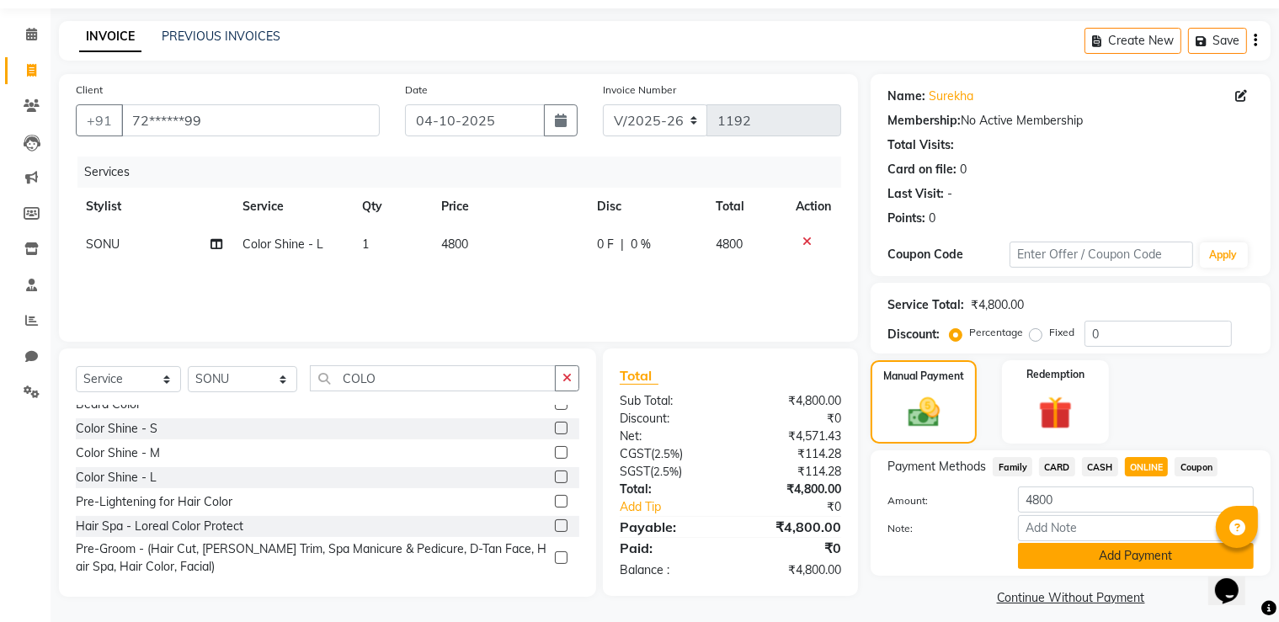
click at [1121, 565] on button "Add Payment" at bounding box center [1136, 556] width 236 height 26
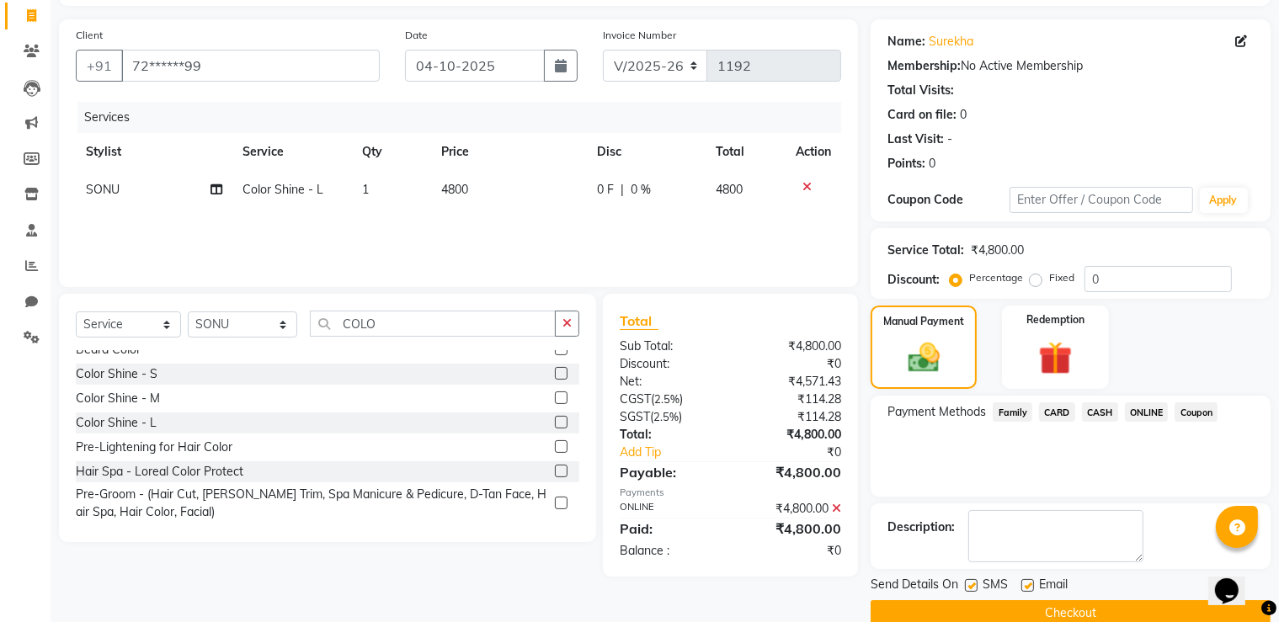
scroll to position [136, 0]
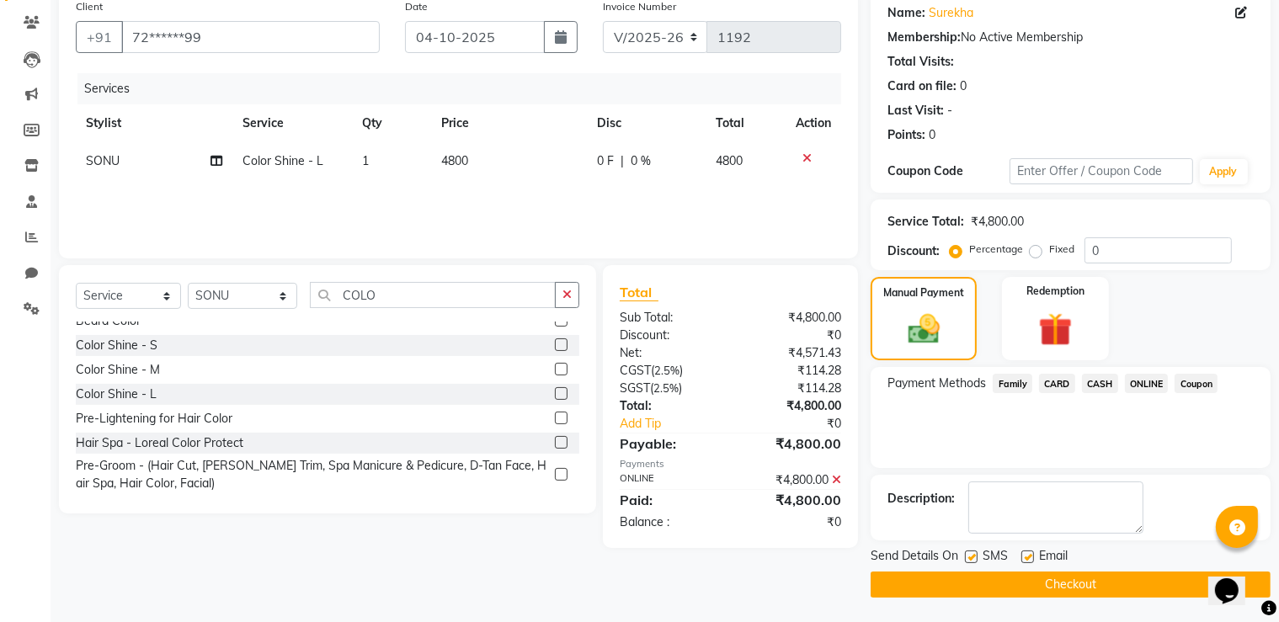
click at [1060, 578] on button "Checkout" at bounding box center [1071, 585] width 400 height 26
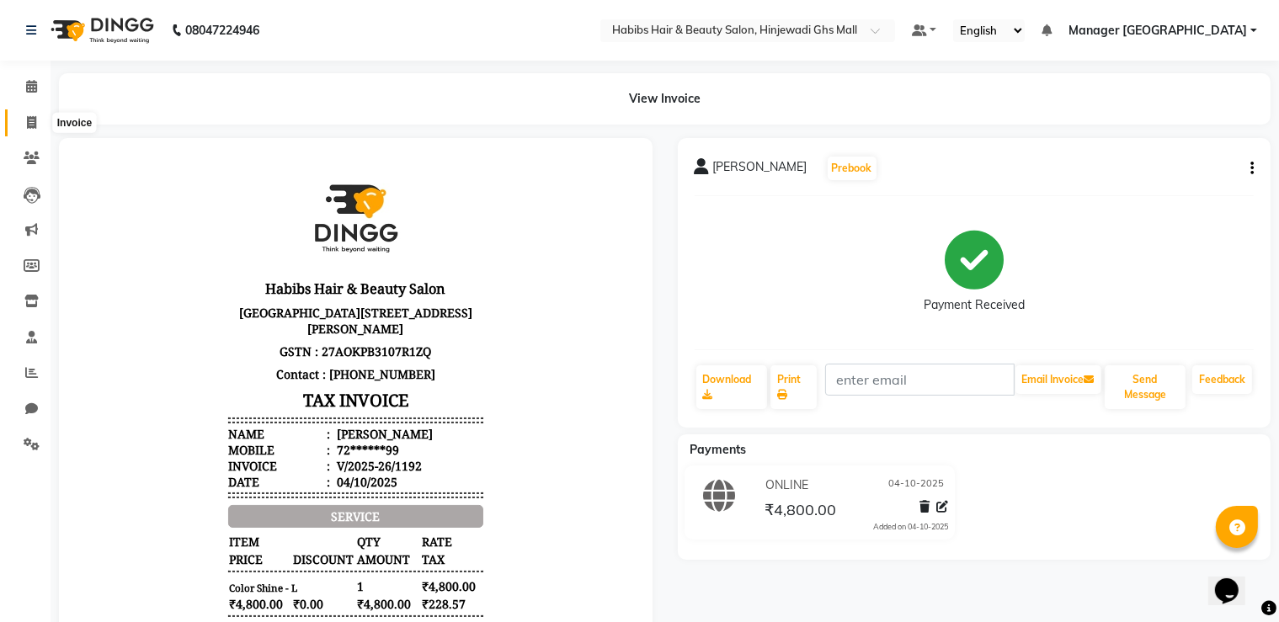
click at [29, 127] on icon at bounding box center [31, 122] width 9 height 13
select select "service"
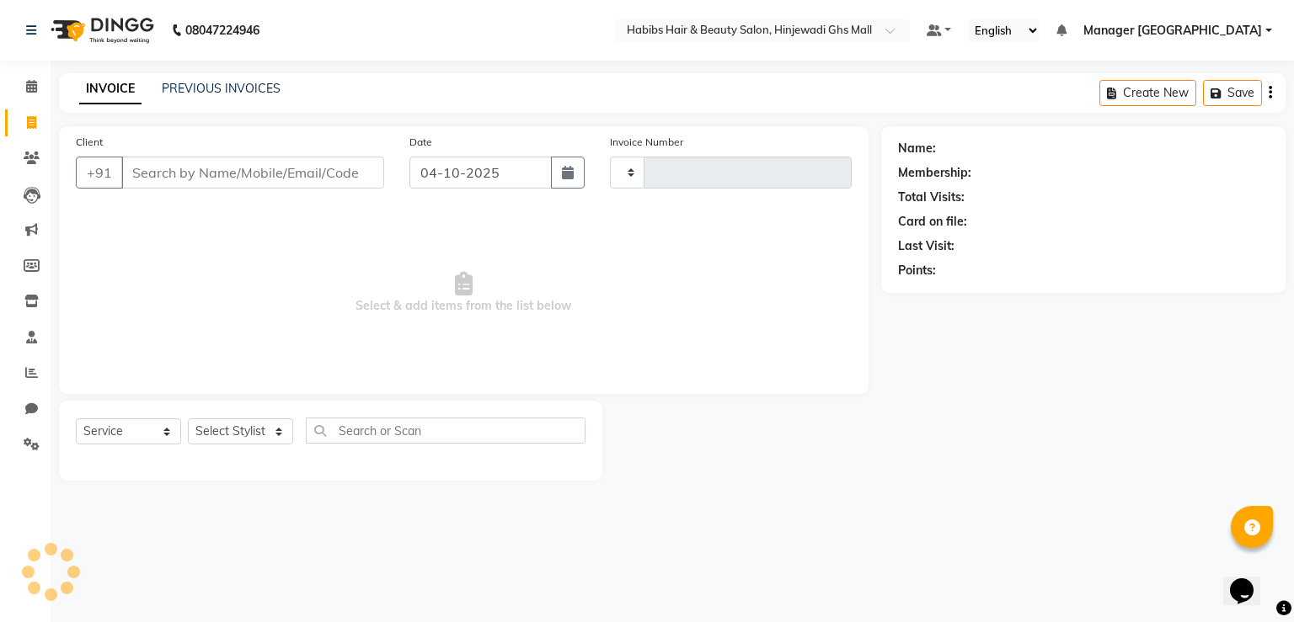
type input "1193"
select select "7463"
click at [313, 174] on input "Client" at bounding box center [252, 173] width 263 height 32
type input "9818567202"
click at [313, 174] on span "Add Client" at bounding box center [340, 172] width 67 height 17
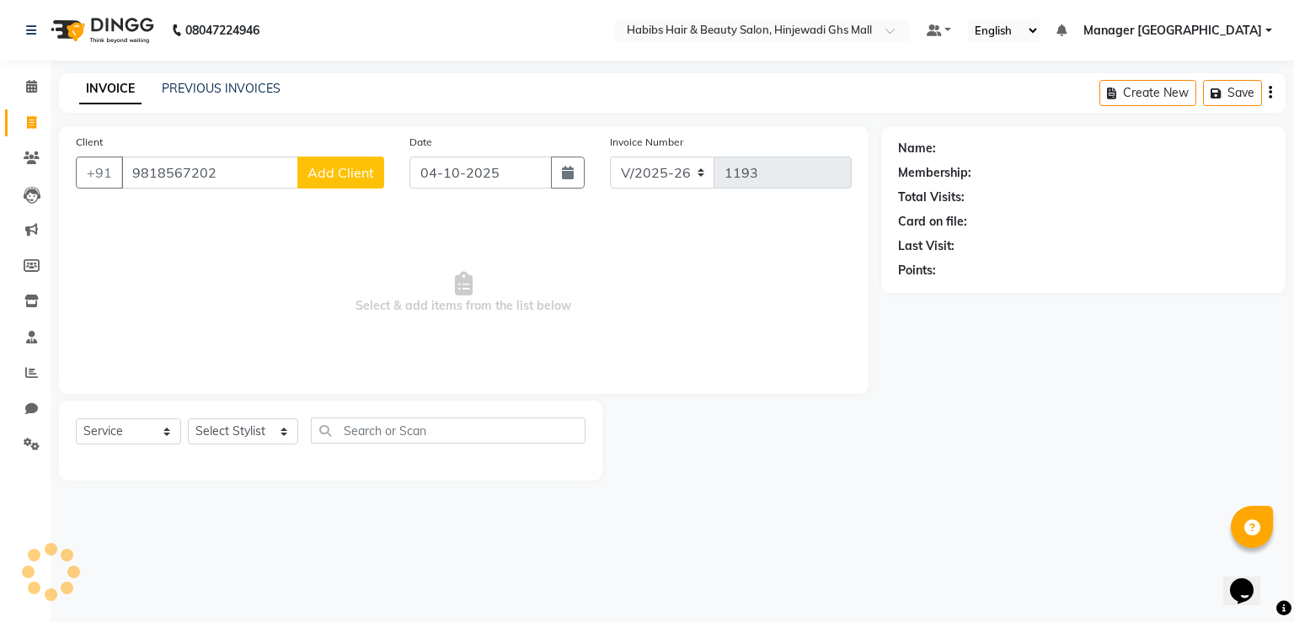
select select "22"
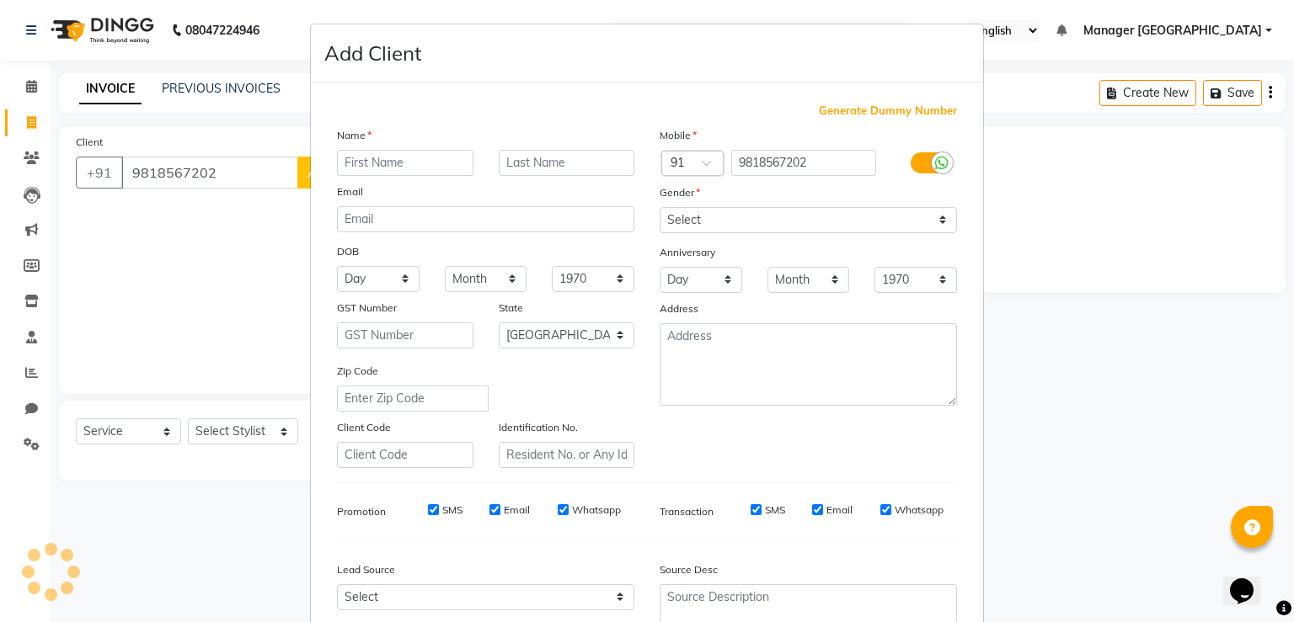
click at [358, 163] on input "text" at bounding box center [405, 163] width 136 height 26
type input "[PERSON_NAME]"
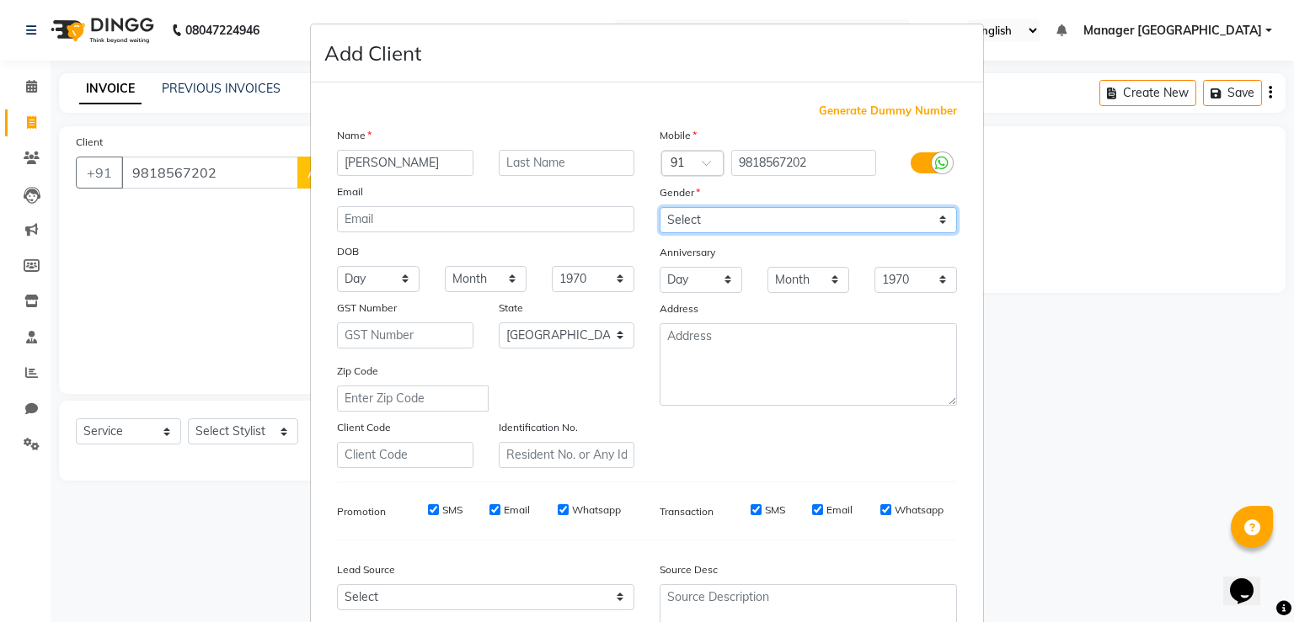
click at [732, 221] on select "Select [DEMOGRAPHIC_DATA] [DEMOGRAPHIC_DATA] Other Prefer Not To Say" at bounding box center [808, 220] width 297 height 26
select select "[DEMOGRAPHIC_DATA]"
click at [660, 208] on select "Select [DEMOGRAPHIC_DATA] [DEMOGRAPHIC_DATA] Other Prefer Not To Say" at bounding box center [808, 220] width 297 height 26
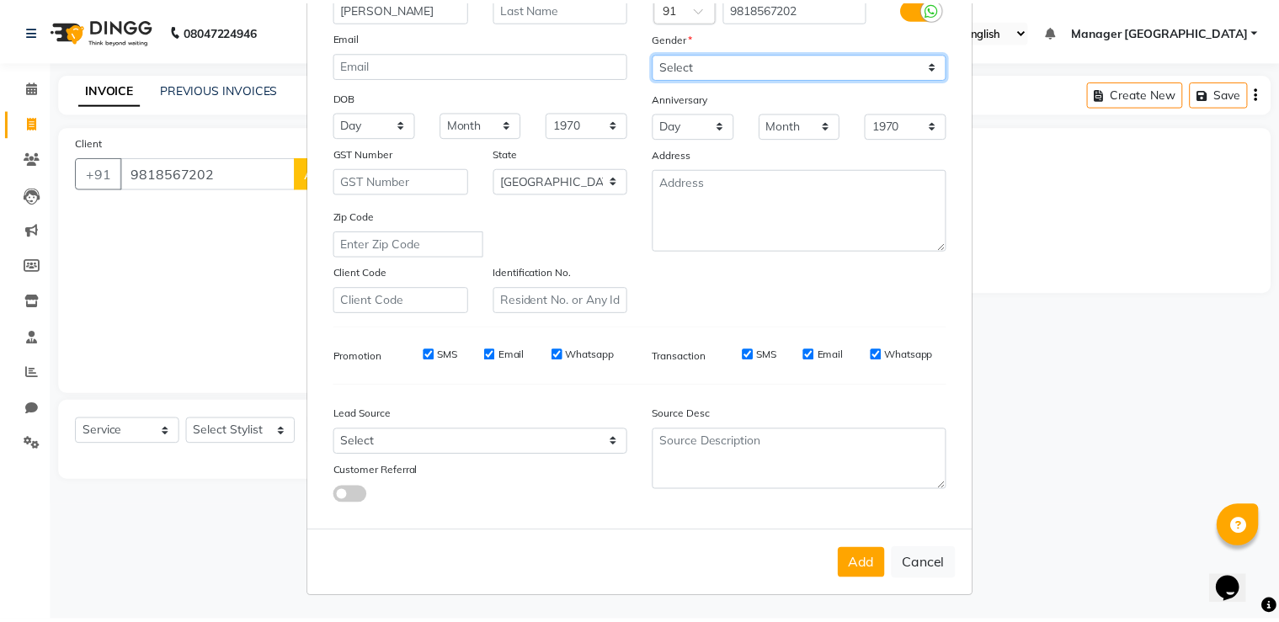
scroll to position [163, 0]
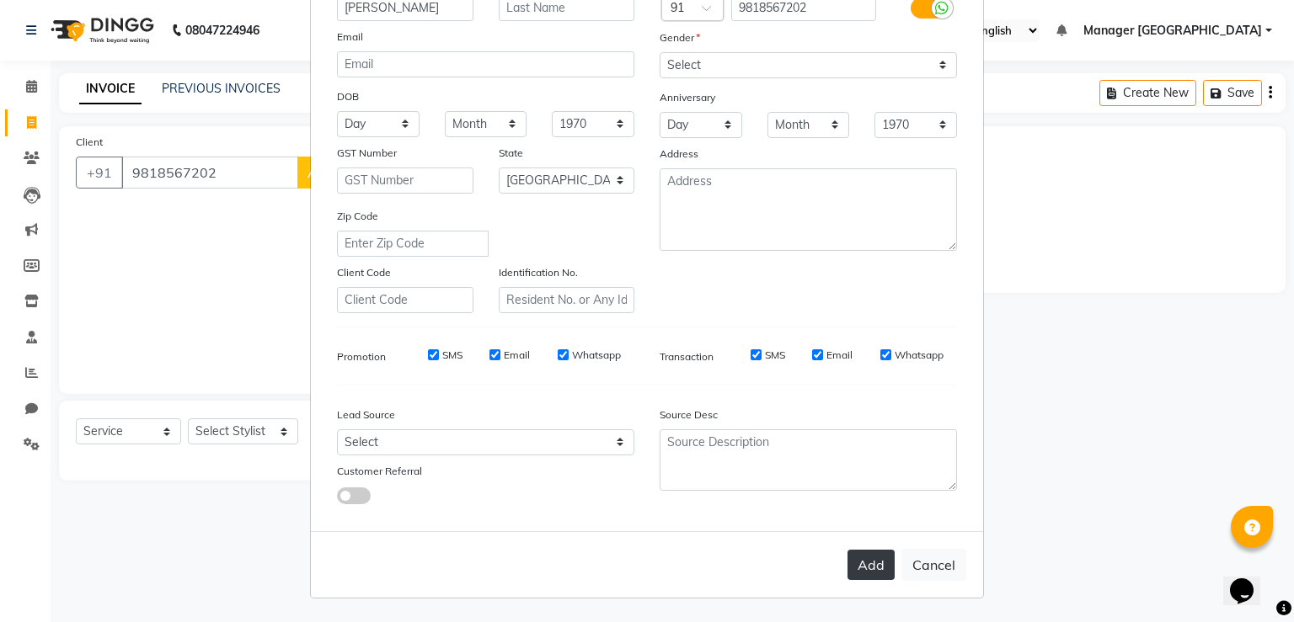
click at [866, 579] on button "Add" at bounding box center [870, 565] width 47 height 30
type input "98******02"
select select
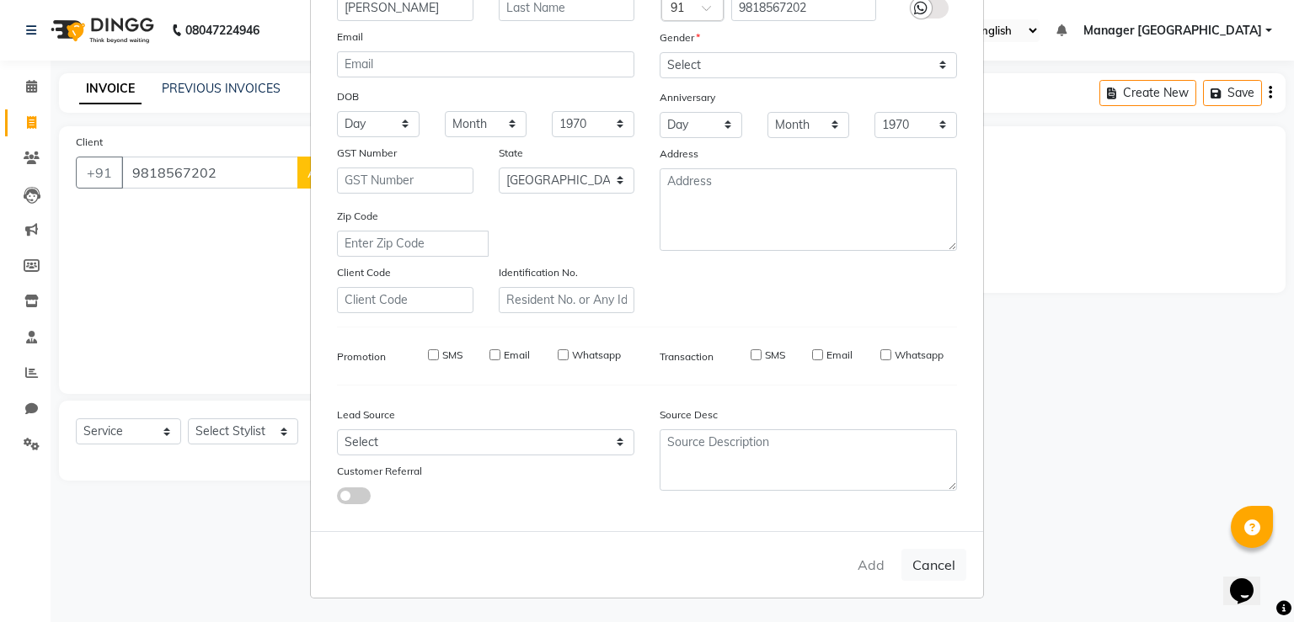
select select "null"
select select
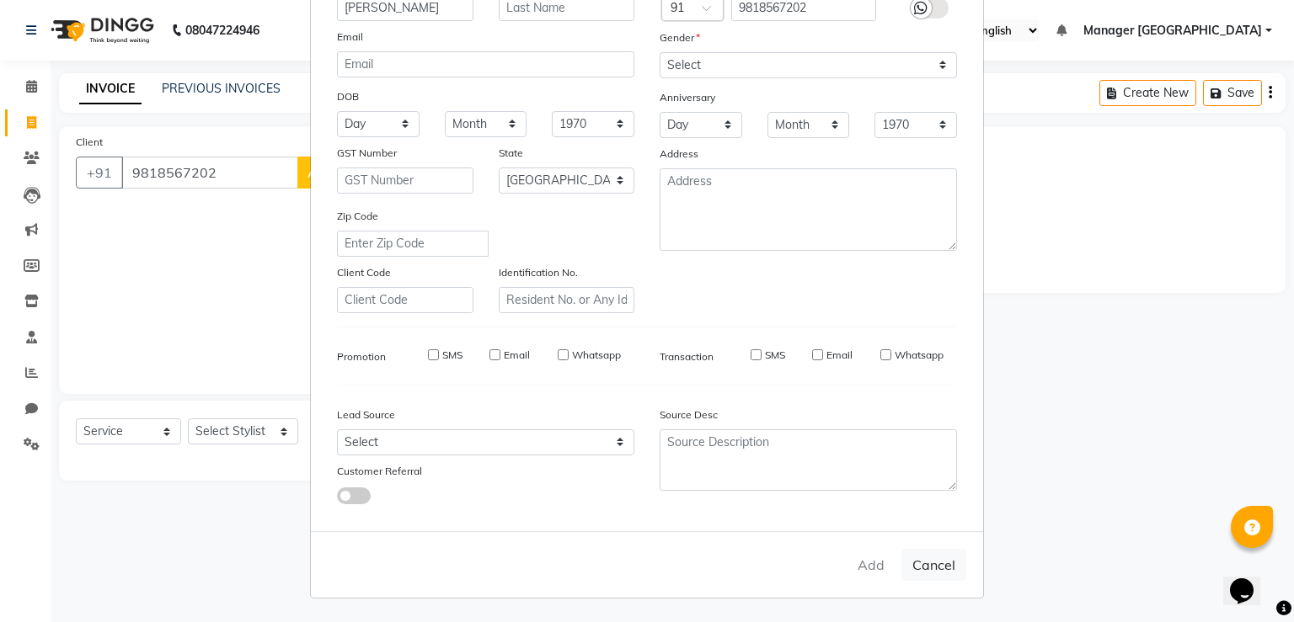
checkbox input "false"
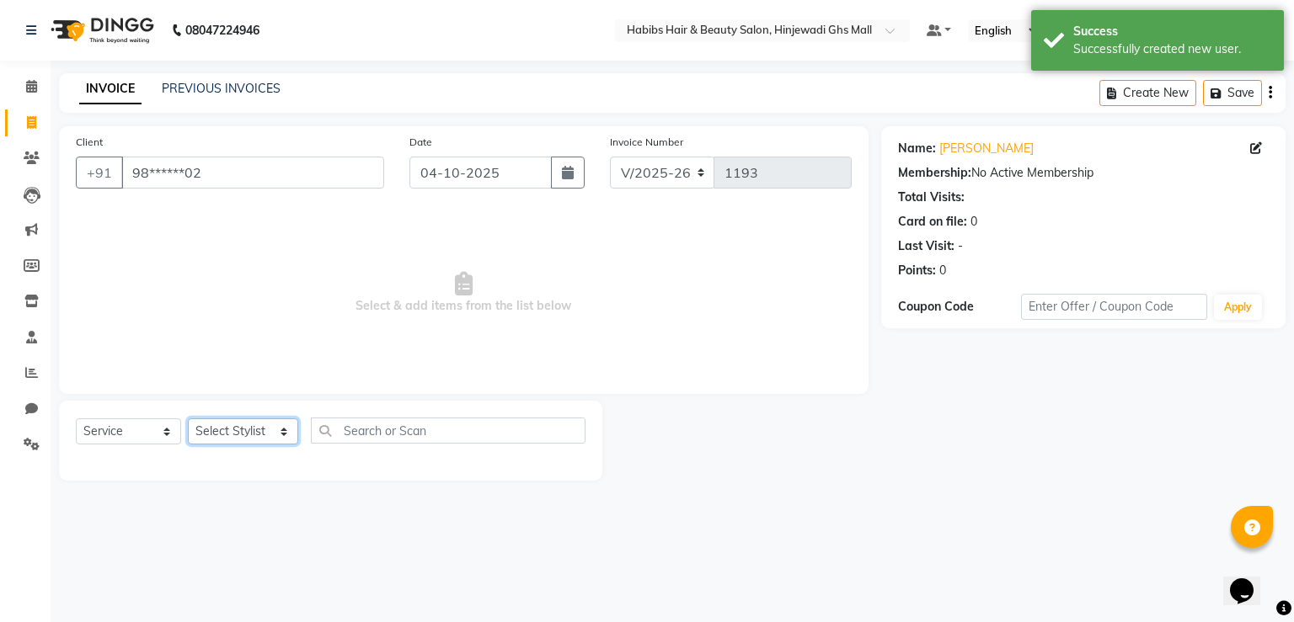
click at [266, 425] on select "Select Stylist GAURAV GURI [PERSON_NAME] Manager GHS MALL [PERSON_NAME] [PERSON…" at bounding box center [243, 432] width 110 height 26
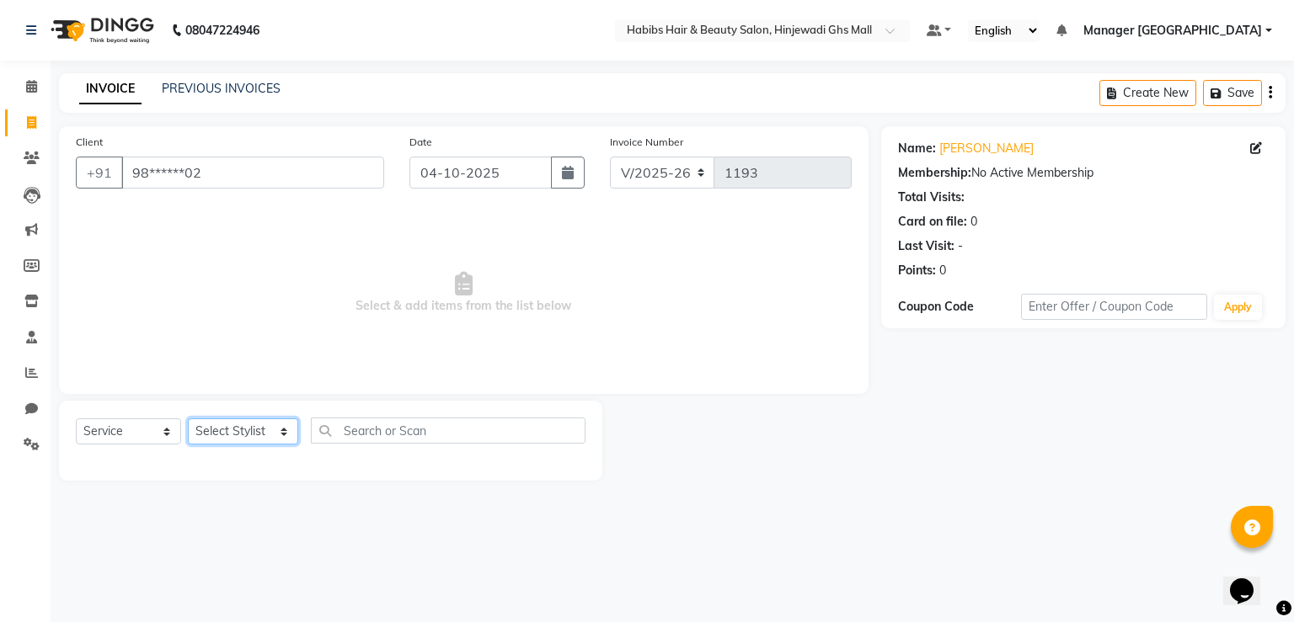
select select "70585"
click at [188, 419] on select "Select Stylist GAURAV GURI [PERSON_NAME] Manager GHS MALL [PERSON_NAME] [PERSON…" at bounding box center [243, 432] width 110 height 26
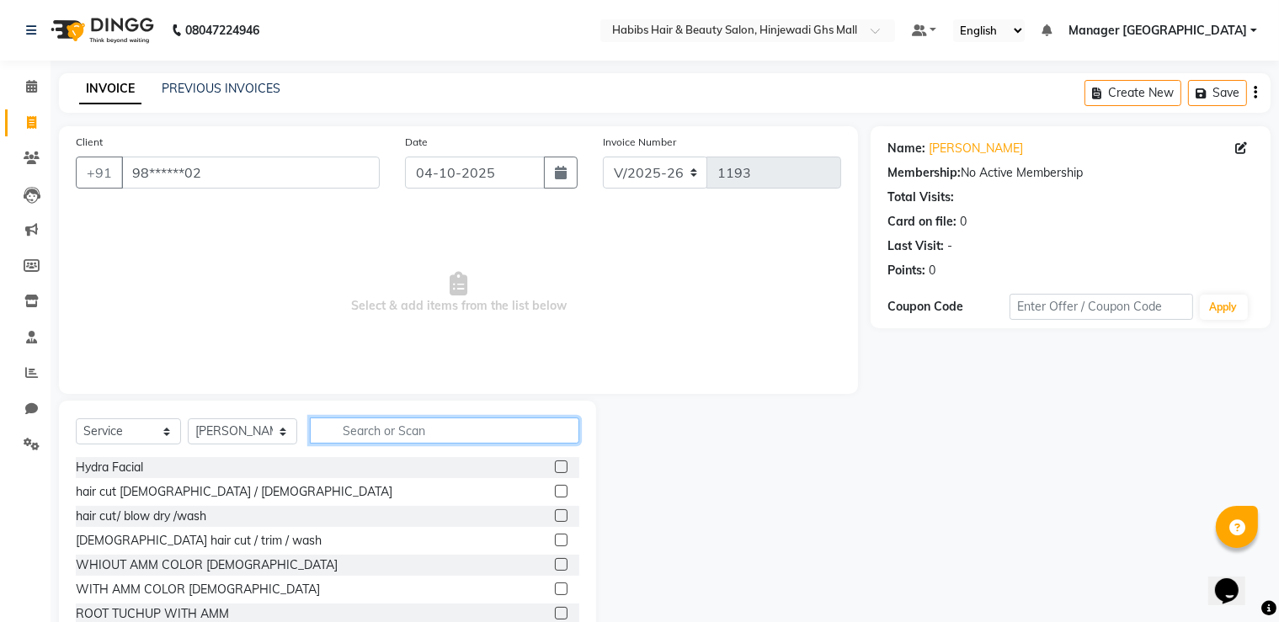
click at [465, 437] on input "text" at bounding box center [445, 431] width 270 height 26
click at [555, 489] on label at bounding box center [561, 491] width 13 height 13
click at [555, 489] on input "checkbox" at bounding box center [560, 492] width 11 height 11
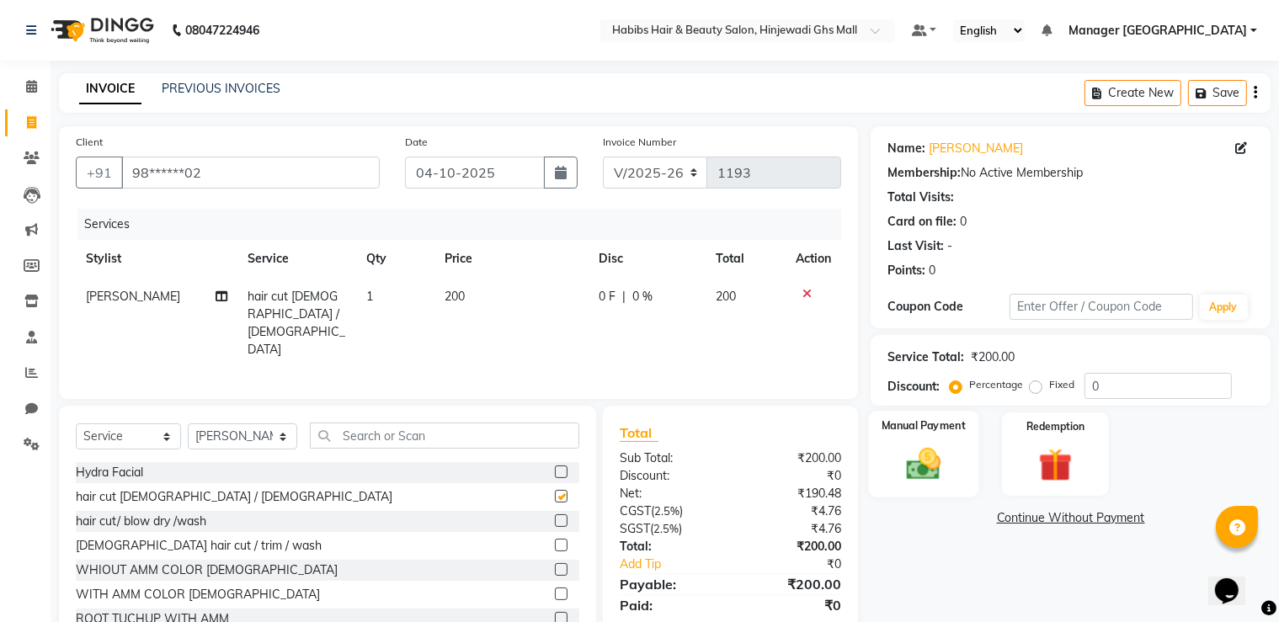
checkbox input "false"
click at [967, 458] on div "Manual Payment" at bounding box center [924, 454] width 110 height 87
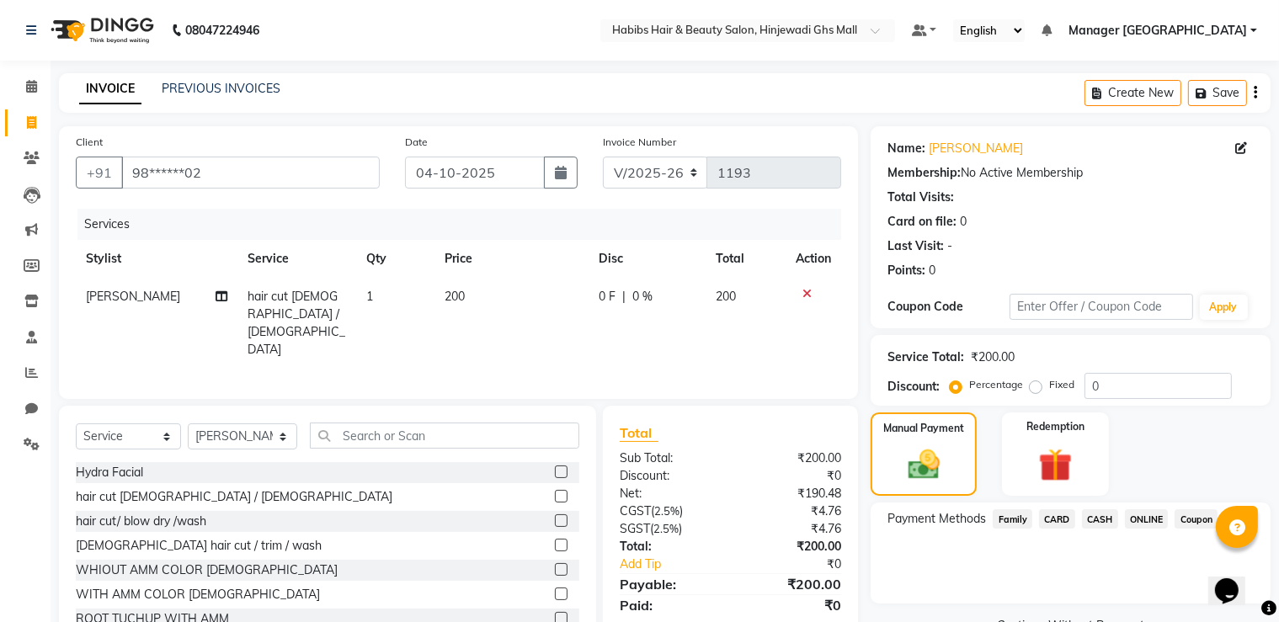
click at [1139, 518] on span "ONLINE" at bounding box center [1147, 519] width 44 height 19
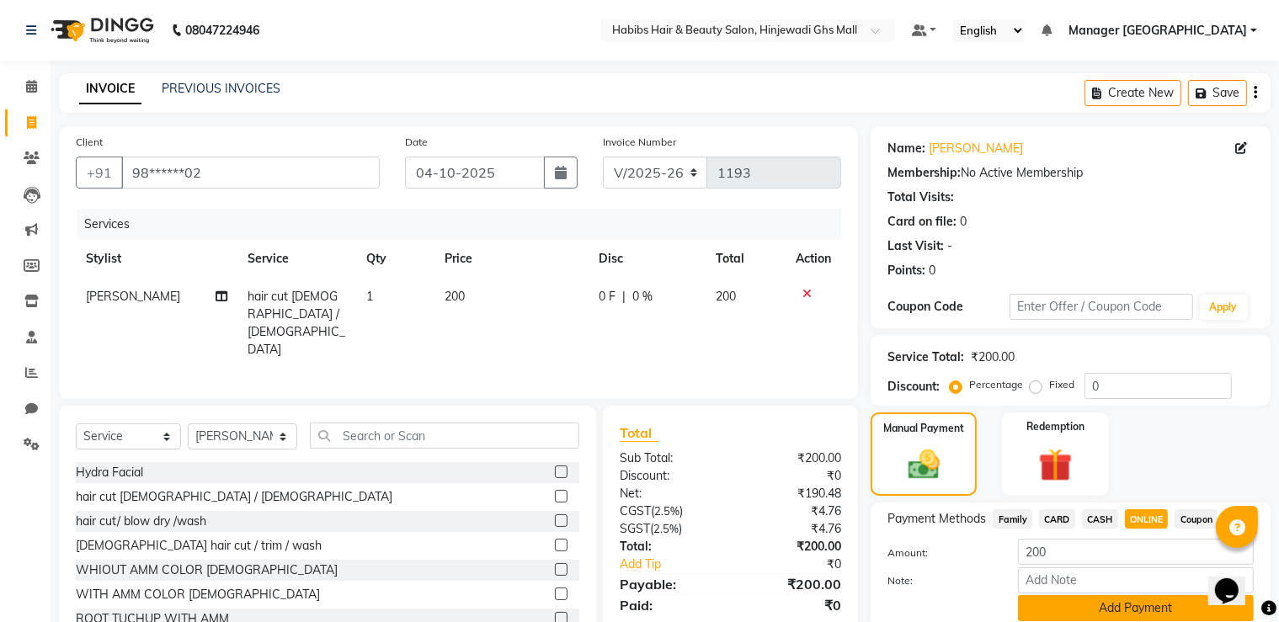
click at [1108, 599] on button "Add Payment" at bounding box center [1136, 609] width 236 height 26
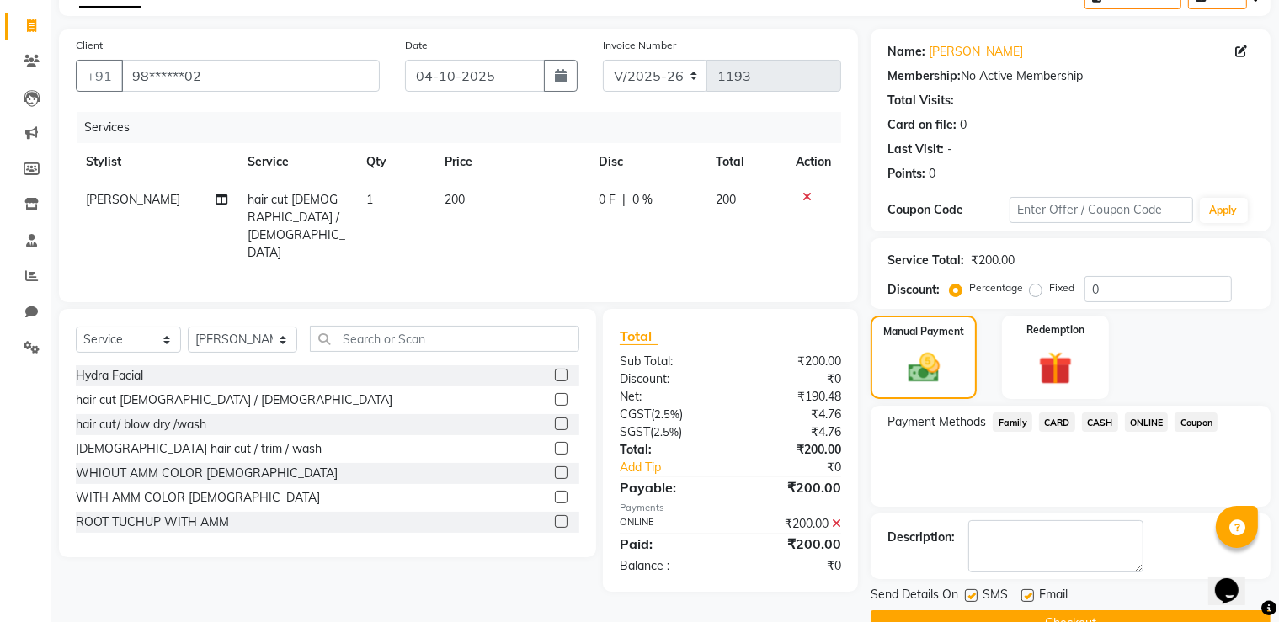
scroll to position [136, 0]
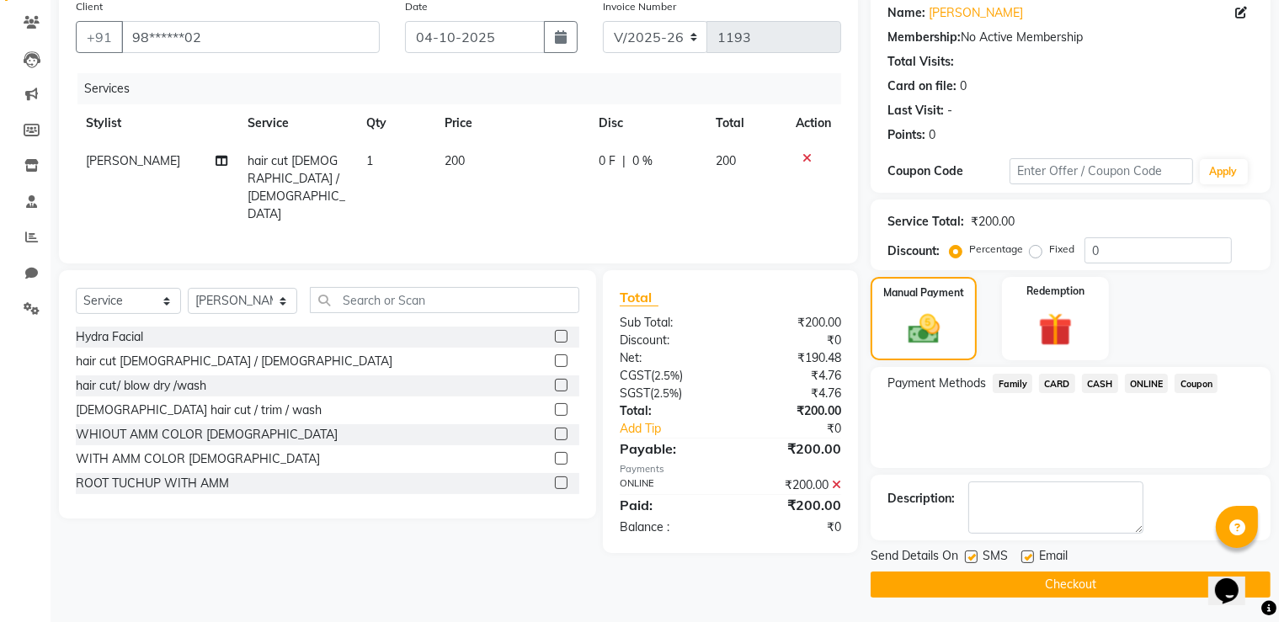
click at [1056, 585] on button "Checkout" at bounding box center [1071, 585] width 400 height 26
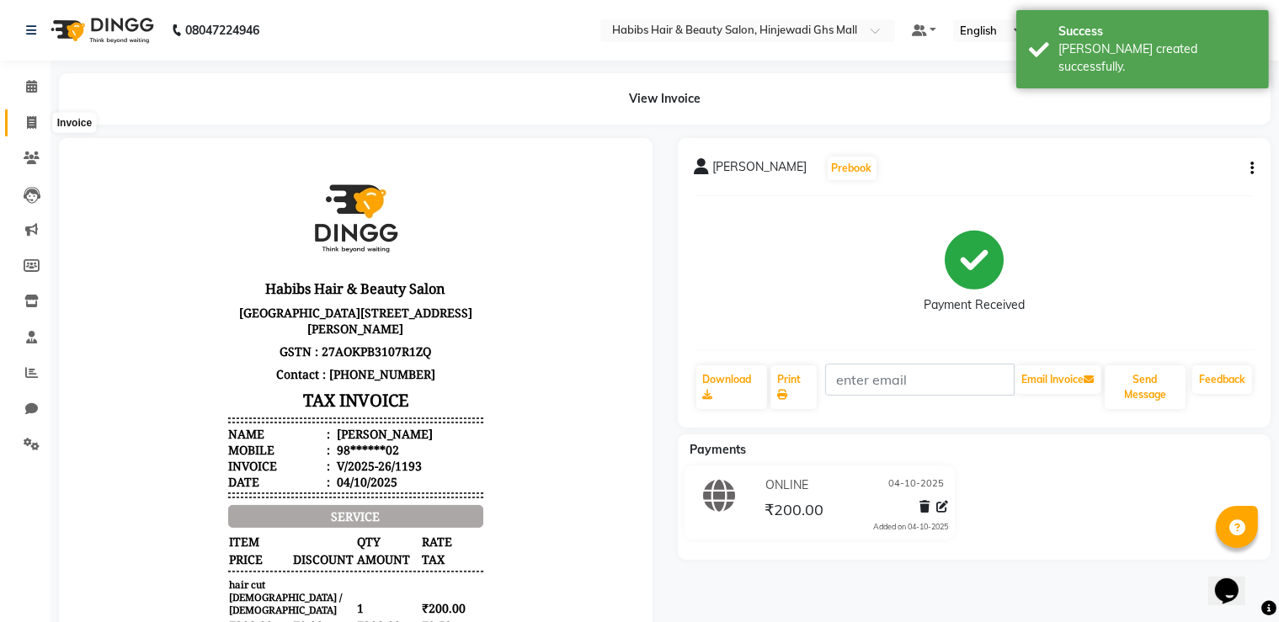
click at [43, 114] on span at bounding box center [31, 123] width 29 height 19
select select "service"
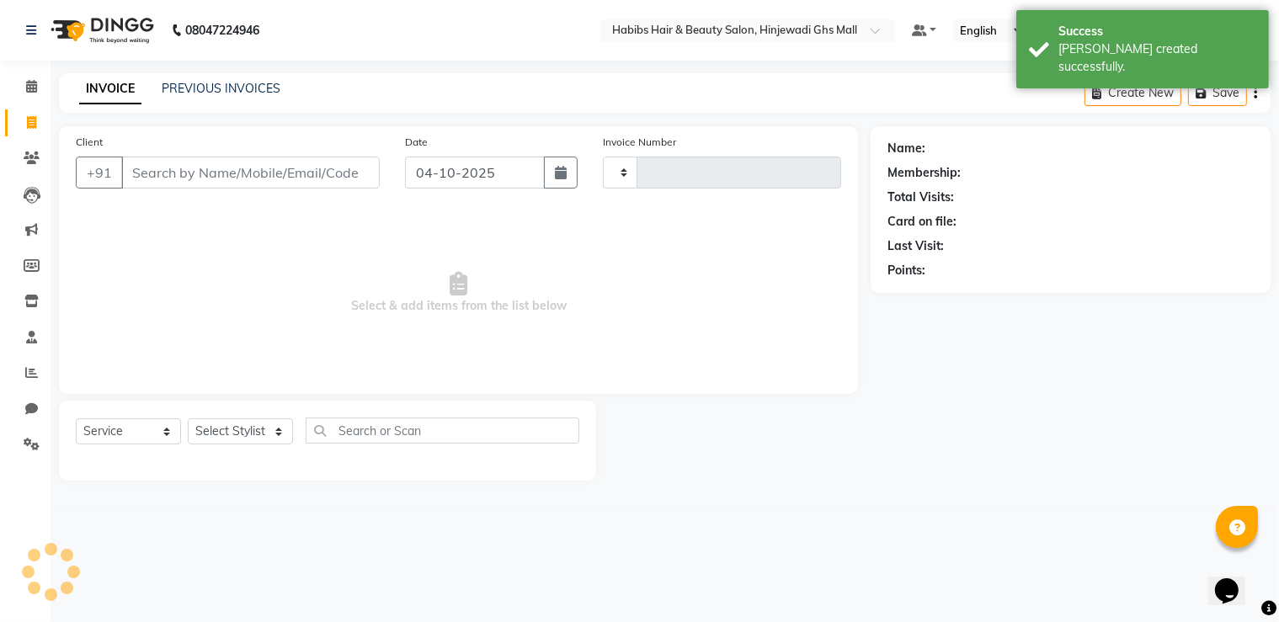
type input "1194"
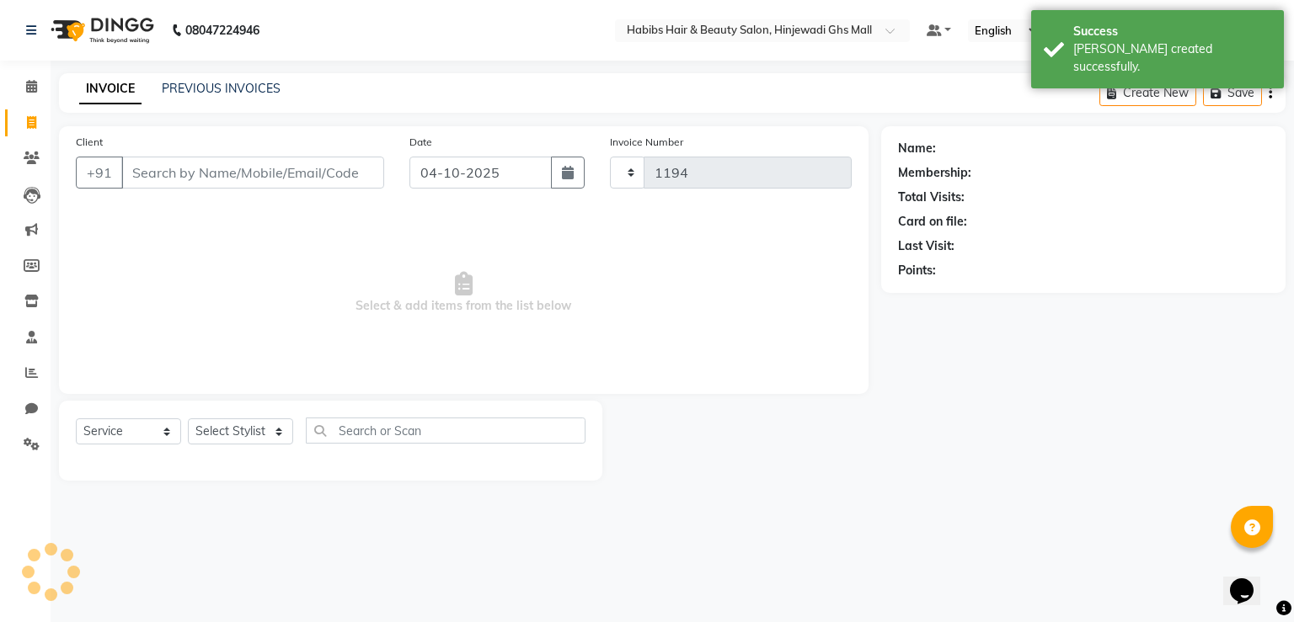
select select "7463"
click at [234, 166] on input "Client" at bounding box center [252, 173] width 263 height 32
click at [229, 178] on input "Client" at bounding box center [252, 173] width 263 height 32
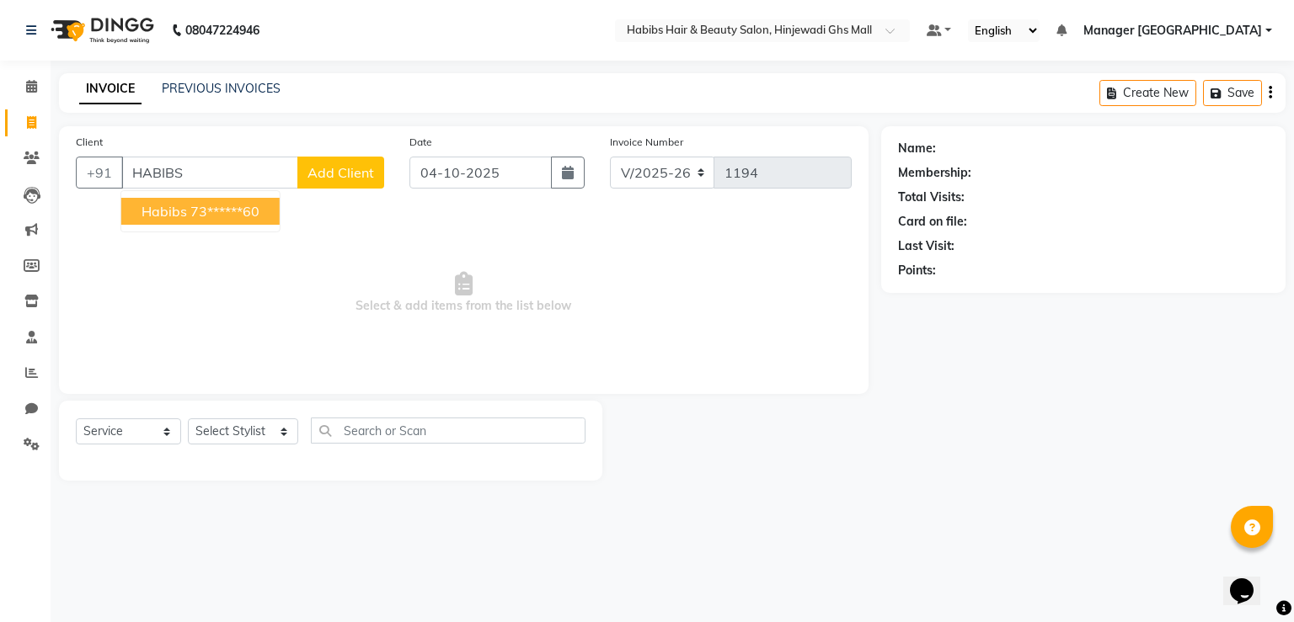
drag, startPoint x: 189, startPoint y: 216, endPoint x: 185, endPoint y: 240, distance: 23.8
click at [187, 216] on button "habibs 73******60" at bounding box center [200, 211] width 158 height 27
type input "73******60"
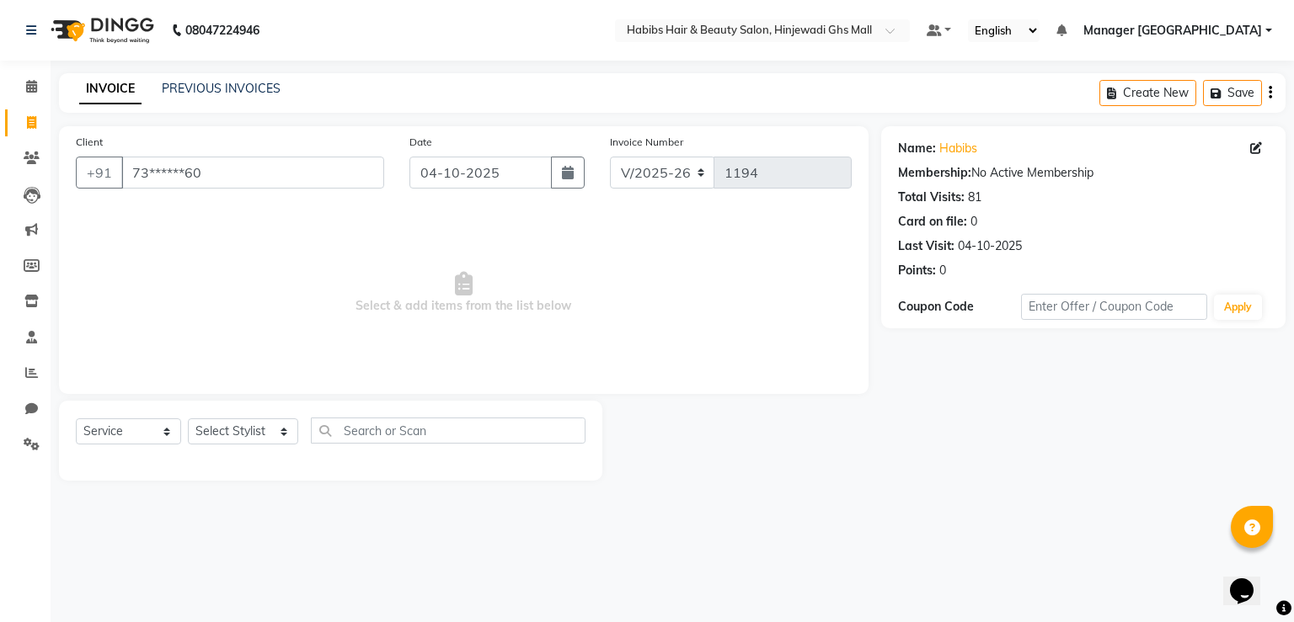
click at [252, 447] on div "Select Service Product Membership Package Voucher Prepaid Gift Card Select Styl…" at bounding box center [331, 438] width 510 height 40
click at [252, 430] on select "Select Stylist GAURAV GURI [PERSON_NAME] Manager GHS MALL [PERSON_NAME] [PERSON…" at bounding box center [243, 432] width 110 height 26
select select "70585"
click at [188, 419] on select "Select Stylist GAURAV GURI [PERSON_NAME] Manager GHS MALL [PERSON_NAME] [PERSON…" at bounding box center [243, 432] width 110 height 26
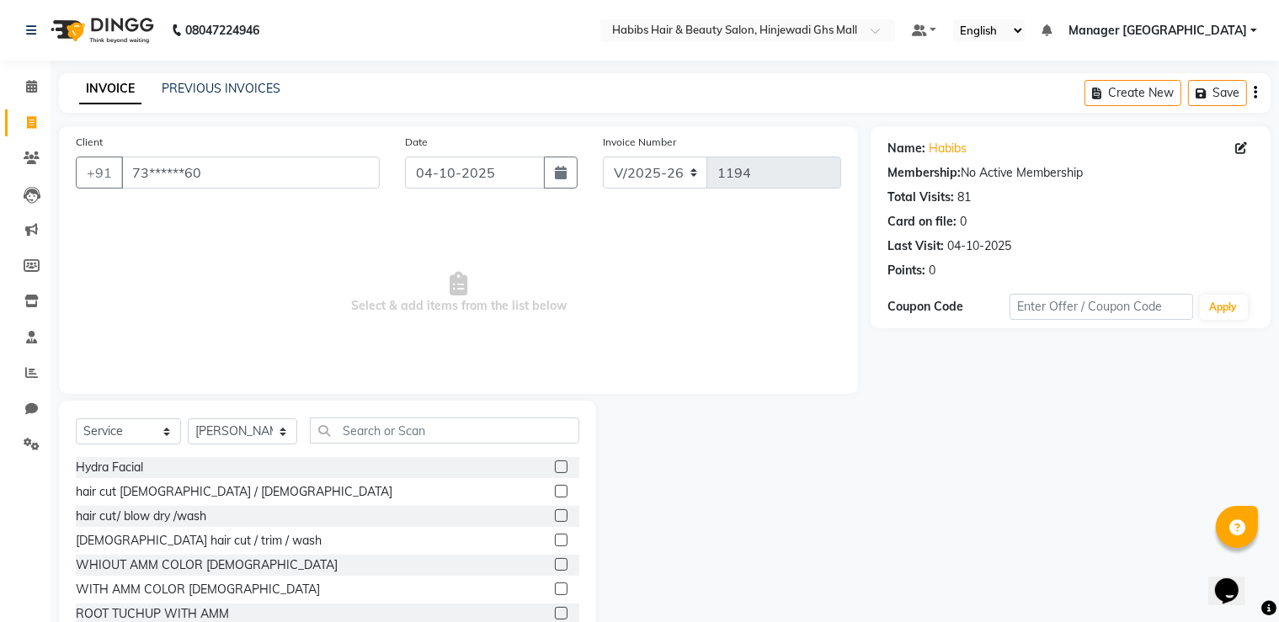
click at [555, 491] on label at bounding box center [561, 491] width 13 height 13
click at [555, 491] on input "checkbox" at bounding box center [560, 492] width 11 height 11
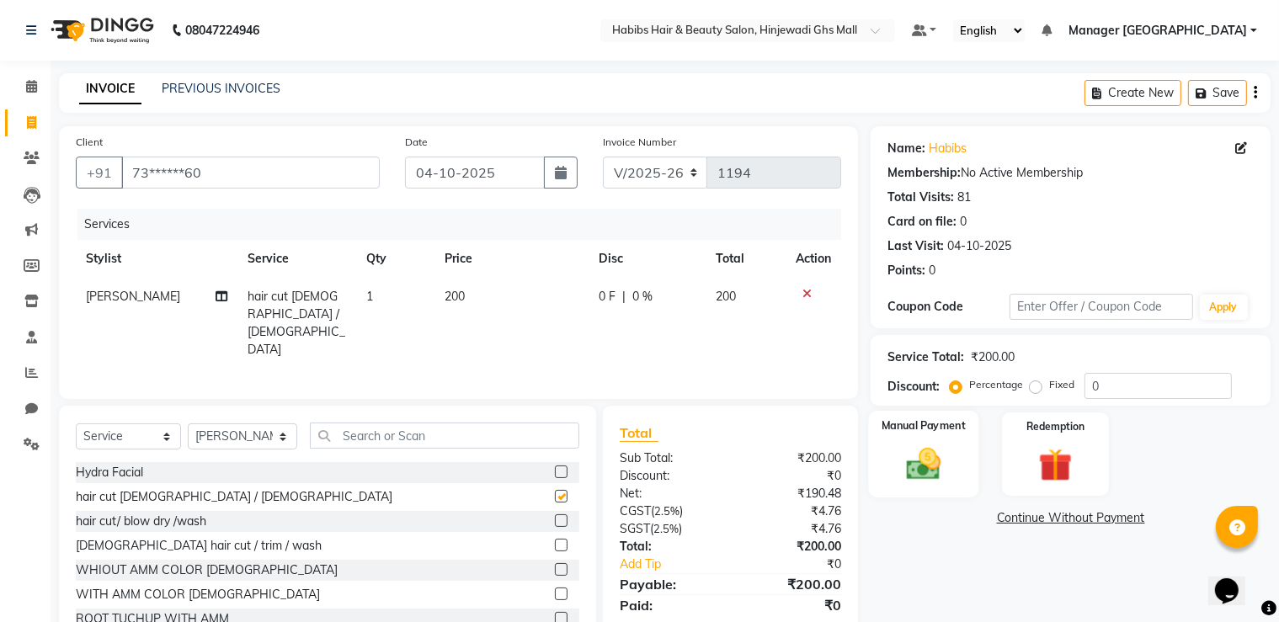
checkbox input "false"
click at [974, 454] on div "Manual Payment" at bounding box center [924, 454] width 110 height 87
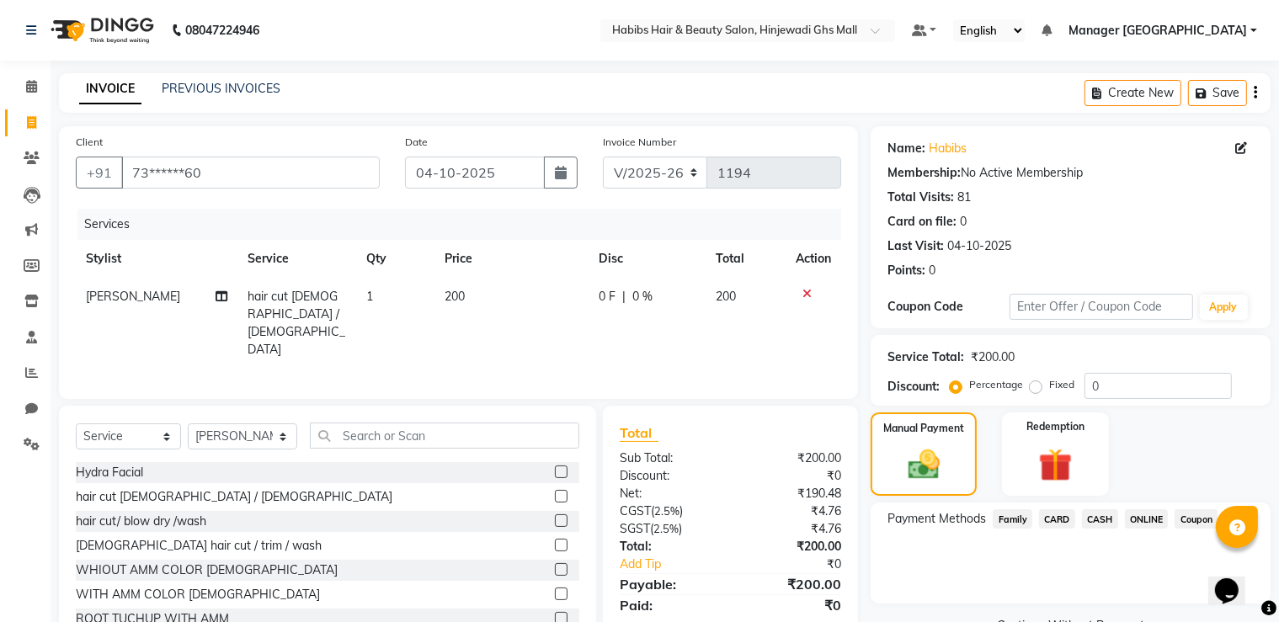
drag, startPoint x: 1132, startPoint y: 525, endPoint x: 1132, endPoint y: 535, distance: 10.1
click at [1132, 527] on span "ONLINE" at bounding box center [1147, 519] width 44 height 19
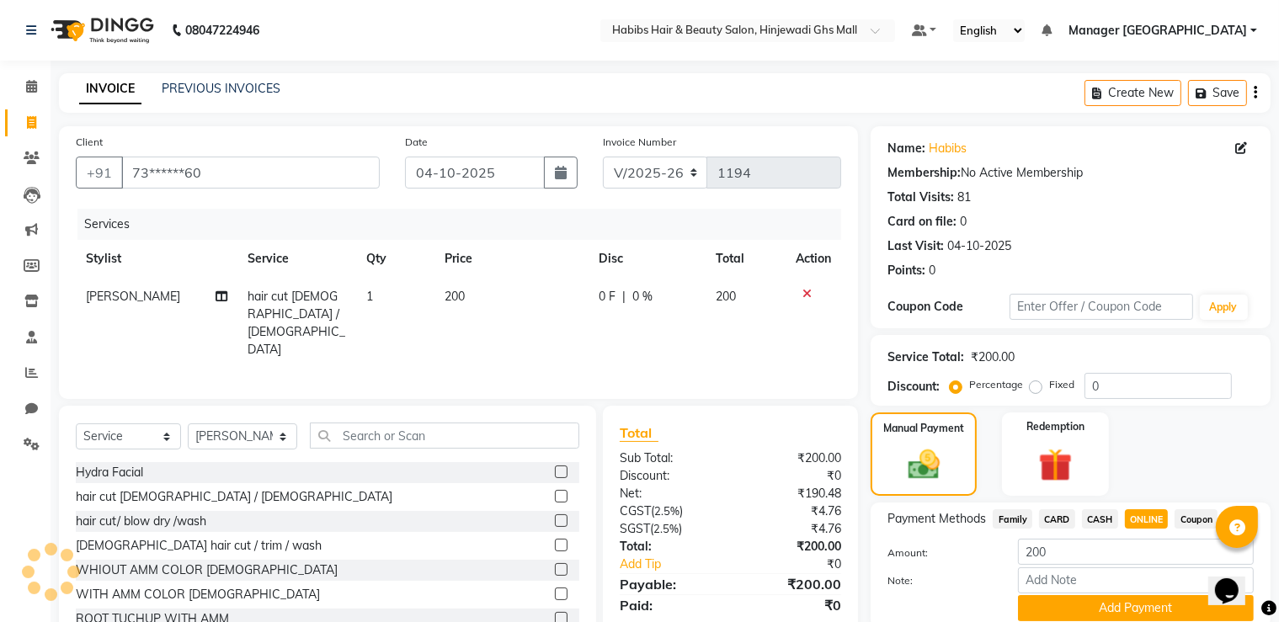
click at [1112, 599] on button "Add Payment" at bounding box center [1136, 609] width 236 height 26
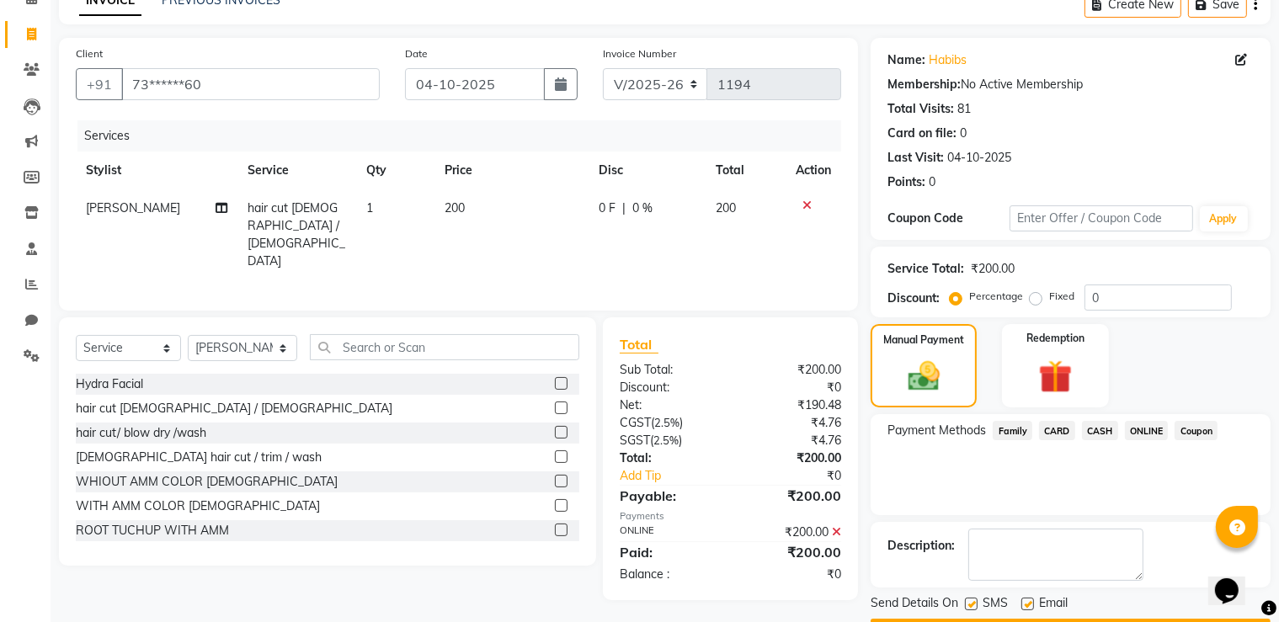
scroll to position [136, 0]
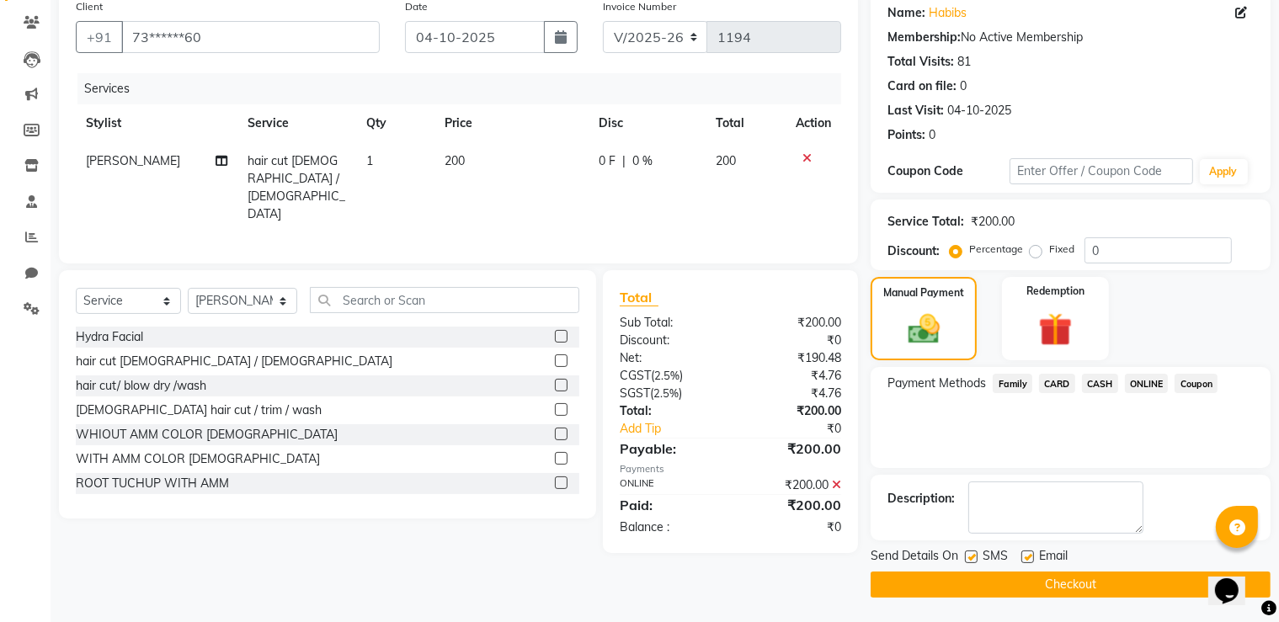
click at [1098, 575] on button "Checkout" at bounding box center [1071, 585] width 400 height 26
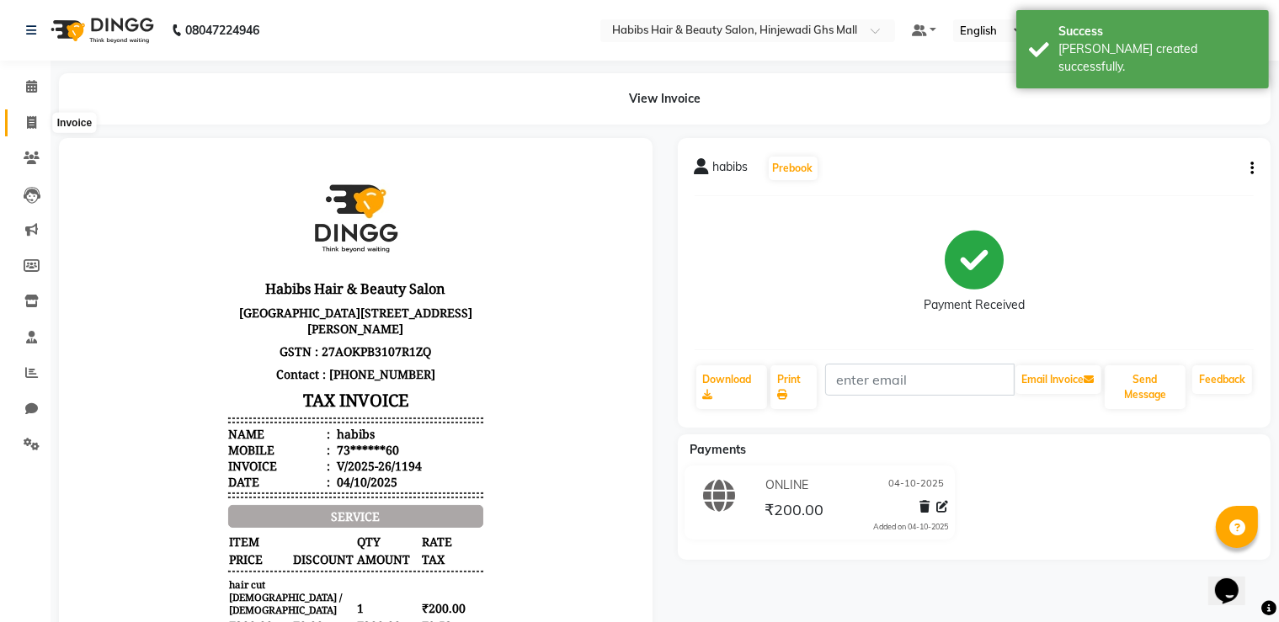
click at [37, 114] on span at bounding box center [31, 123] width 29 height 19
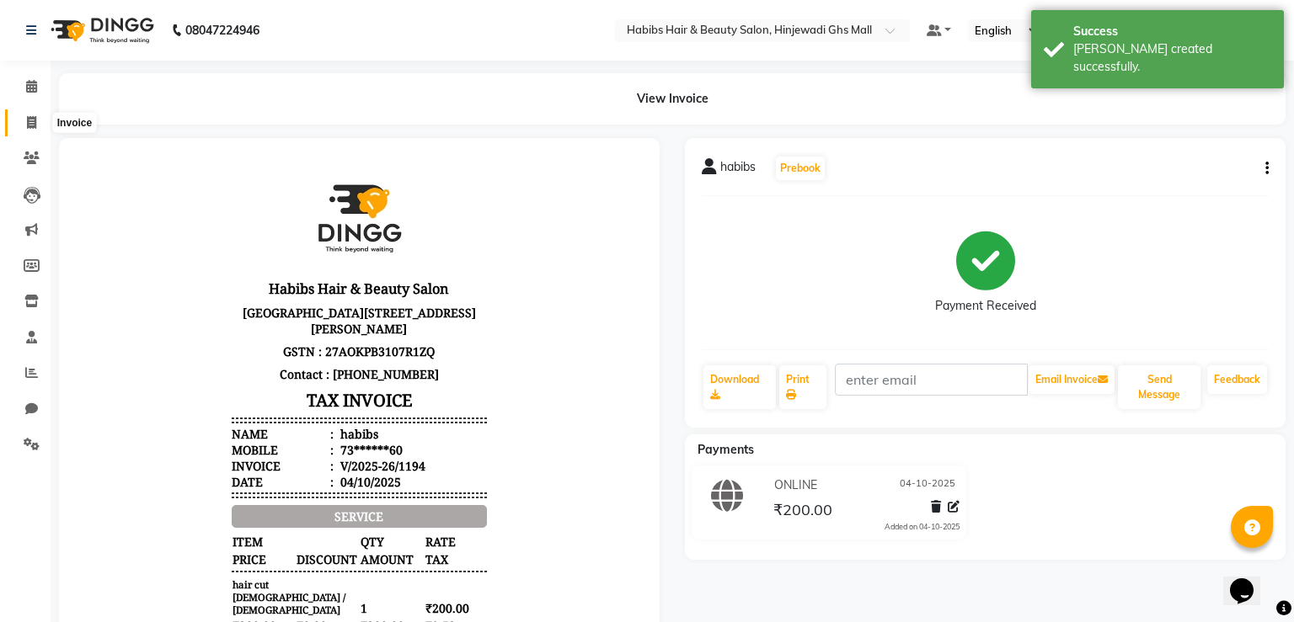
select select "7463"
select select "service"
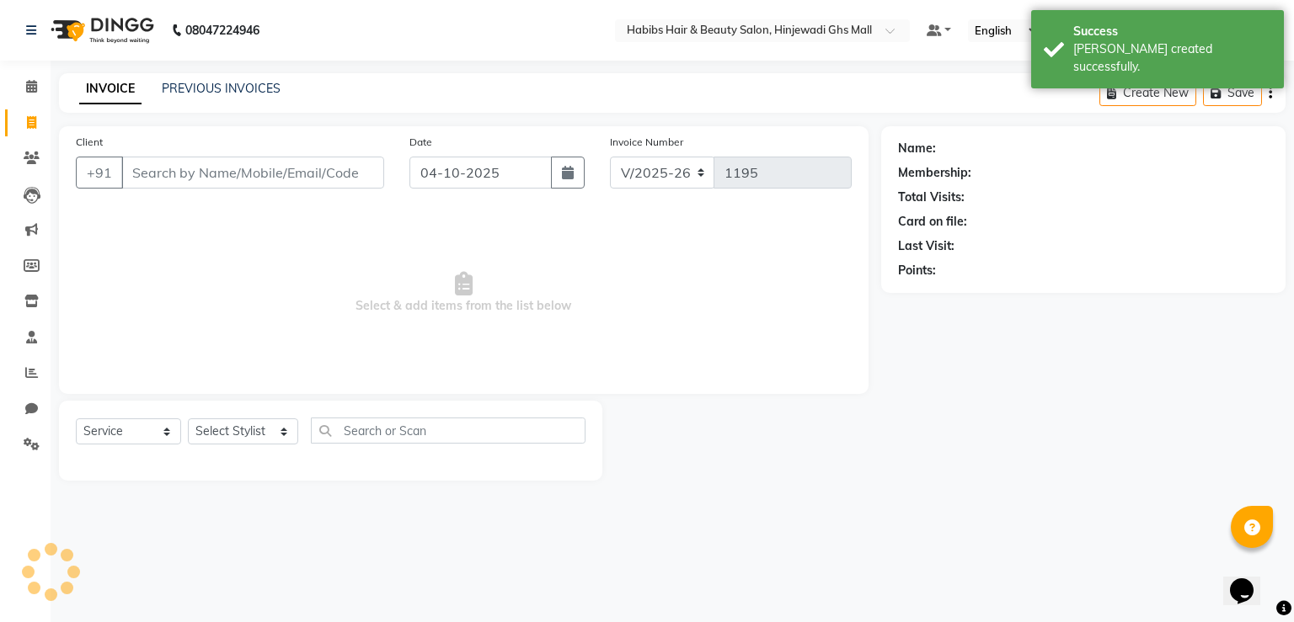
drag, startPoint x: 307, startPoint y: 154, endPoint x: 307, endPoint y: 168, distance: 14.3
click at [307, 167] on div "Client +91" at bounding box center [230, 167] width 334 height 69
click at [336, 174] on input "Client" at bounding box center [252, 173] width 263 height 32
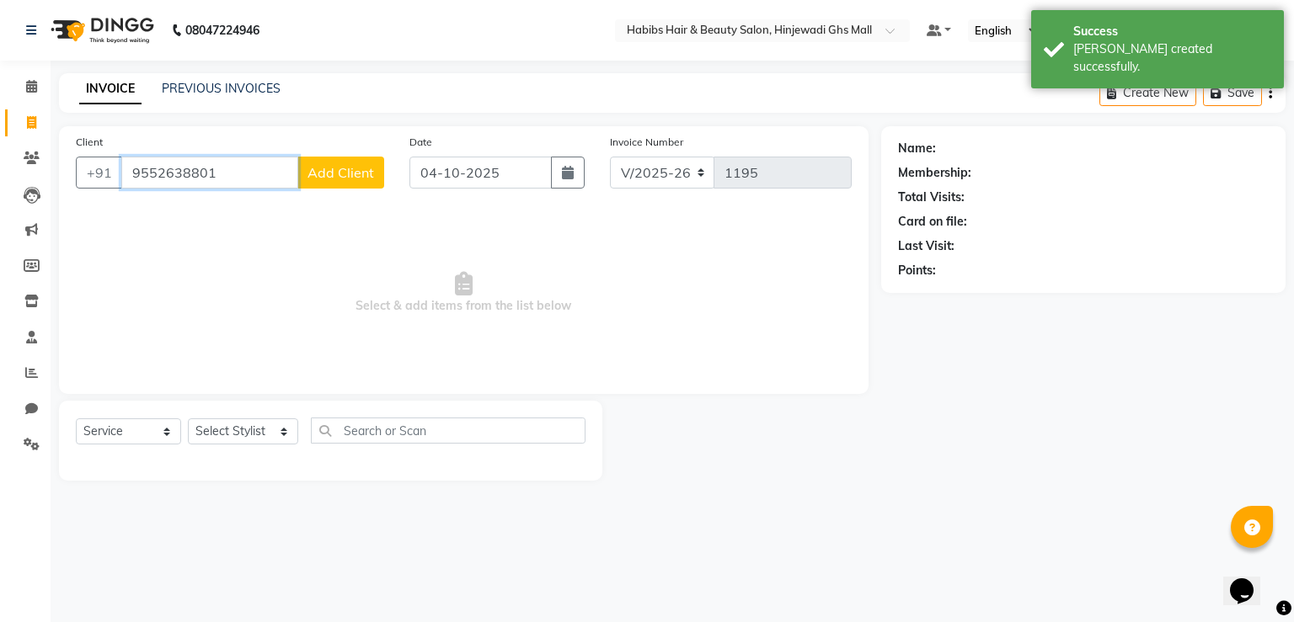
type input "9552638801"
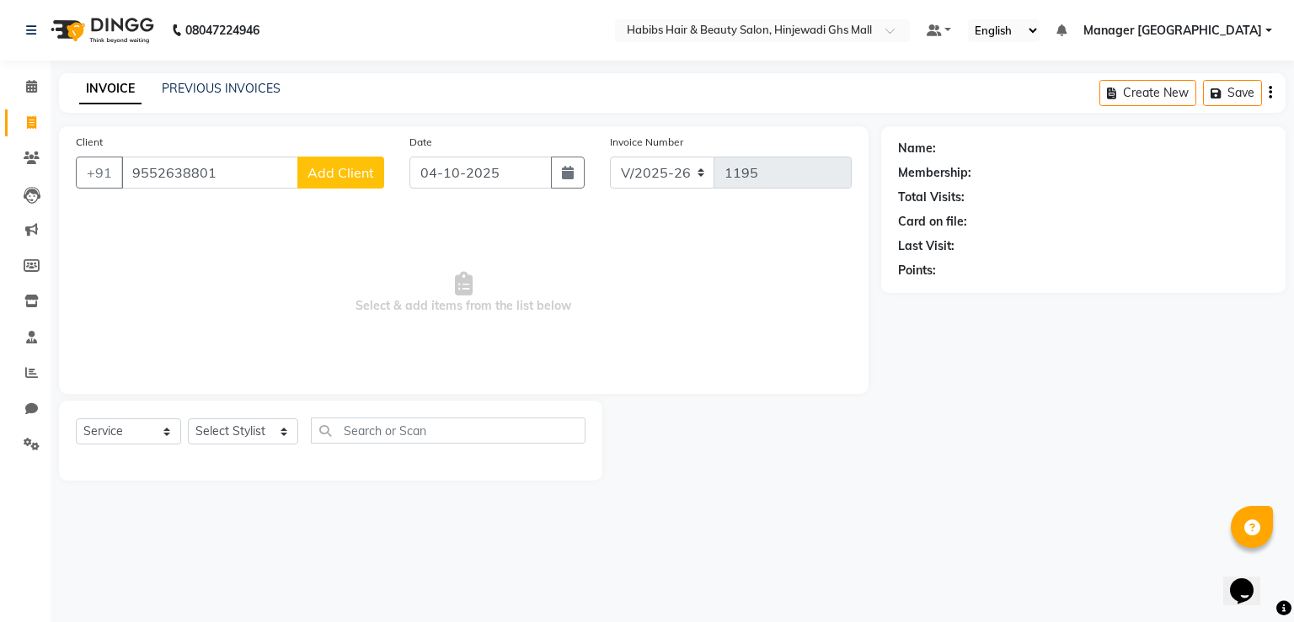
click at [340, 179] on span "Add Client" at bounding box center [340, 172] width 67 height 17
select select "22"
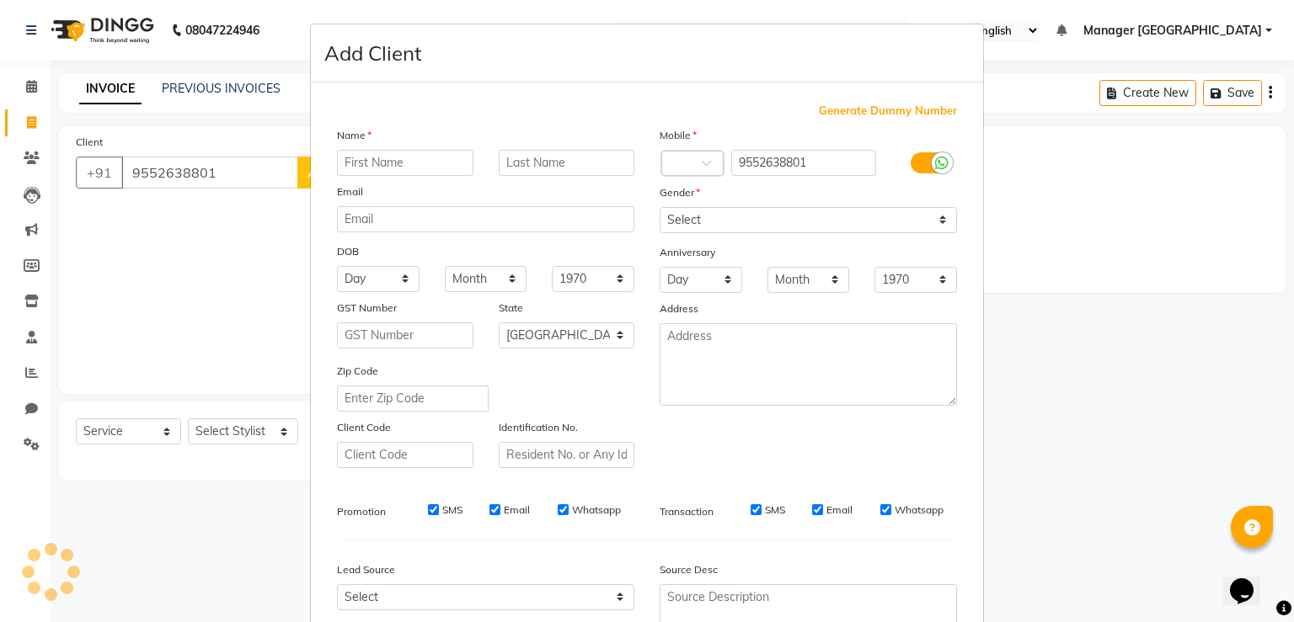
click at [432, 163] on input "text" at bounding box center [405, 163] width 136 height 26
type input "NISHI"
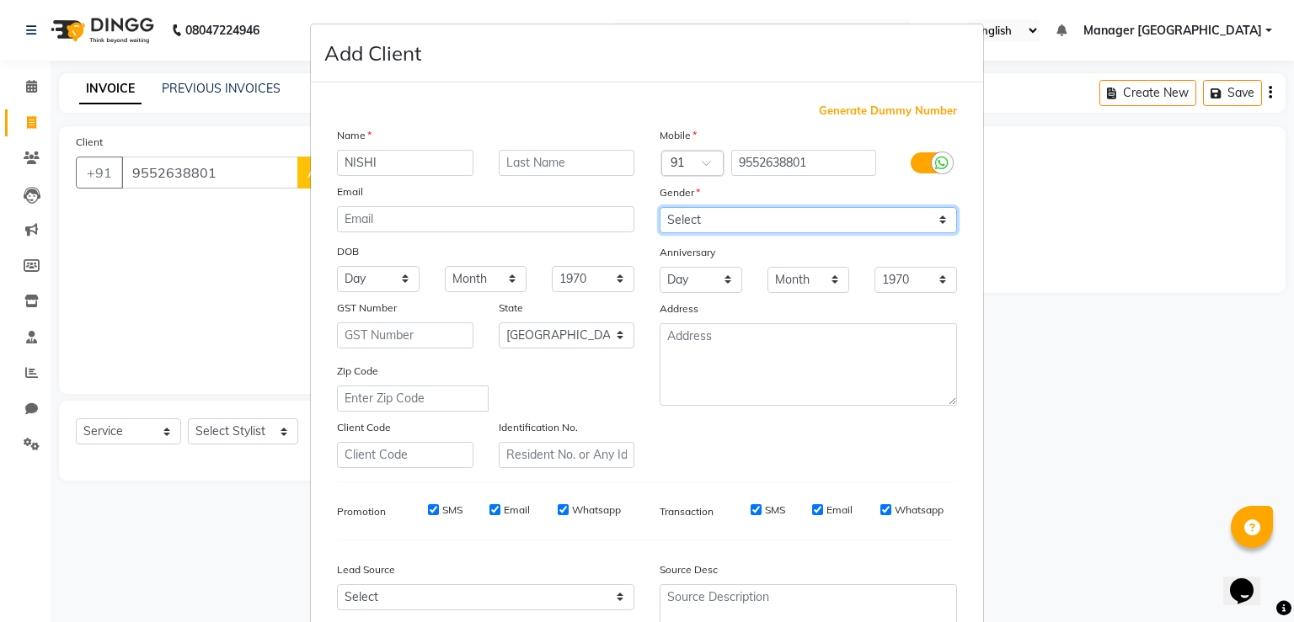
click at [704, 224] on select "Select [DEMOGRAPHIC_DATA] [DEMOGRAPHIC_DATA] Other Prefer Not To Say" at bounding box center [808, 220] width 297 height 26
select select "[DEMOGRAPHIC_DATA]"
click at [660, 208] on select "Select [DEMOGRAPHIC_DATA] [DEMOGRAPHIC_DATA] Other Prefer Not To Say" at bounding box center [808, 220] width 297 height 26
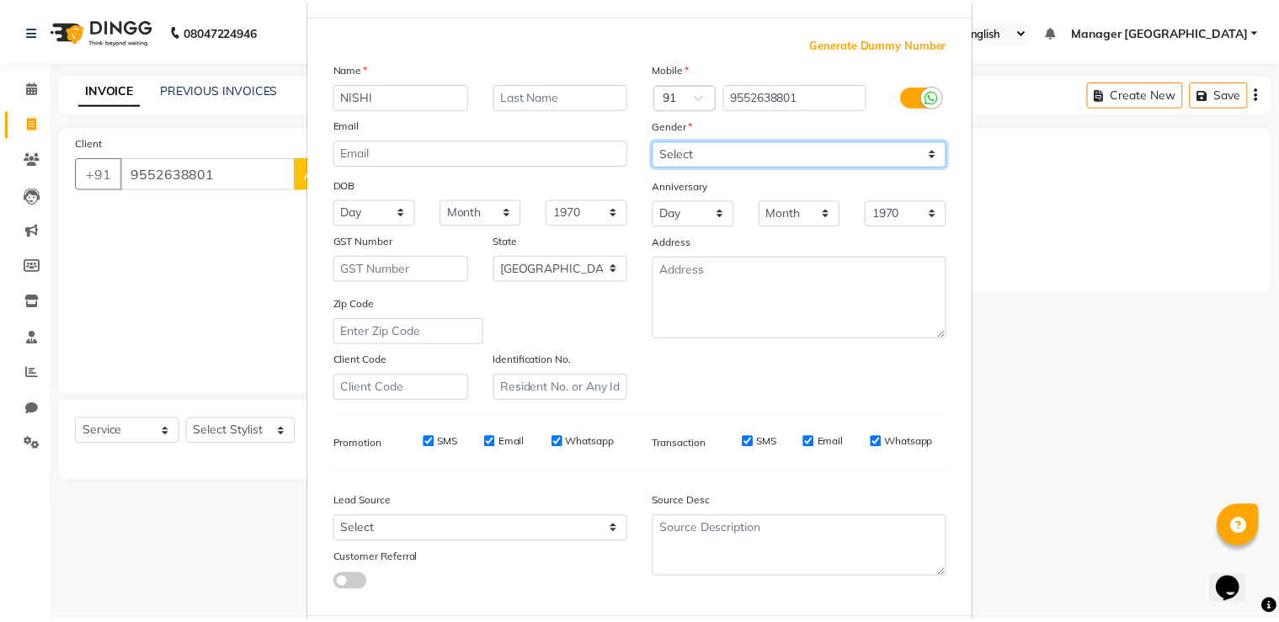
scroll to position [163, 0]
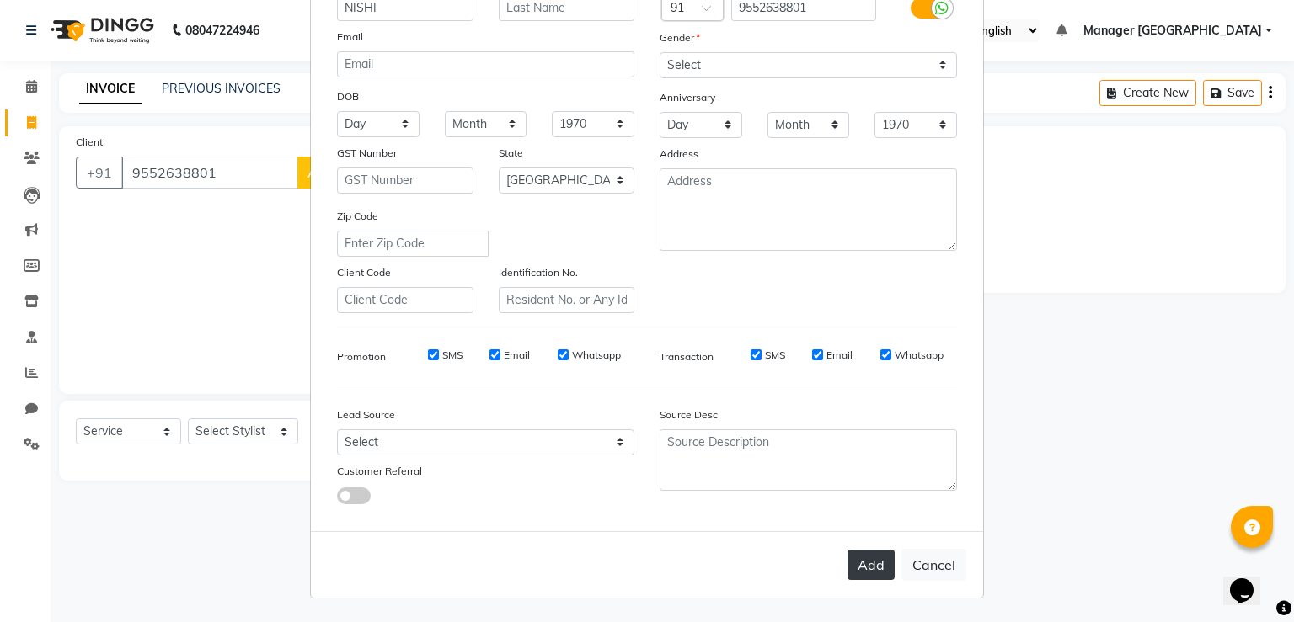
click at [878, 569] on button "Add" at bounding box center [870, 565] width 47 height 30
type input "95******01"
select select
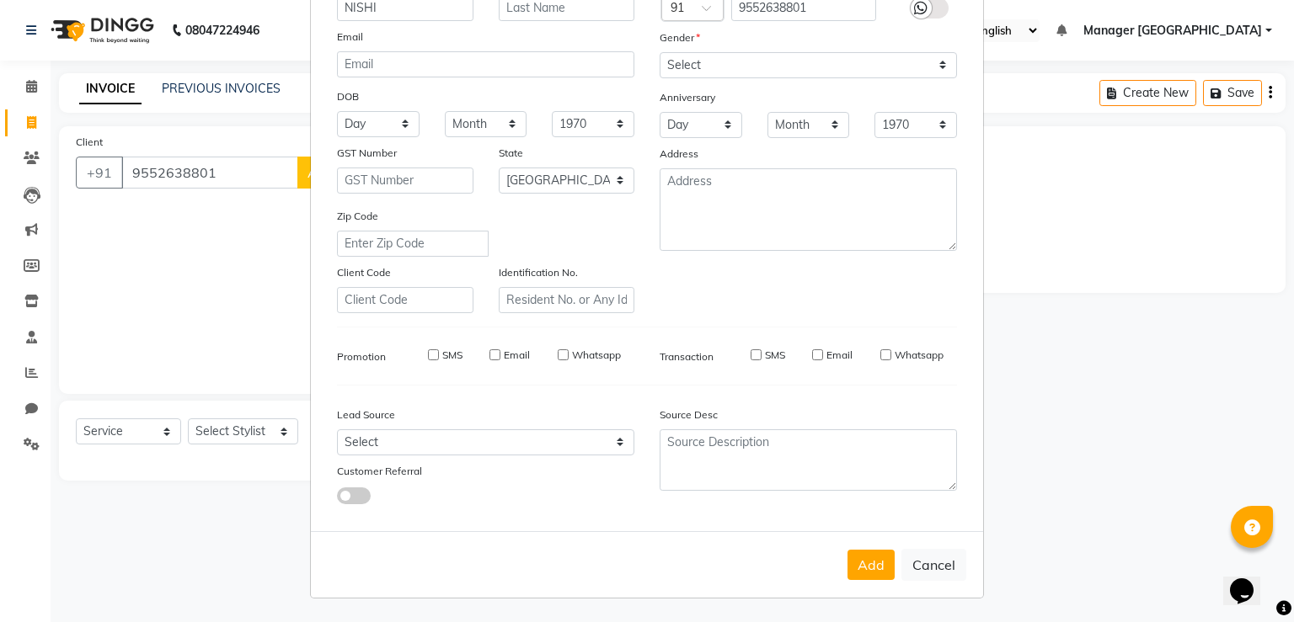
select select "null"
select select
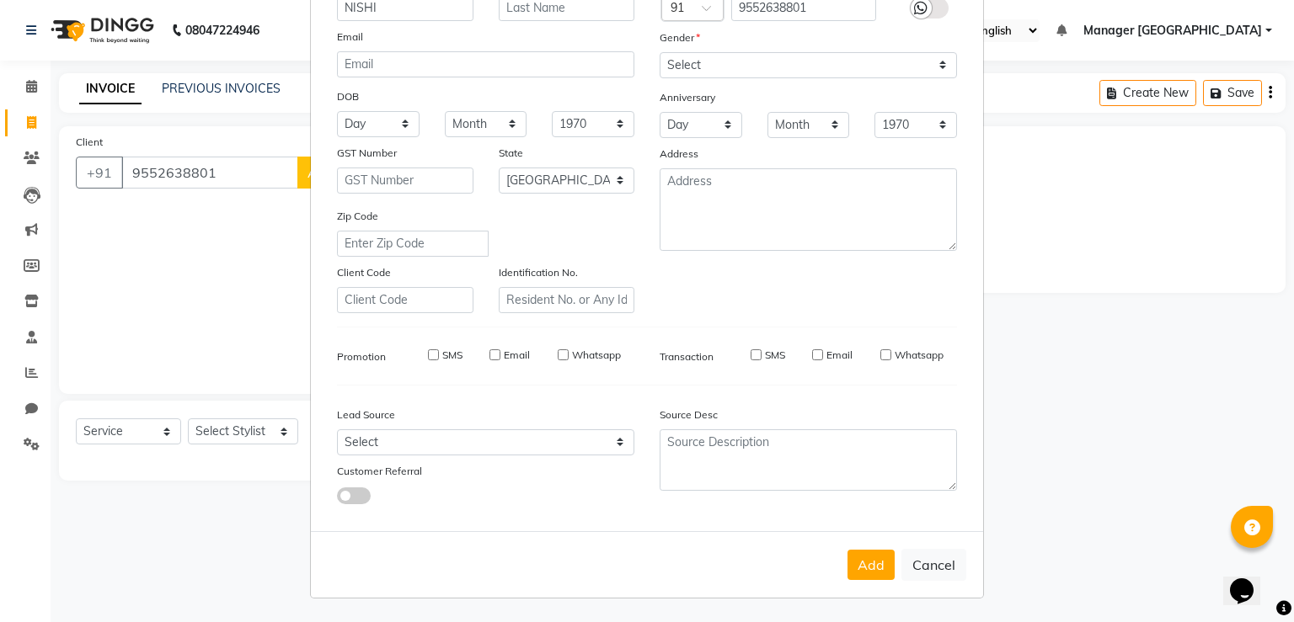
checkbox input "false"
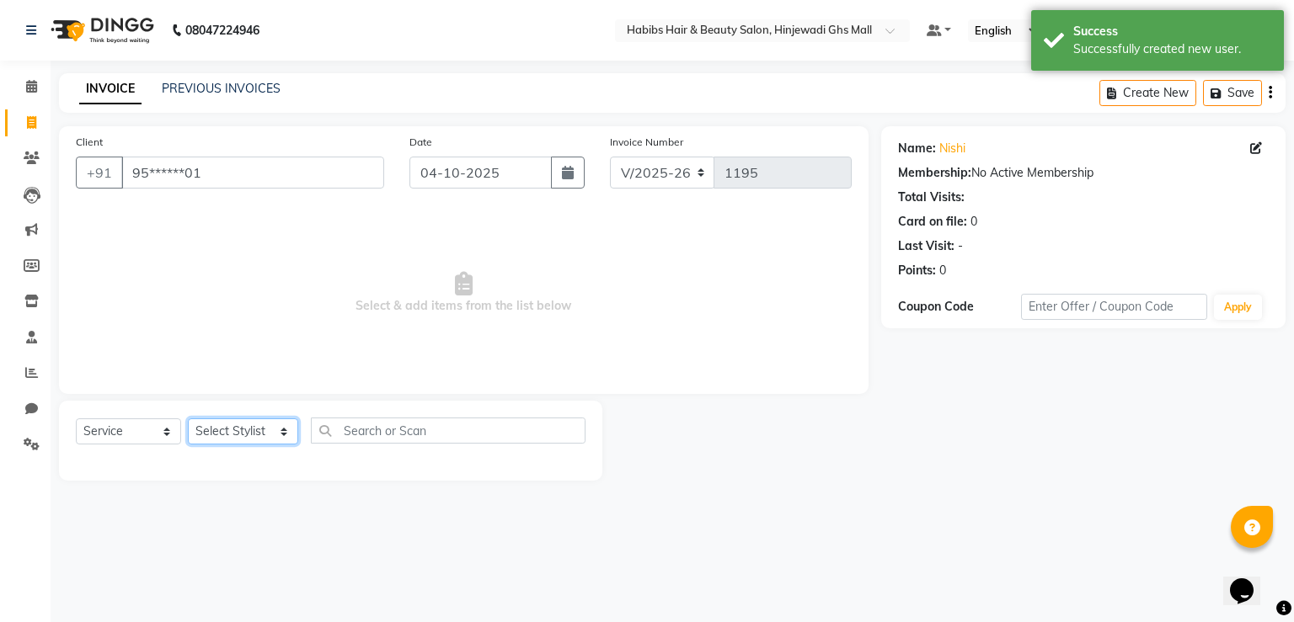
drag, startPoint x: 239, startPoint y: 426, endPoint x: 244, endPoint y: 449, distance: 23.3
click at [239, 441] on select "Select Stylist GAURAV GURI [PERSON_NAME] Manager GHS MALL [PERSON_NAME] [PERSON…" at bounding box center [243, 432] width 110 height 26
select select "86650"
click at [188, 419] on select "Select Stylist GAURAV GURI [PERSON_NAME] Manager GHS MALL [PERSON_NAME] [PERSON…" at bounding box center [243, 432] width 110 height 26
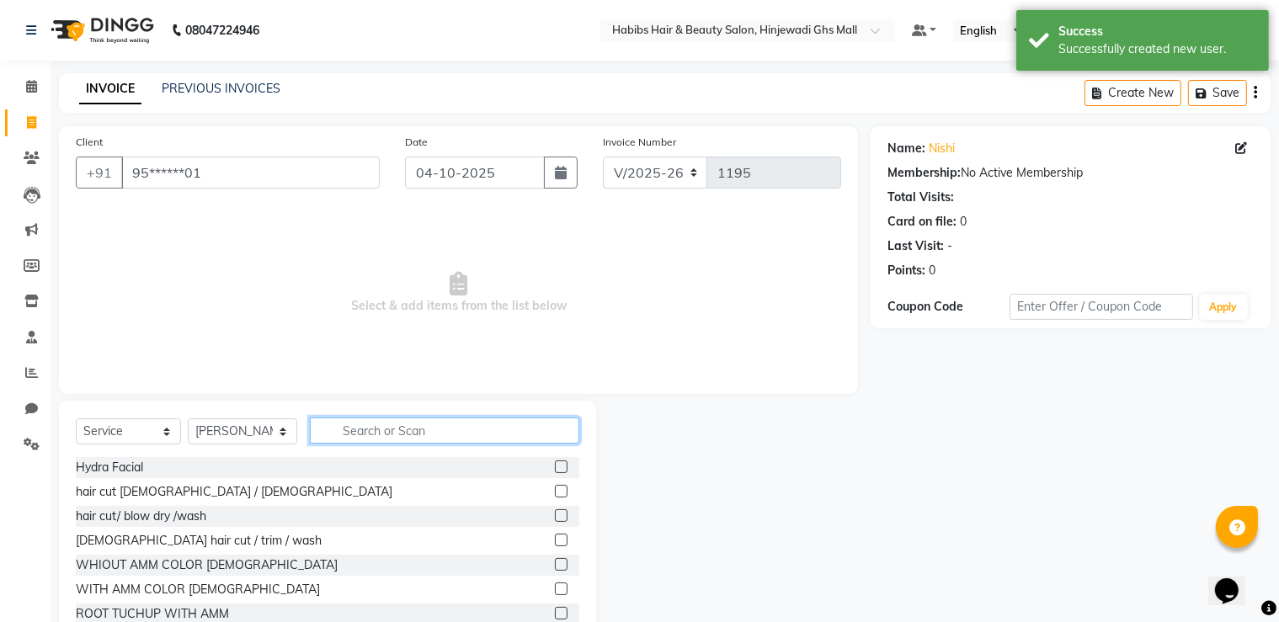
click at [455, 425] on input "text" at bounding box center [445, 431] width 270 height 26
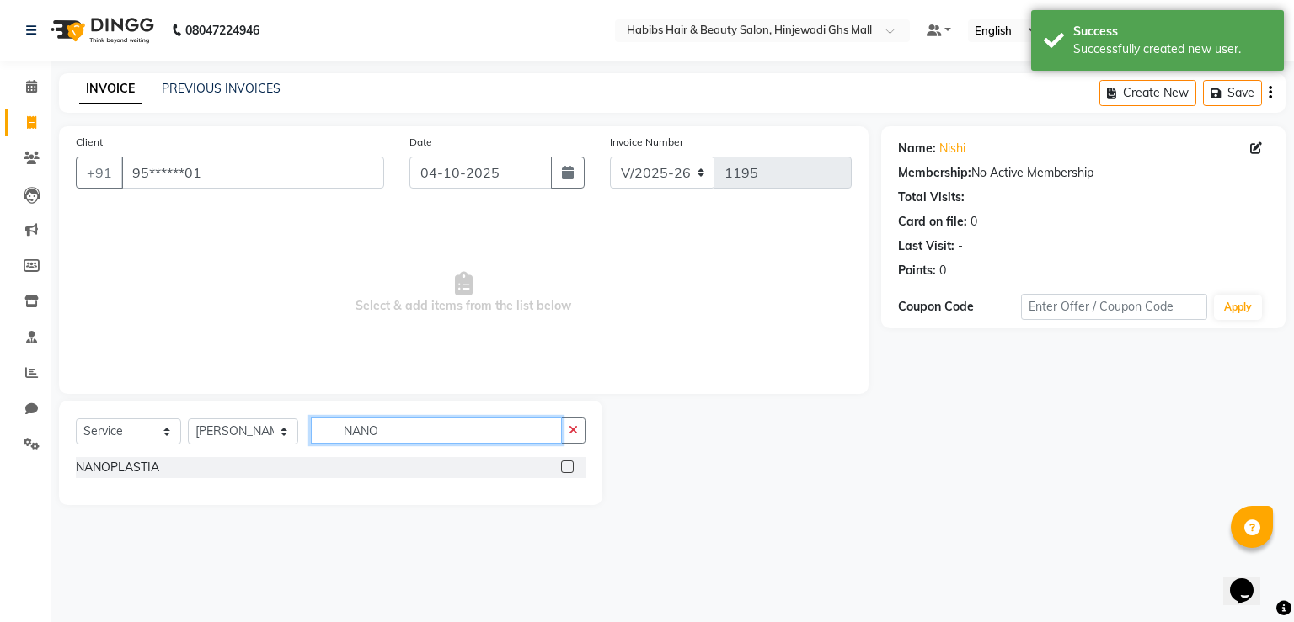
type input "NANO"
drag, startPoint x: 568, startPoint y: 471, endPoint x: 548, endPoint y: 425, distance: 49.4
click at [566, 471] on label at bounding box center [567, 467] width 13 height 13
click at [566, 471] on input "checkbox" at bounding box center [566, 467] width 11 height 11
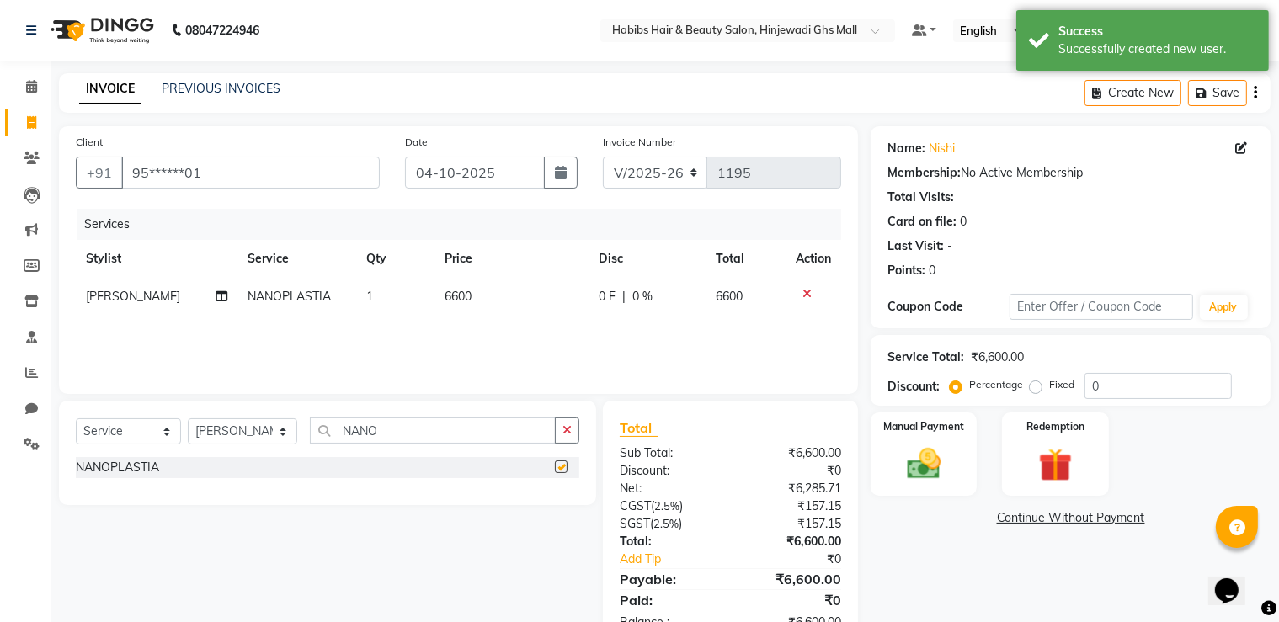
drag, startPoint x: 547, startPoint y: 265, endPoint x: 513, endPoint y: 302, distance: 50.1
click at [539, 275] on th "Price" at bounding box center [512, 259] width 154 height 38
checkbox input "false"
click at [513, 302] on td "6600" at bounding box center [512, 297] width 154 height 38
select select "86650"
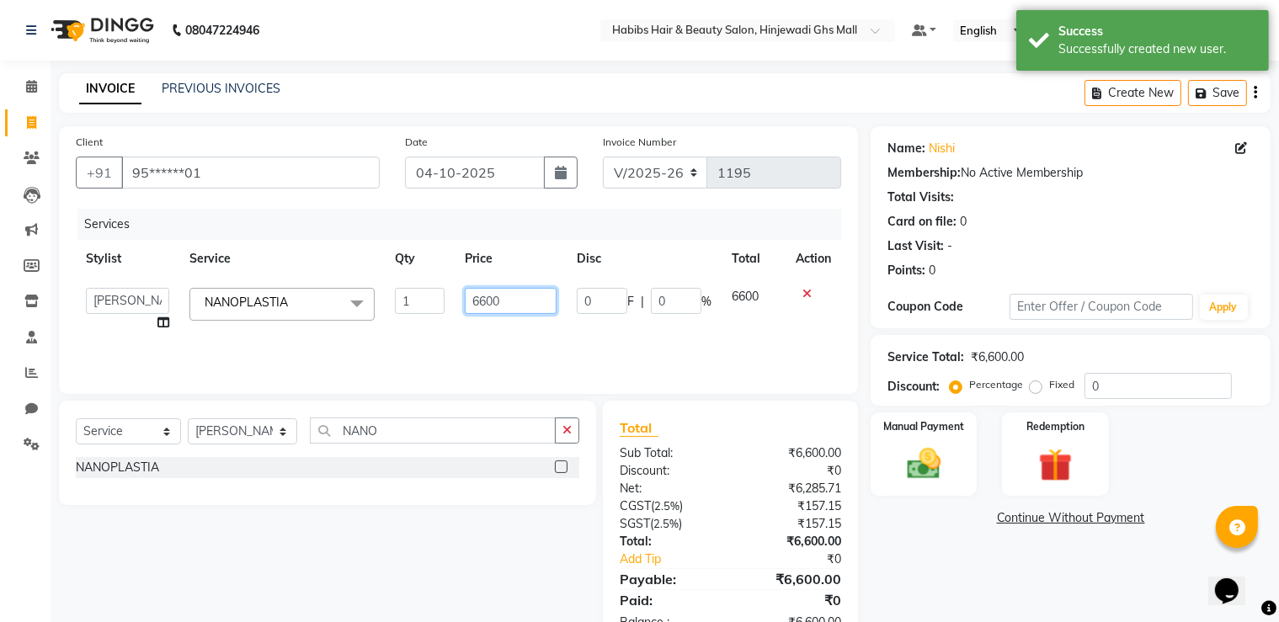
click at [513, 302] on input "6600" at bounding box center [511, 301] width 93 height 26
type input "6"
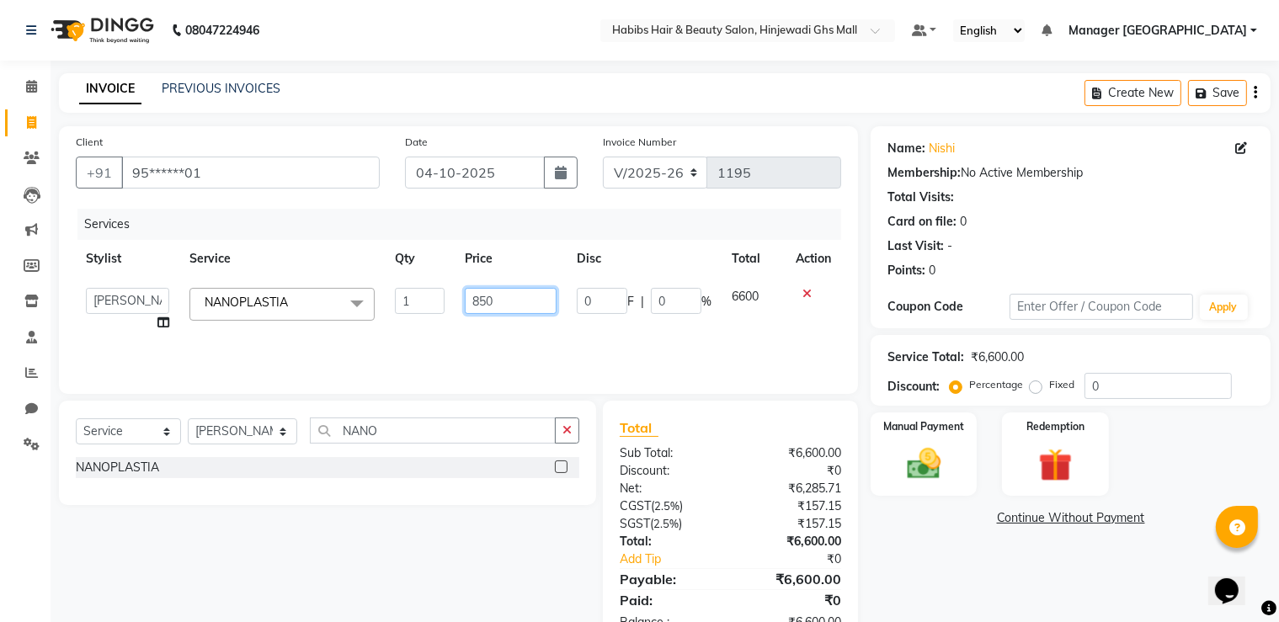
type input "8500"
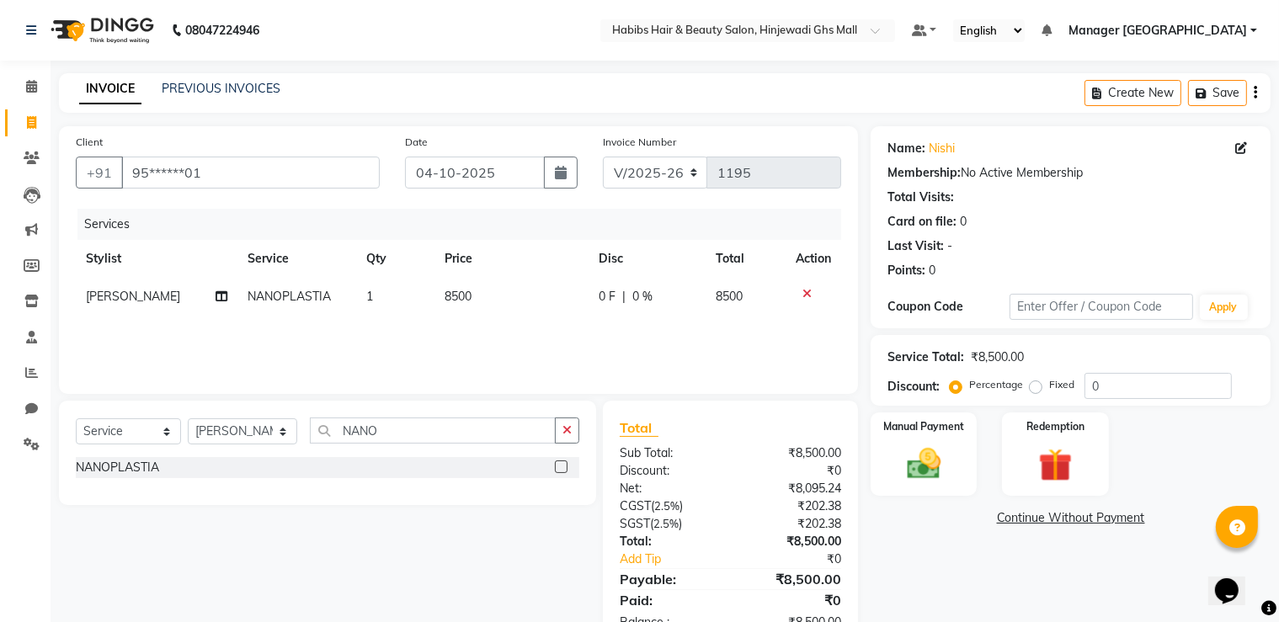
drag, startPoint x: 930, startPoint y: 534, endPoint x: 915, endPoint y: 508, distance: 30.2
click at [931, 535] on div "Name: Nishi Membership: No Active Membership Total Visits: Card on file: 0 Last…" at bounding box center [1077, 387] width 413 height 522
click at [910, 493] on div "Manual Payment" at bounding box center [924, 454] width 110 height 87
click at [1141, 519] on span "ONLINE" at bounding box center [1147, 519] width 44 height 19
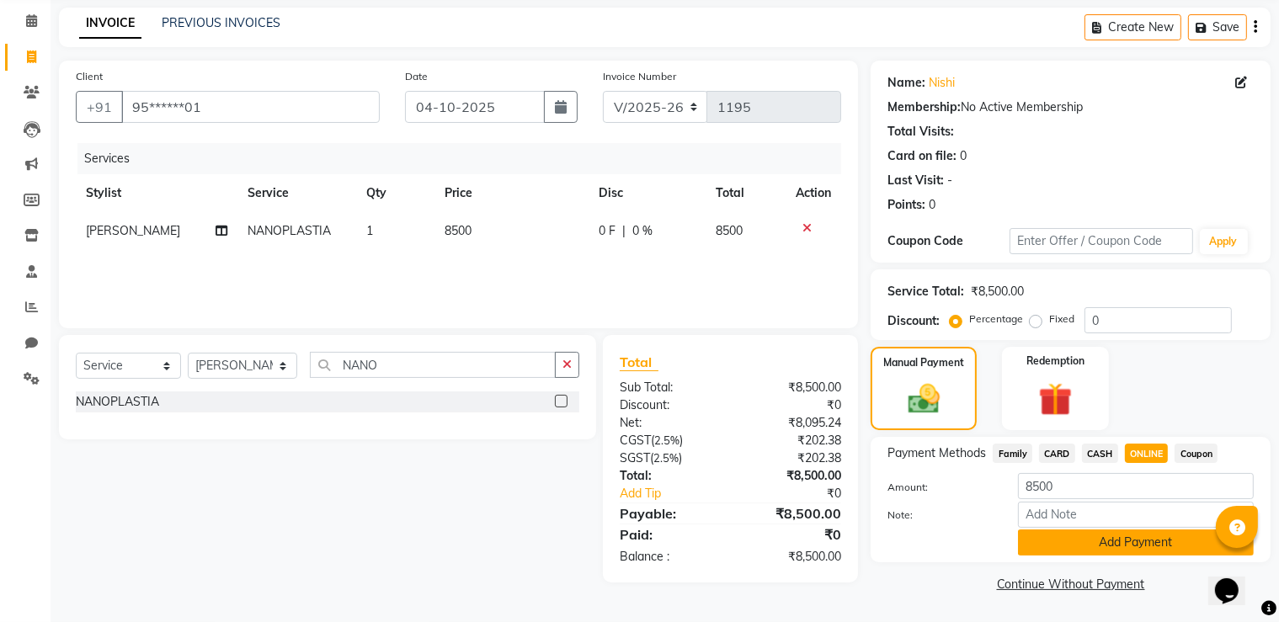
click at [1103, 555] on button "Add Payment" at bounding box center [1136, 543] width 236 height 26
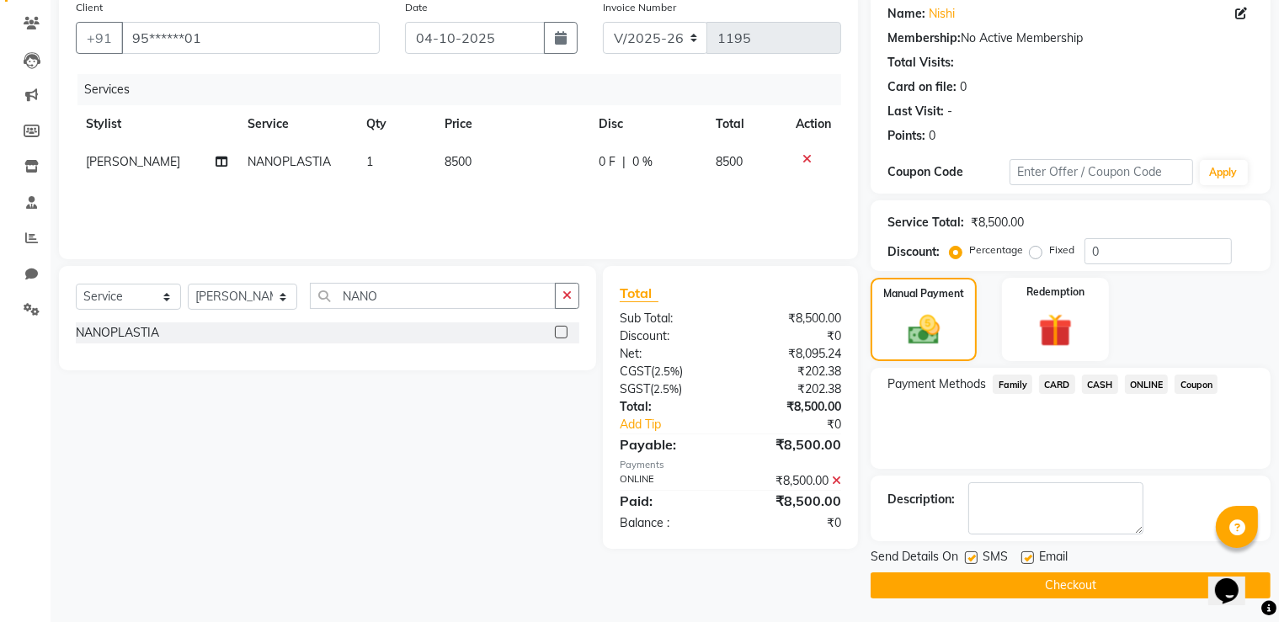
scroll to position [136, 0]
click at [1077, 599] on main "INVOICE PREVIOUS INVOICES Create New Save Client +91 95******01 Date [DATE] Inv…" at bounding box center [665, 281] width 1229 height 686
click at [1069, 589] on button "Checkout" at bounding box center [1071, 585] width 400 height 26
